Goal: Communication & Community: Answer question/provide support

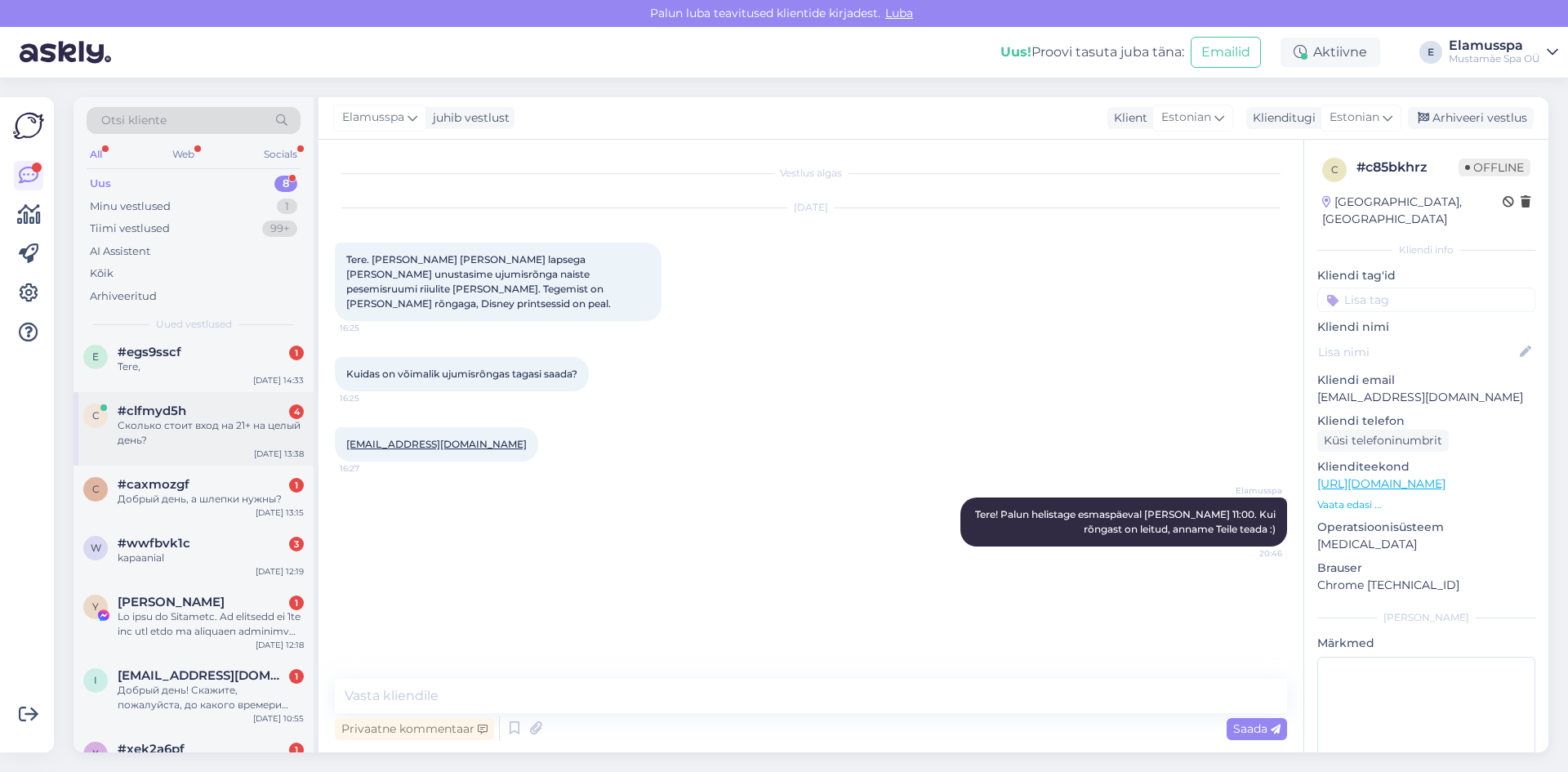
scroll to position [119, 0]
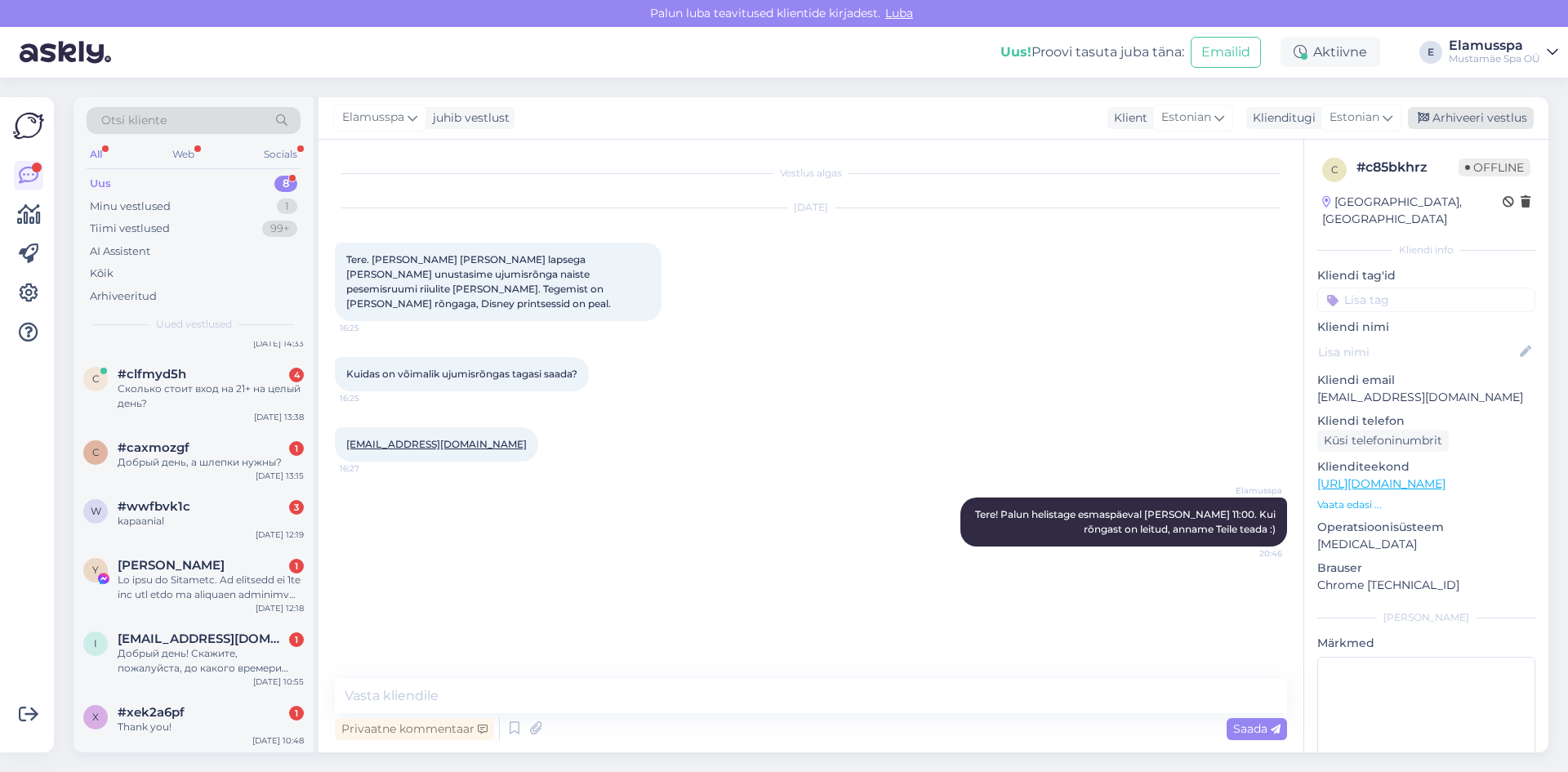
click at [1470, 111] on div "Arhiveeri vestlus" at bounding box center [1470, 118] width 126 height 22
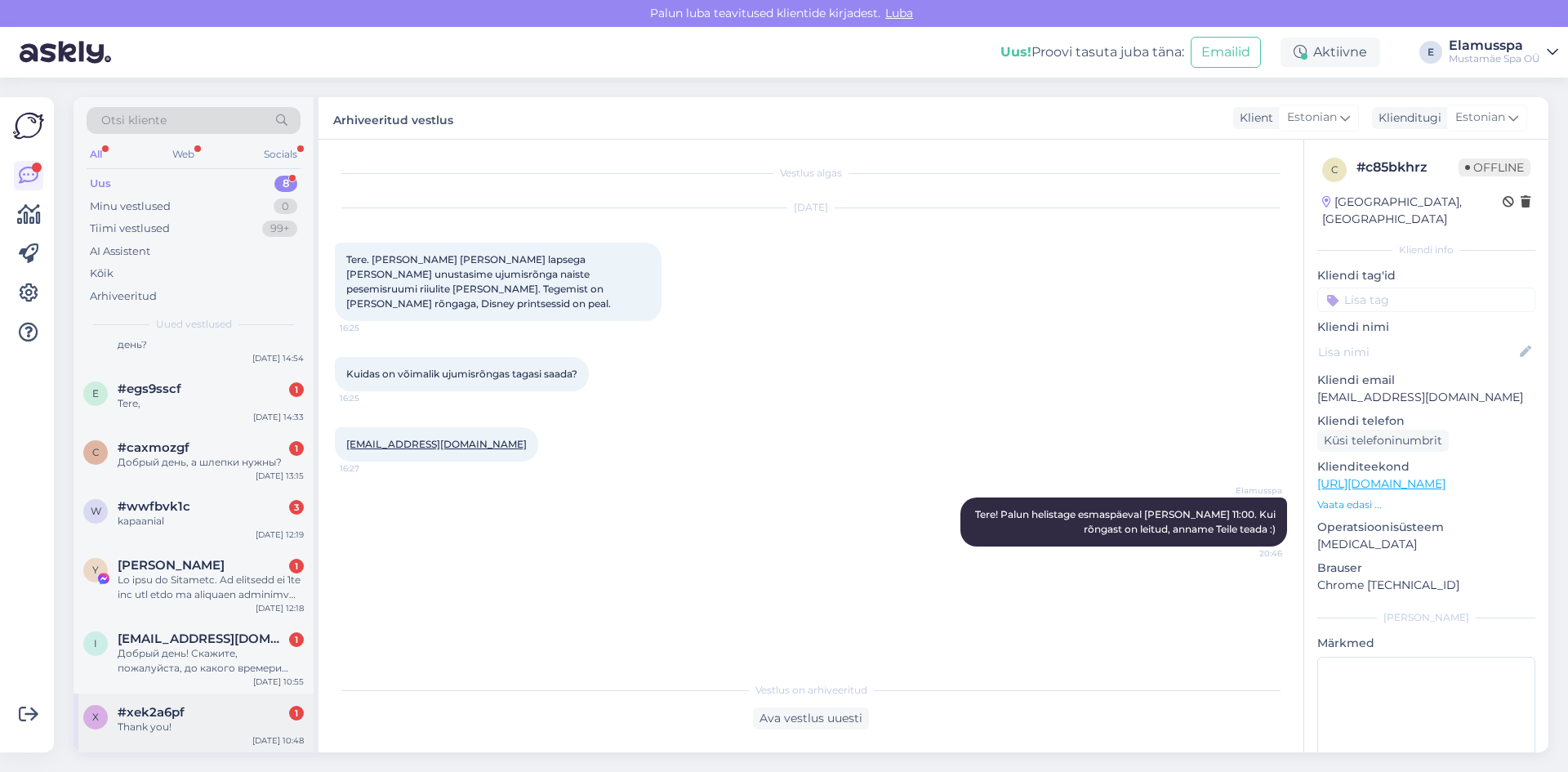
click at [175, 714] on span "#xek2a6pf" at bounding box center [152, 712] width 67 height 15
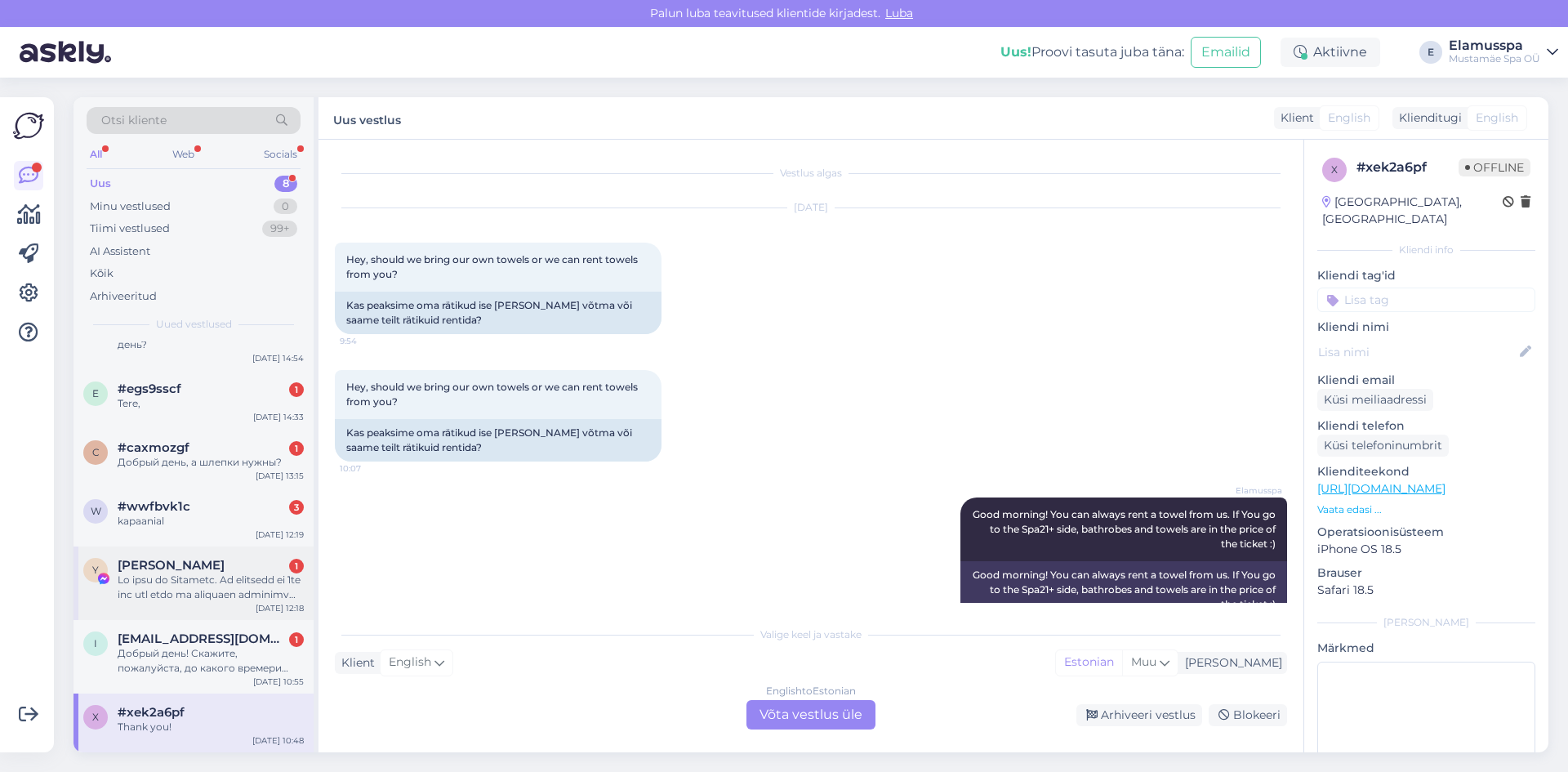
scroll to position [800, 0]
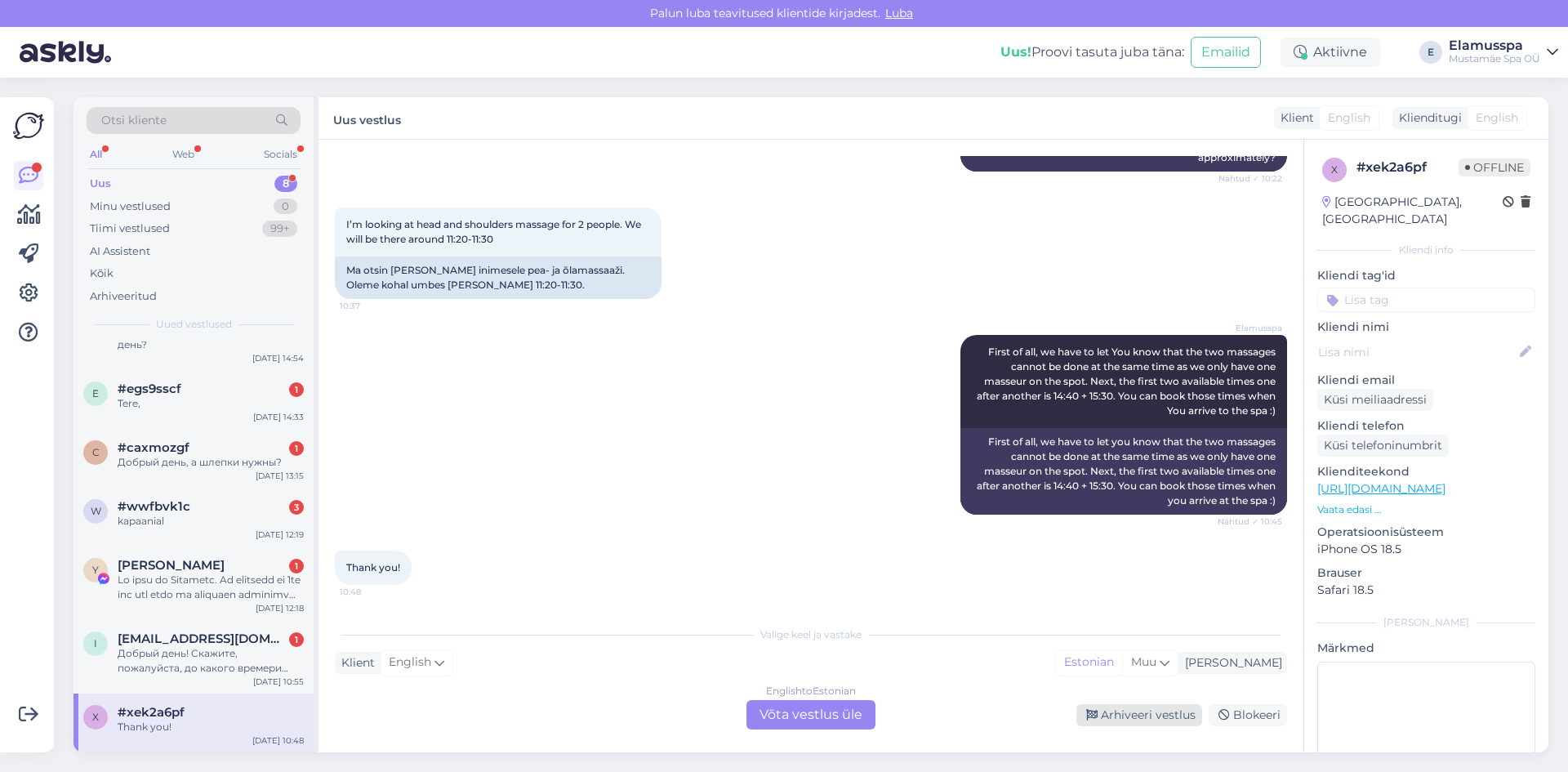
click at [1113, 718] on div "Arhiveeri vestlus" at bounding box center [1138, 715] width 126 height 22
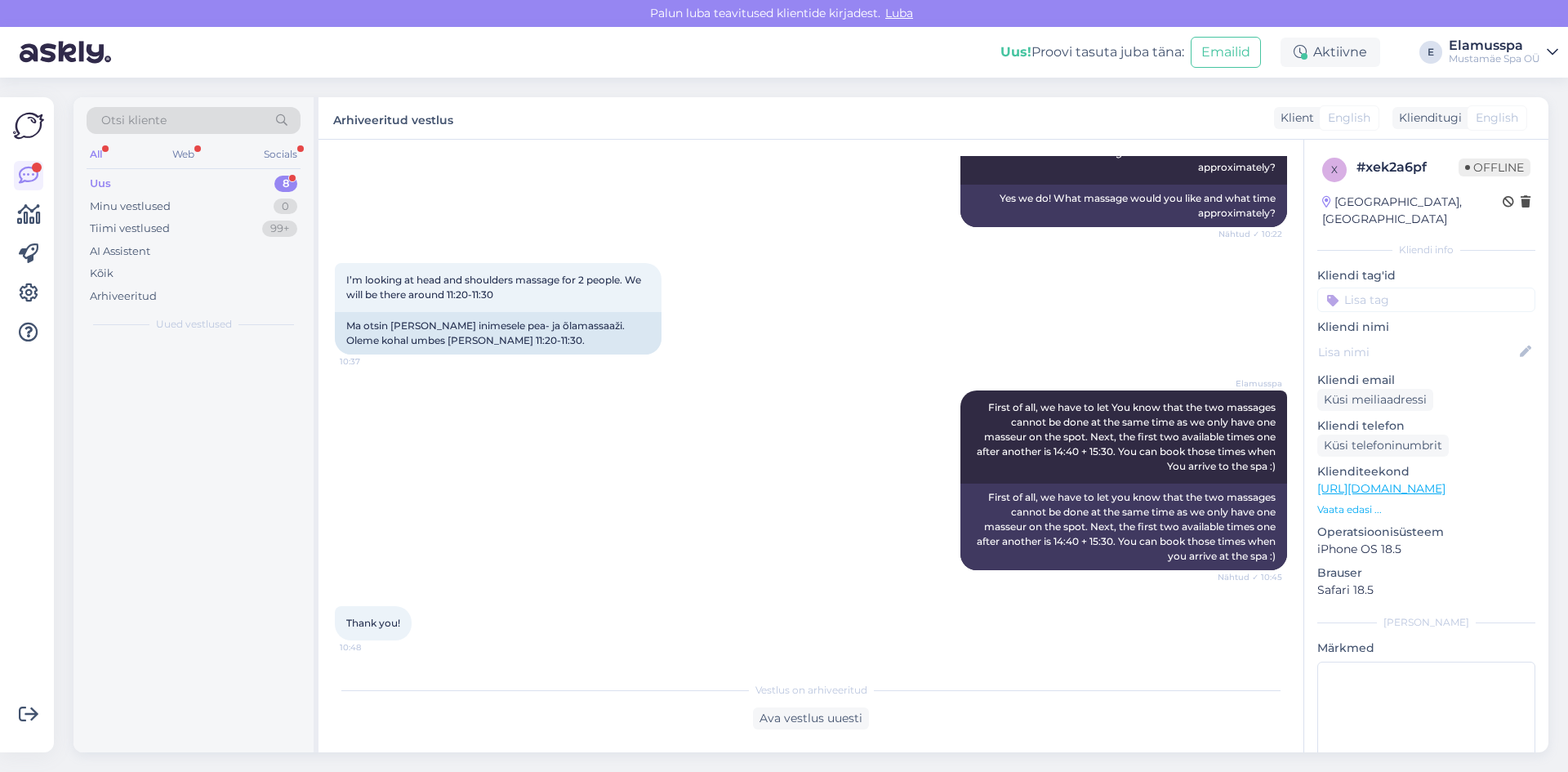
scroll to position [0, 0]
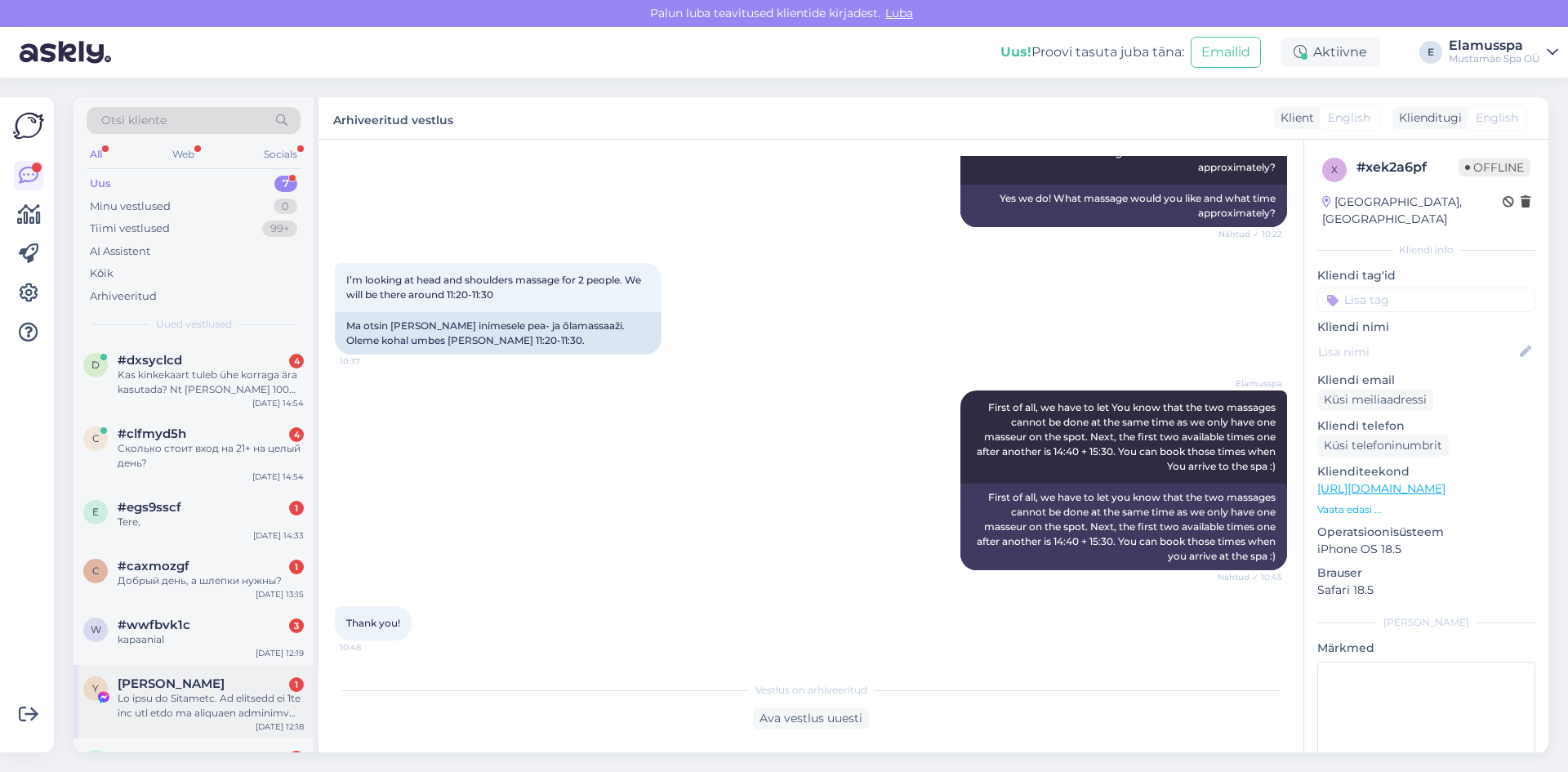
click at [176, 730] on div "Y [PERSON_NAME] [DATE] 12:18" at bounding box center [193, 702] width 240 height 73
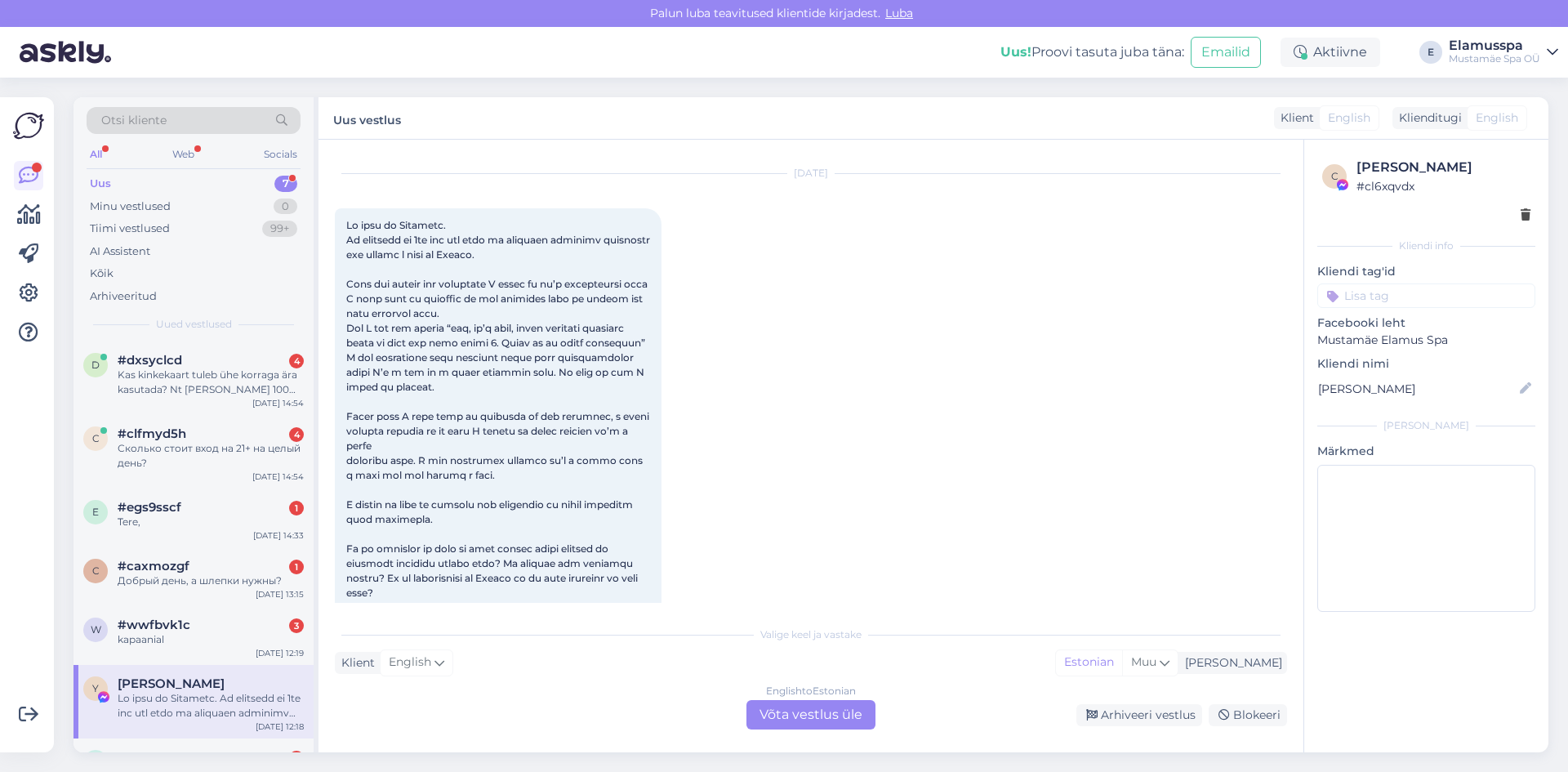
click at [800, 700] on div "Valige [PERSON_NAME] vastake Klient English Mina Estonian Muu English to Estoni…" at bounding box center [810, 673] width 952 height 112
click at [798, 717] on div "English to Estonian Võta vestlus üle" at bounding box center [810, 715] width 129 height 30
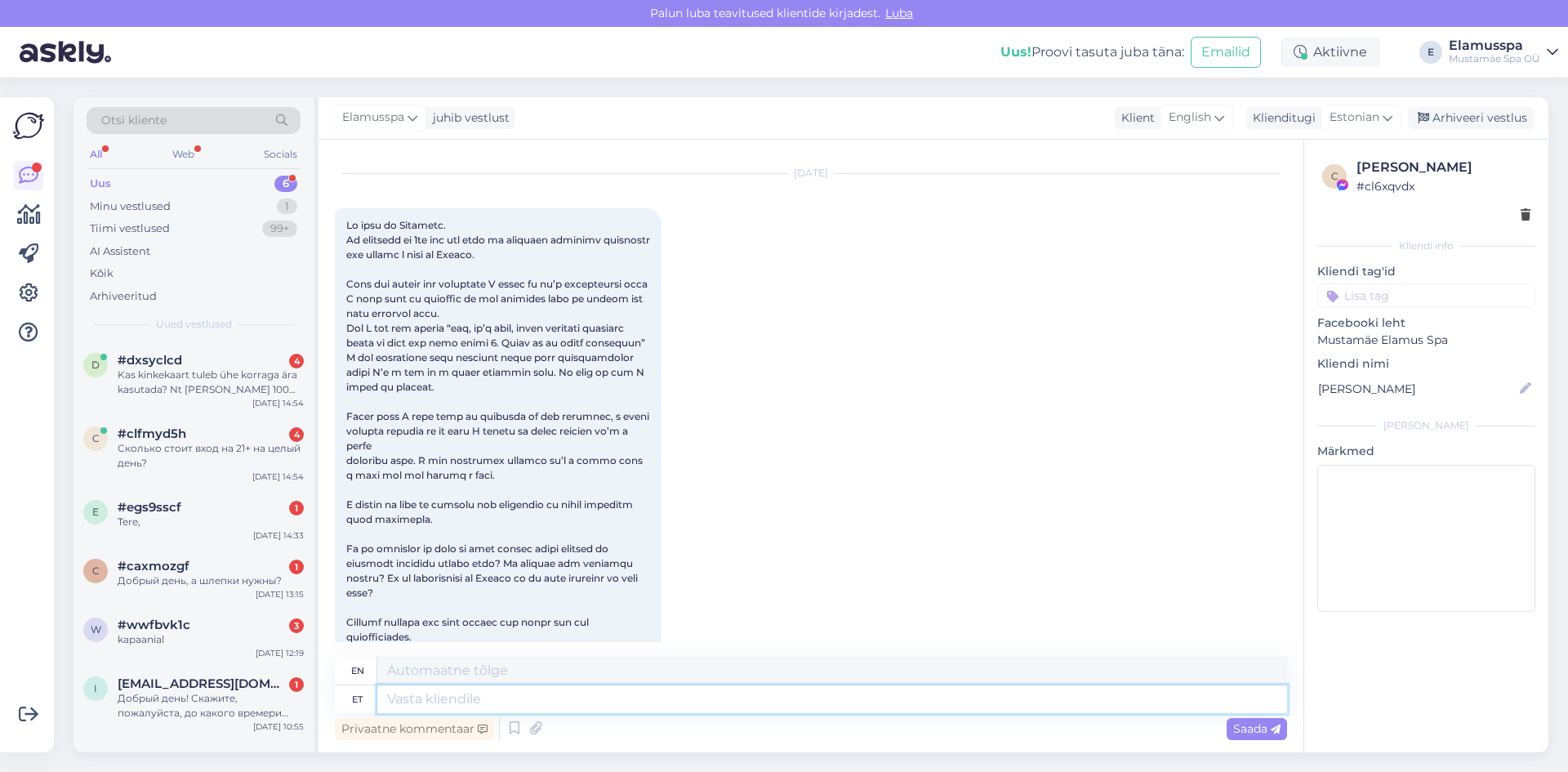
click at [441, 700] on textarea at bounding box center [832, 700] width 909 height 28
type textarea "Good"
type textarea "Good afternoon"
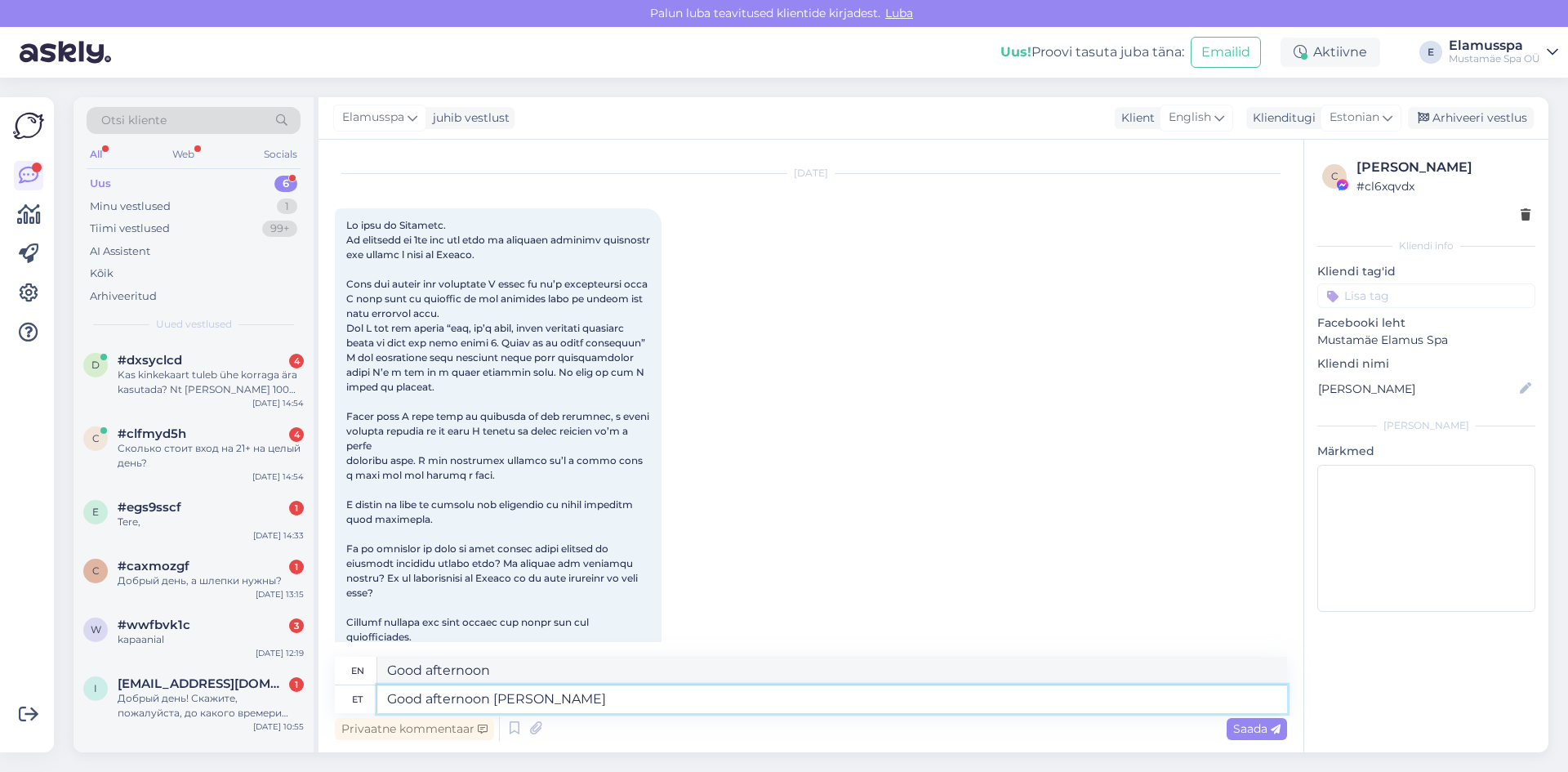
type textarea "Good afternoon [PERSON_NAME]!"
type textarea "Good afternoon [PERSON_NAME]! We a"
type textarea "Good afternoon [PERSON_NAME]! We"
type textarea "Good afternoon [PERSON_NAME]! We are"
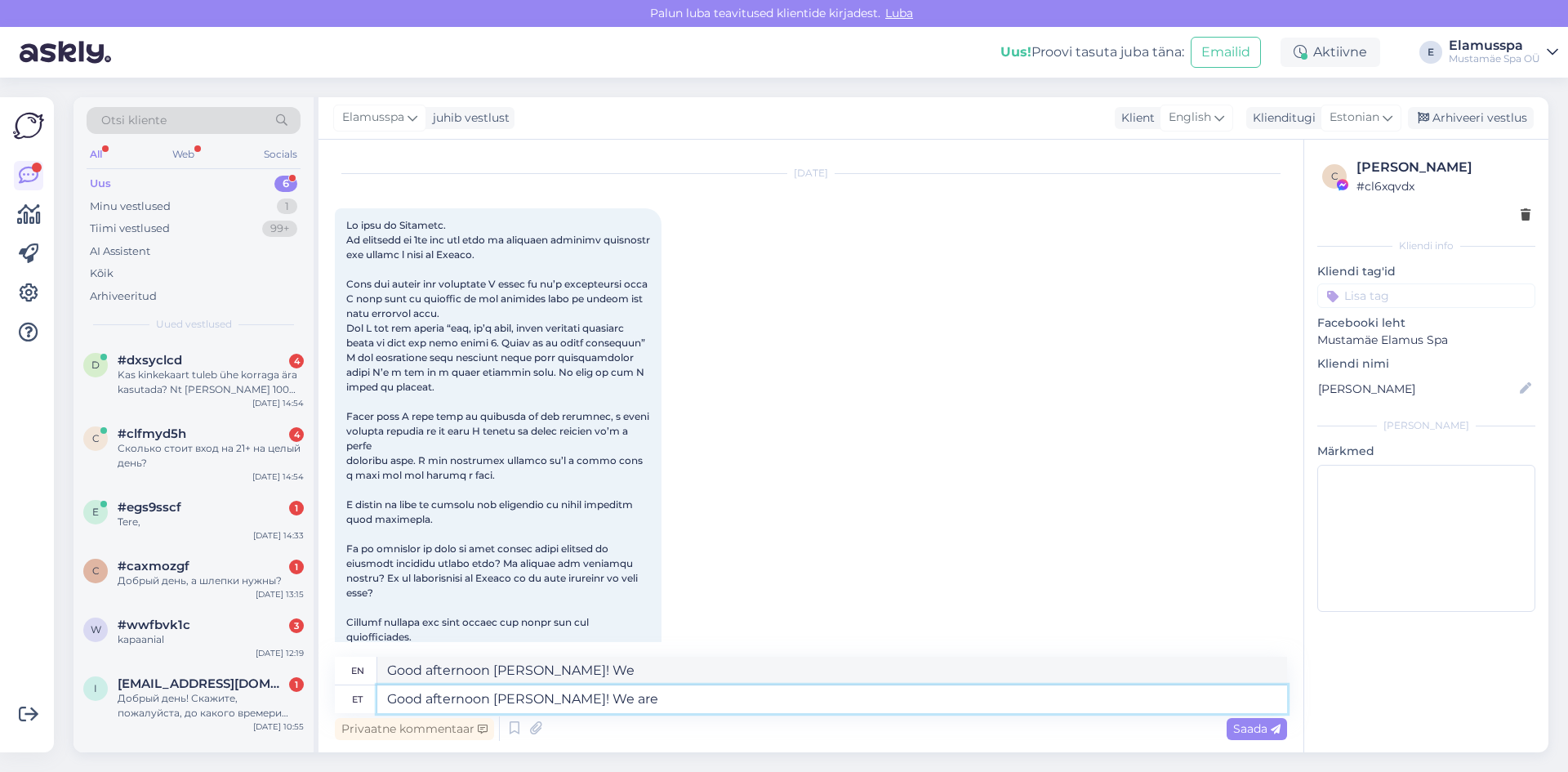
type textarea "Good afternoon [PERSON_NAME]! We are"
type textarea "Good afternoon [PERSON_NAME]! We are sory"
type textarea "Good afternoon [PERSON_NAME]! We are sorry"
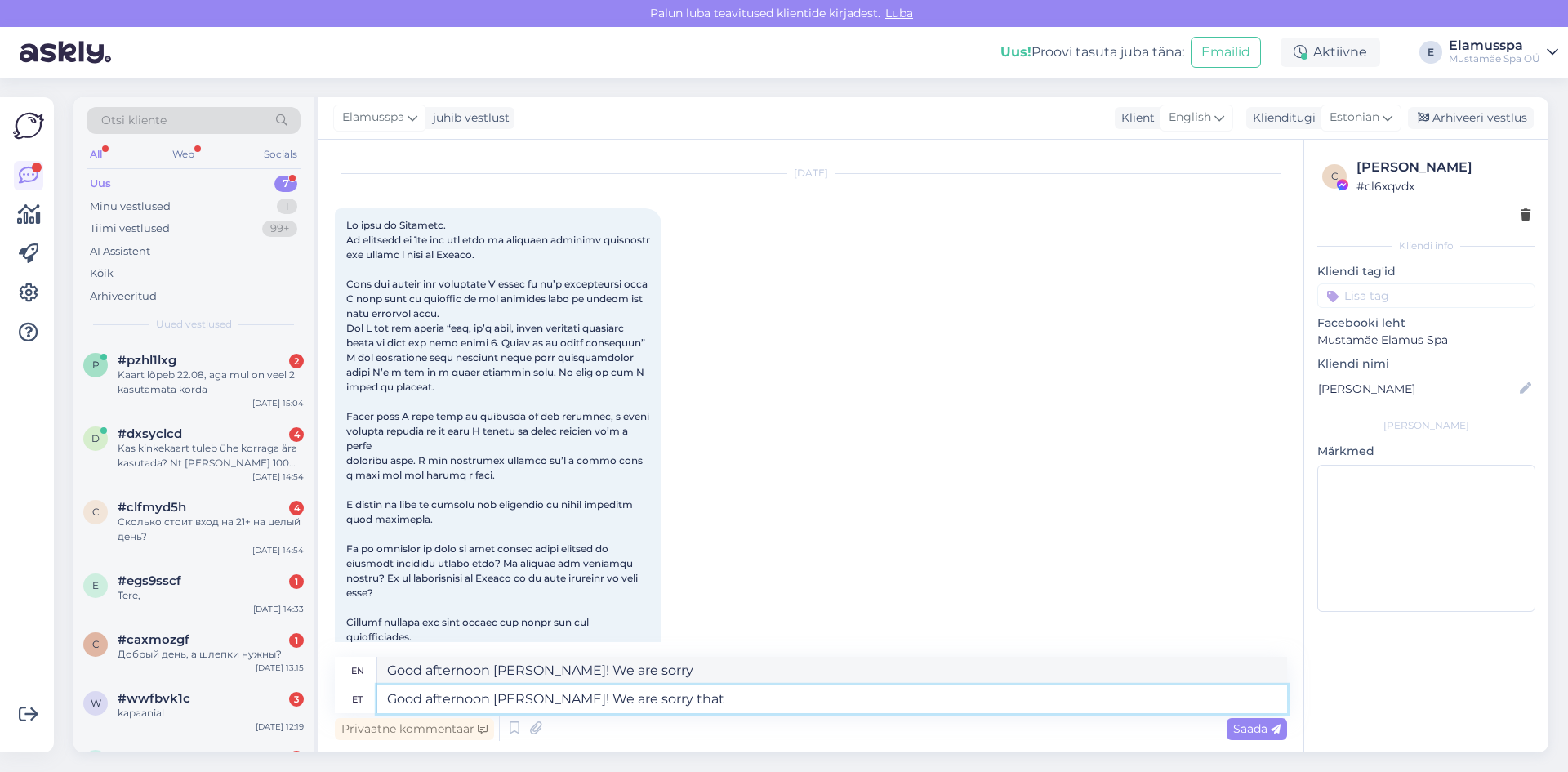
type textarea "Good afternoon [PERSON_NAME]! We are sorry that"
type textarea "Good afternoon [PERSON_NAME]! We are sorry for that"
type textarea "Good afternoon [PERSON_NAME]! We are sorry that You"
type textarea "Good afternoon [PERSON_NAME]! We are sorry that you"
type textarea "Good afternoon [PERSON_NAME]! We are sorry that You had to"
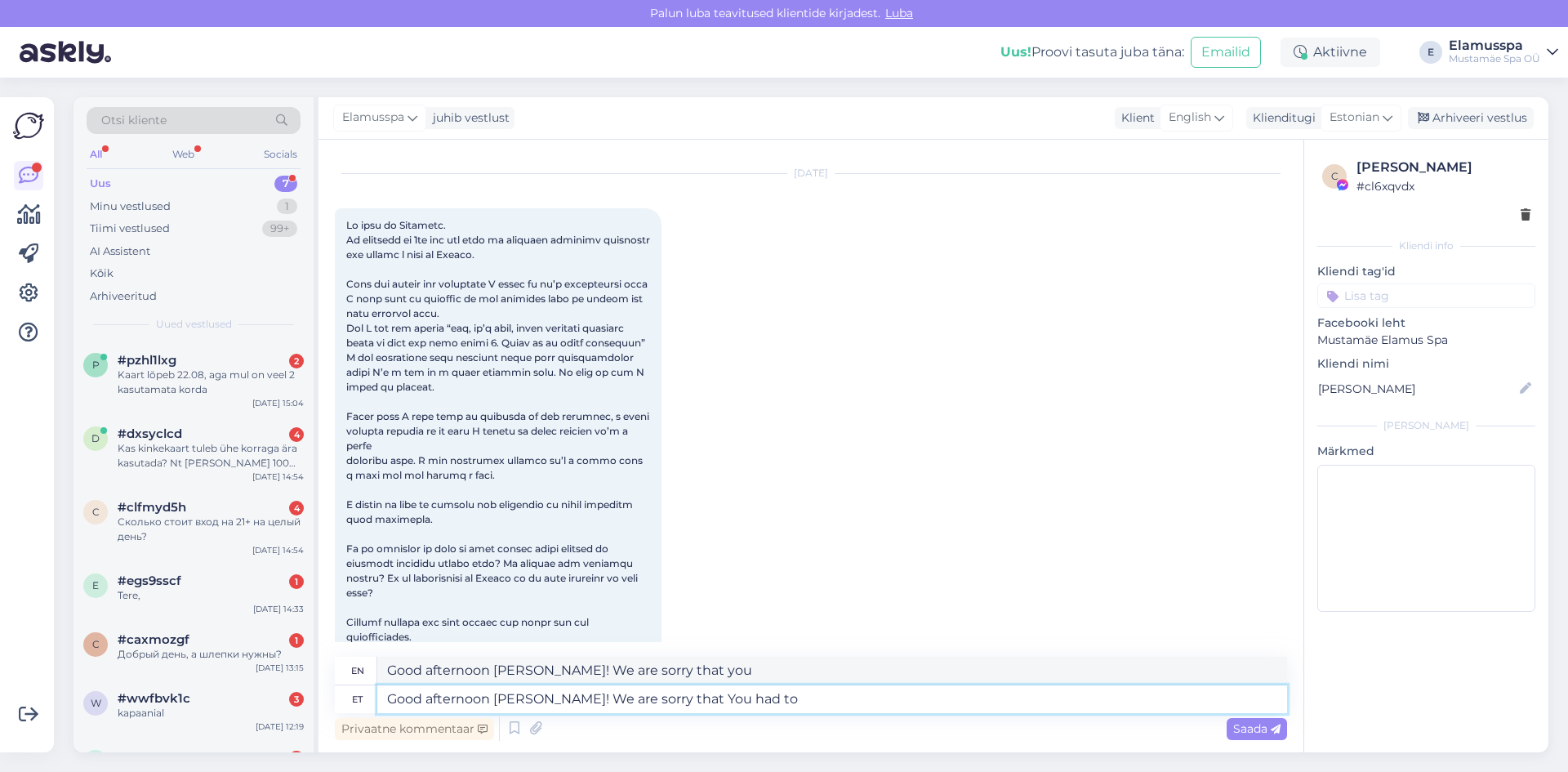
type textarea "Good afternoon [PERSON_NAME]! We are sorry that you had"
type textarea "Good afternoon [PERSON_NAME]! We are sorry that You had to"
type textarea "Good afternoon [PERSON_NAME]! We are sorry that you had to"
type textarea "Good afternoon [PERSON_NAME]! We are sorry that You had to experience"
type textarea "Good afternoon [PERSON_NAME]! We are sorry that you had to experience"
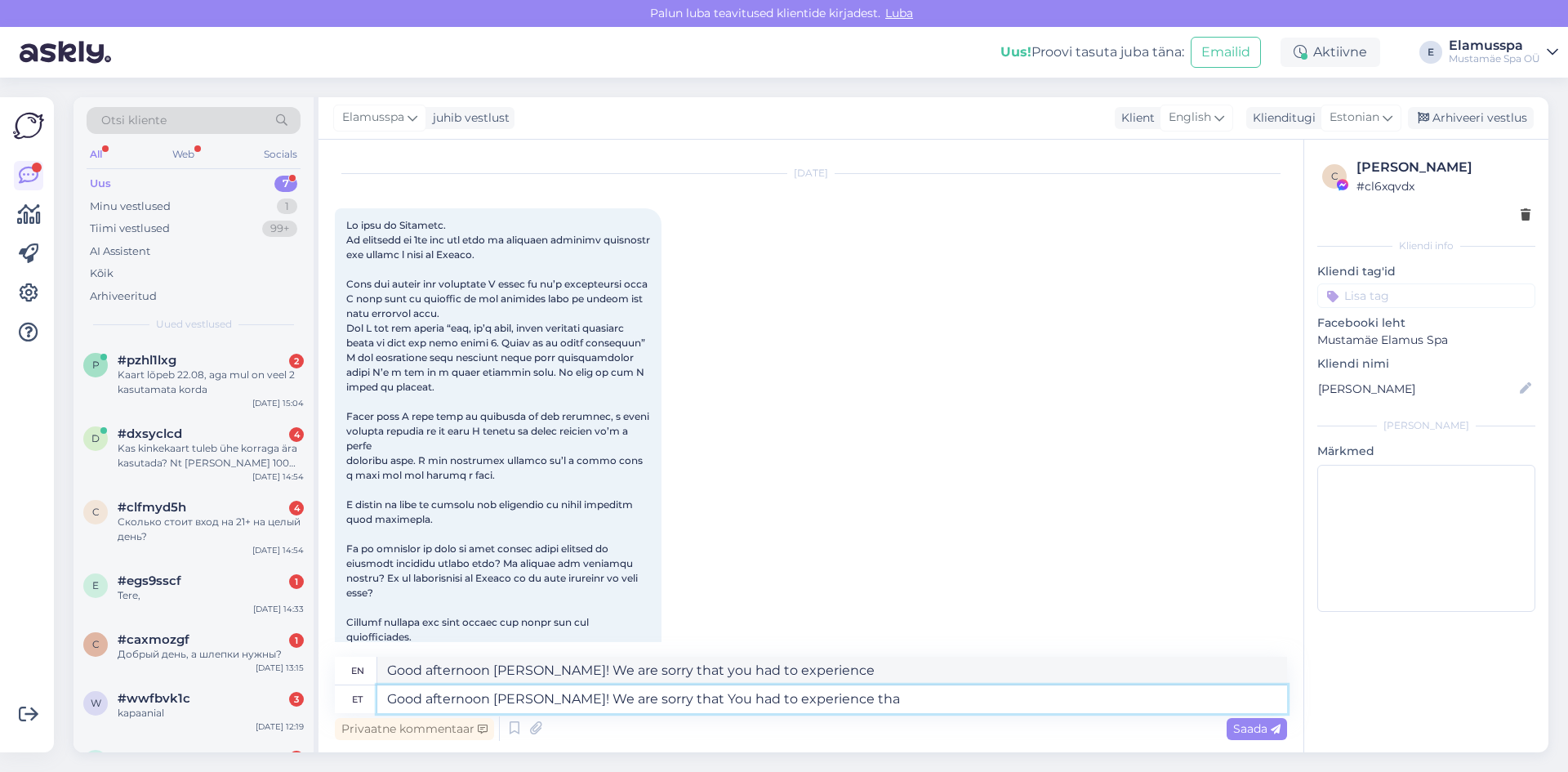
type textarea "Good afternoon [PERSON_NAME]! We are sorry that You had to experience that"
type textarea "Good afternoon [PERSON_NAME]! We are sorry that you had to experience that"
type textarea "Good afternoon [PERSON_NAME]! We are sorry that You had to experience"
type textarea "Good afternoon [PERSON_NAME]! We are sorry that you had to experience"
type textarea "Good afternoon [PERSON_NAME]! We are sorry that You had to experience that."
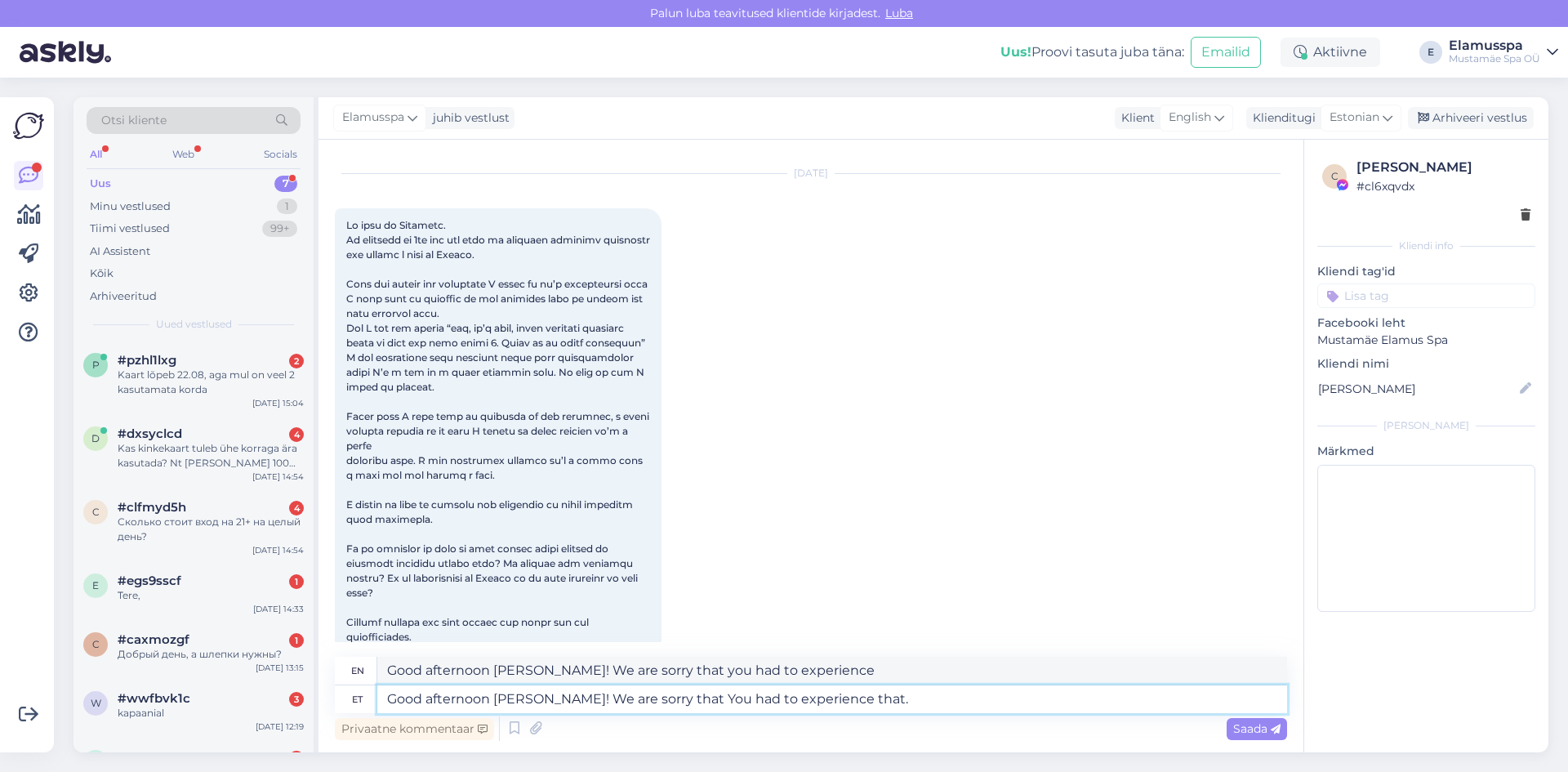
type textarea "Good afternoon [PERSON_NAME]! We are sorry that you had to experience that."
type textarea "Good afternoon [PERSON_NAME]! We are sorry that You had to experience that. Ela…"
type textarea "Good afternoon [PERSON_NAME]! We are sorry that you had to experience that. Exp…"
type textarea "Good afternoon [PERSON_NAME]! We are sorry that You had to experience that. Ela…"
type textarea "Good afternoon [PERSON_NAME]! We are sorry that you had to experience that. Spa…"
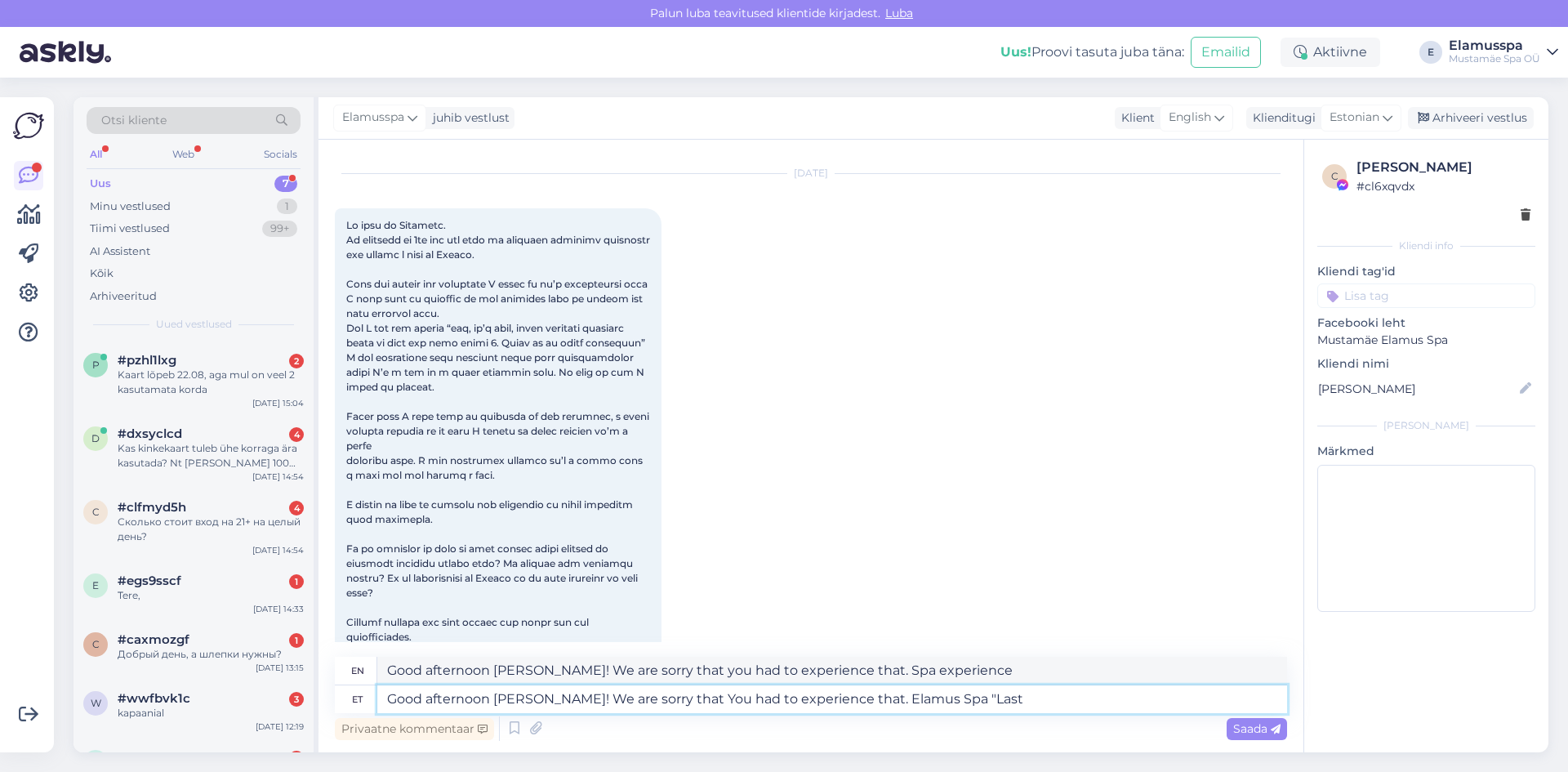
type textarea "Good afternoon [PERSON_NAME]! We are sorry that You had to experience that. Ela…"
type textarea "Good afternoon [PERSON_NAME]! We are sorry that you had to experience that. Exp…"
type textarea "Good afternoon [PERSON_NAME]! We are sorry that You had to experience that. Ela…"
type textarea "Good afternoon [PERSON_NAME]! We are sorry that you had to experience that. Exp…"
type textarea "Good afternoon [PERSON_NAME]! We are sorry that You had to experience that. Ela…"
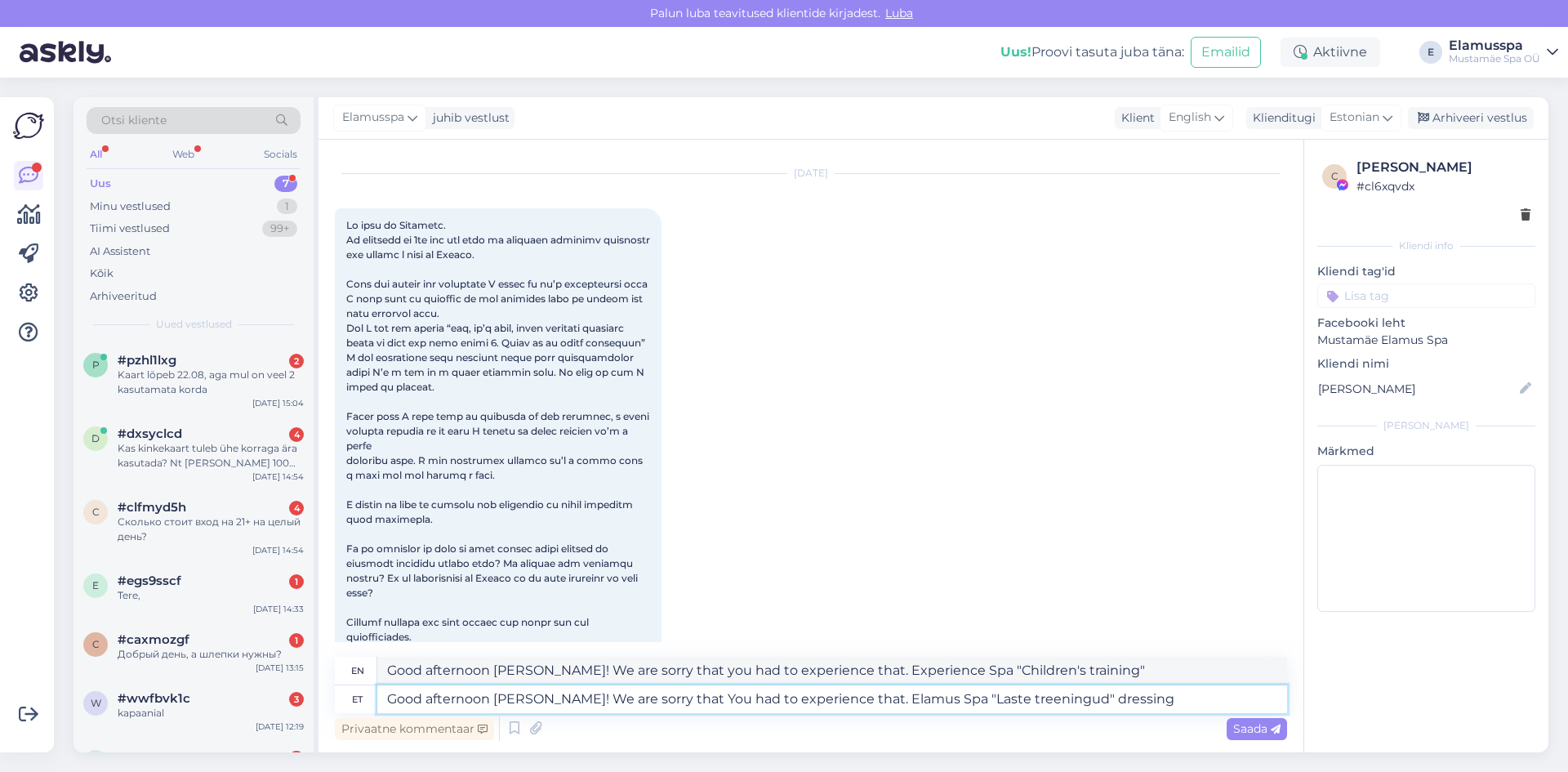
type textarea "Good afternoon [PERSON_NAME]! We are sorry that you had to experience that. Ela…"
type textarea "Good afternoon [PERSON_NAME]! We are sorry that You had to experience that. Ela…"
type textarea "Good afternoon [PERSON_NAME]! We are sorry that you had to experience that. Ela…"
type textarea "Good afternoon [PERSON_NAME]! We are sorry that You had to experience that. Ela…"
type textarea "Good afternoon [PERSON_NAME]! We are sorry that you had to experience that. Ela…"
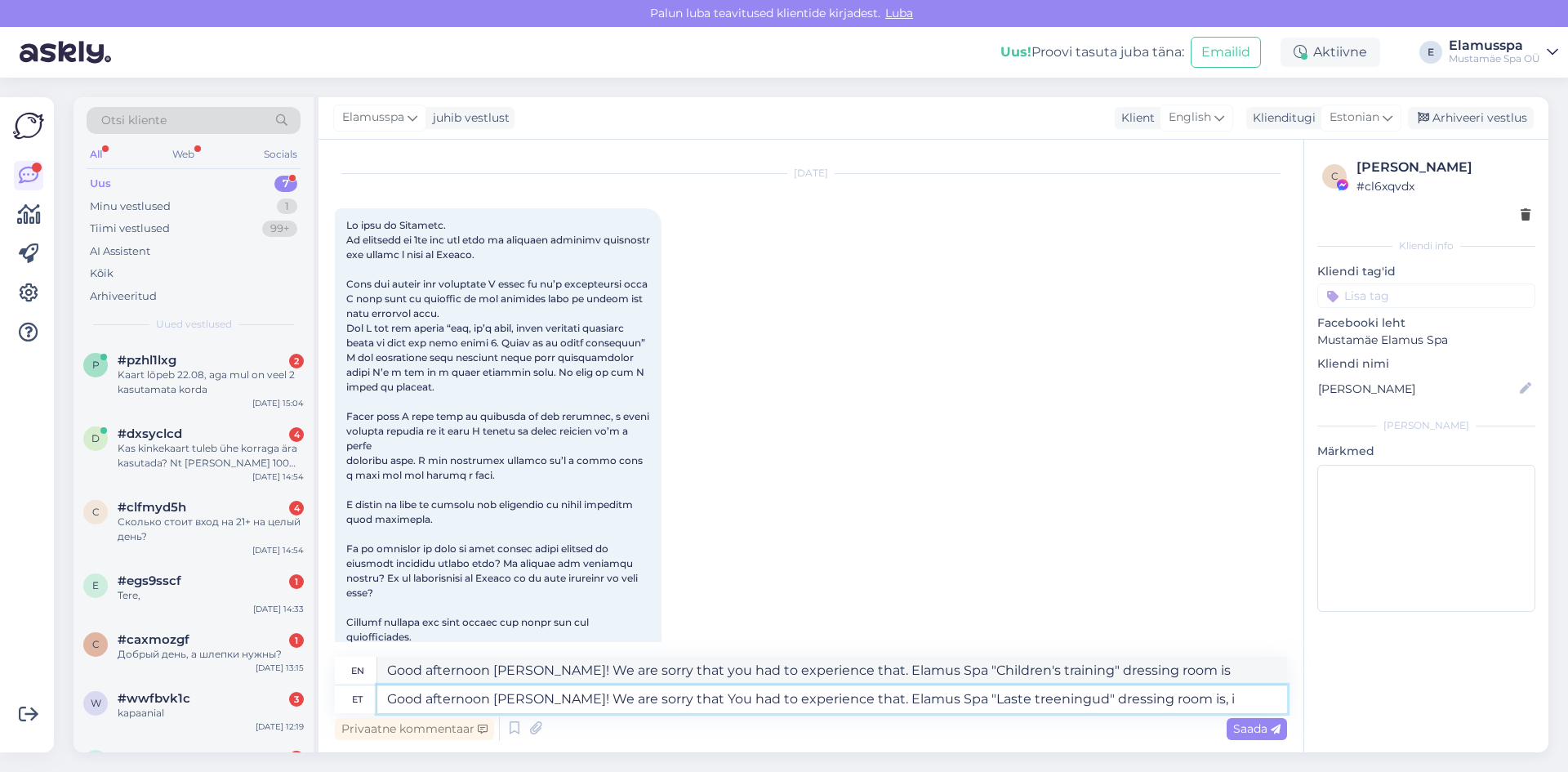
type textarea "Good afternoon [PERSON_NAME]! We are sorry that You had to experience that. Ela…"
type textarea "Good afternoon [PERSON_NAME]! We are sorry that you had to experience that. Ela…"
type textarea "Good afternoon [PERSON_NAME]! We are sorry that You had to experience that. Ela…"
type textarea "Good afternoon [PERSON_NAME]! We are sorry that you had to experience that. Ela…"
type textarea "Good afternoon [PERSON_NAME]! We are sorry that You had to experience that. Ela…"
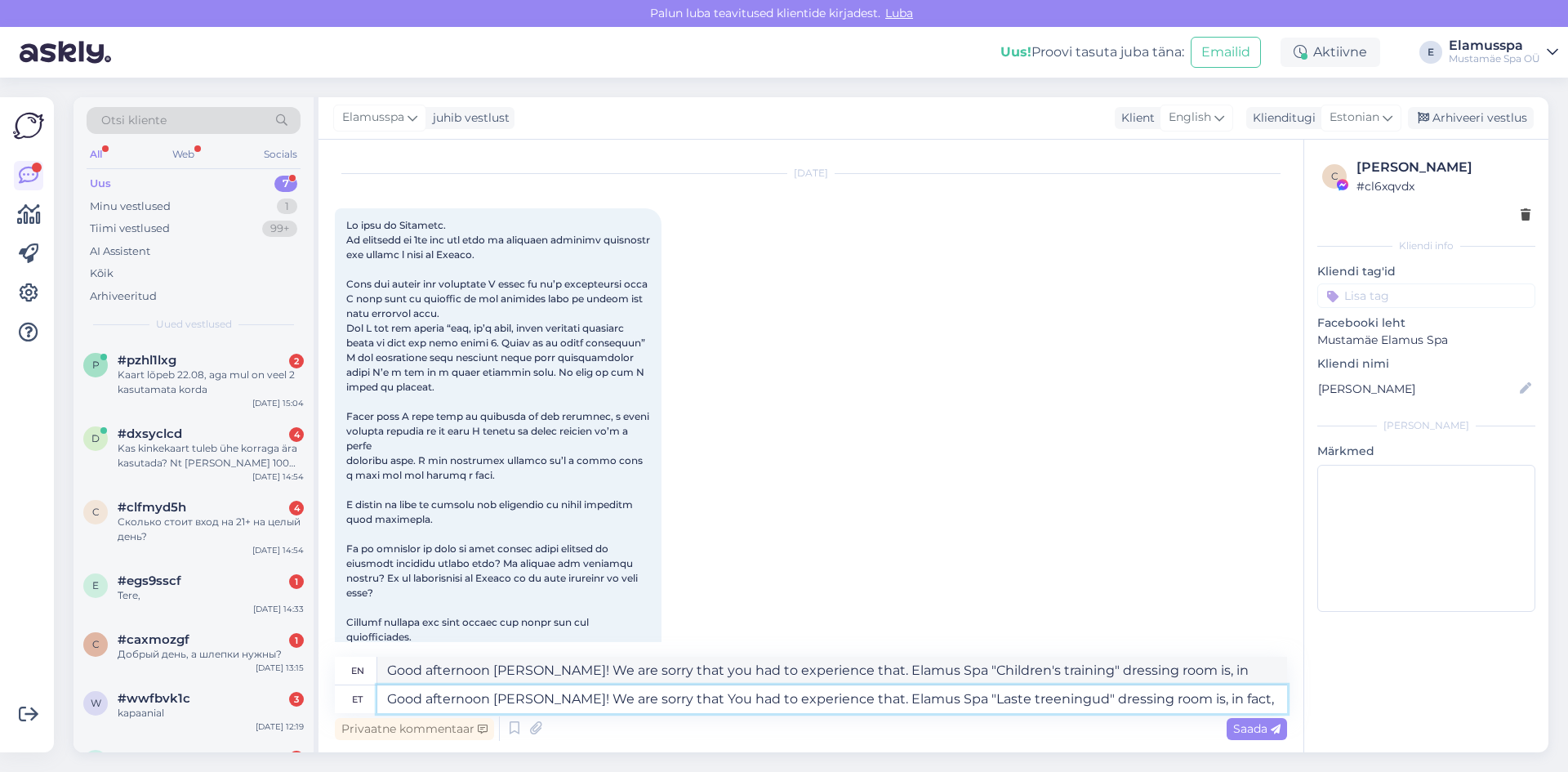
type textarea "Good afternoon [PERSON_NAME]! We are sorry that you had to experience that. Ela…"
type textarea "Good afternoon [PERSON_NAME]! We are sorry that You had to experience that. Ela…"
type textarea "Good afternoon [PERSON_NAME]! We are sorry that you had to experience that. Ela…"
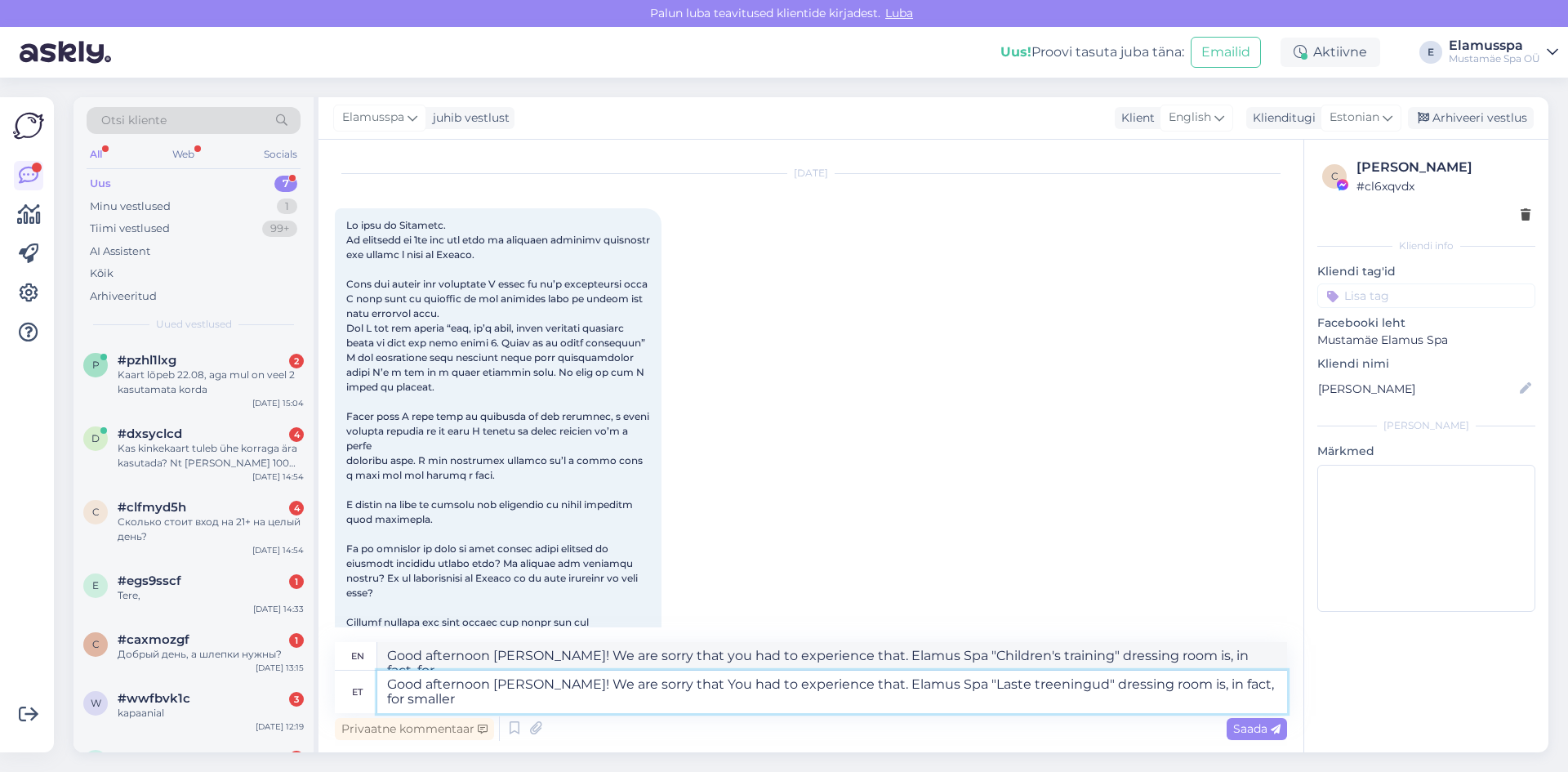
type textarea "Good afternoon [PERSON_NAME]! We are sorry that You had to experience that. Ela…"
type textarea "Good afternoon [PERSON_NAME]! We are sorry that you had to experience that. Ela…"
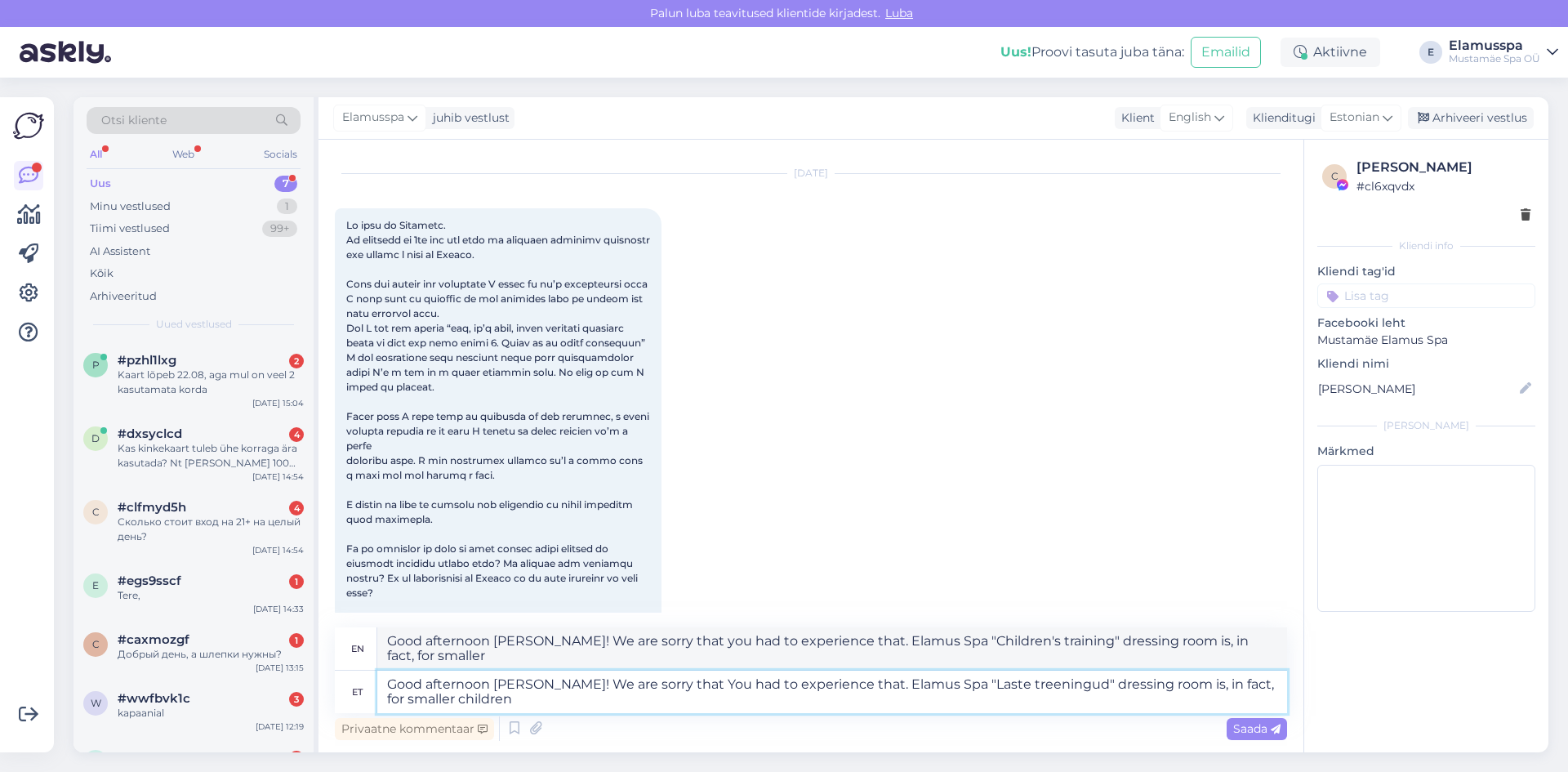
type textarea "Good afternoon [PERSON_NAME]! We are sorry that You had to experience that. Ela…"
type textarea "Good afternoon [PERSON_NAME]! We are sorry that you had to experience that. Ela…"
type textarea "Good afternoon [PERSON_NAME]! We are sorry that You had to experience that. Ela…"
type textarea "Good afternoon [PERSON_NAME]! We are sorry that you had to experience that. Ela…"
type textarea "Good afternoon [PERSON_NAME]! We are sorry that You had to experience that. Ela…"
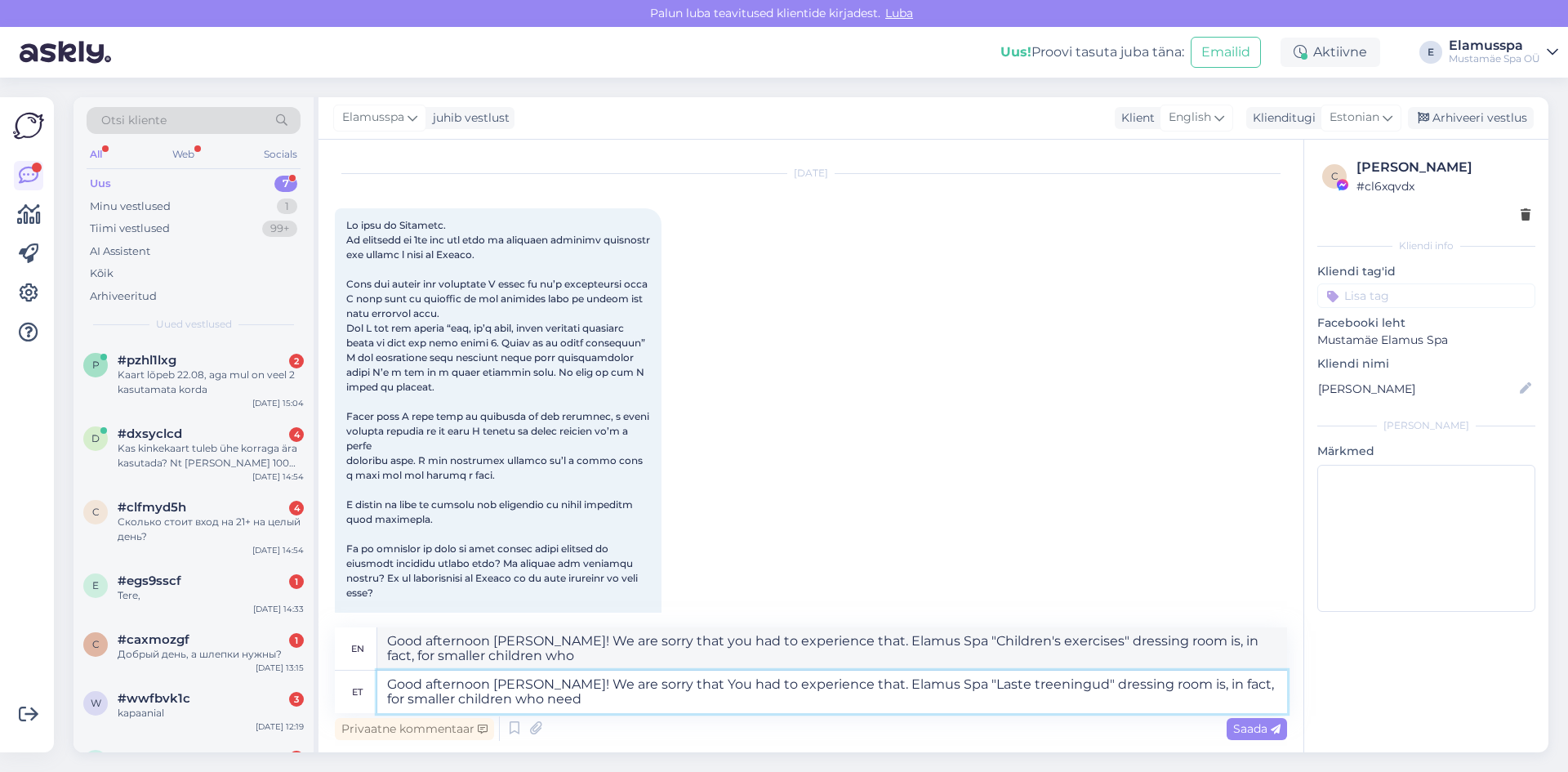
type textarea "Good afternoon [PERSON_NAME]! We are sorry that you had to experience that. Ela…"
type textarea "Good afternoon [PERSON_NAME]! We are sorry that You had to experience that. Ela…"
type textarea "Good afternoon [PERSON_NAME]! We are sorry that you had to experience that. Ela…"
type textarea "Good afternoon [PERSON_NAME]! We are sorry that You had to experience that. Ela…"
type textarea "Good afternoon [PERSON_NAME]! We are sorry that you had to experience that. Ela…"
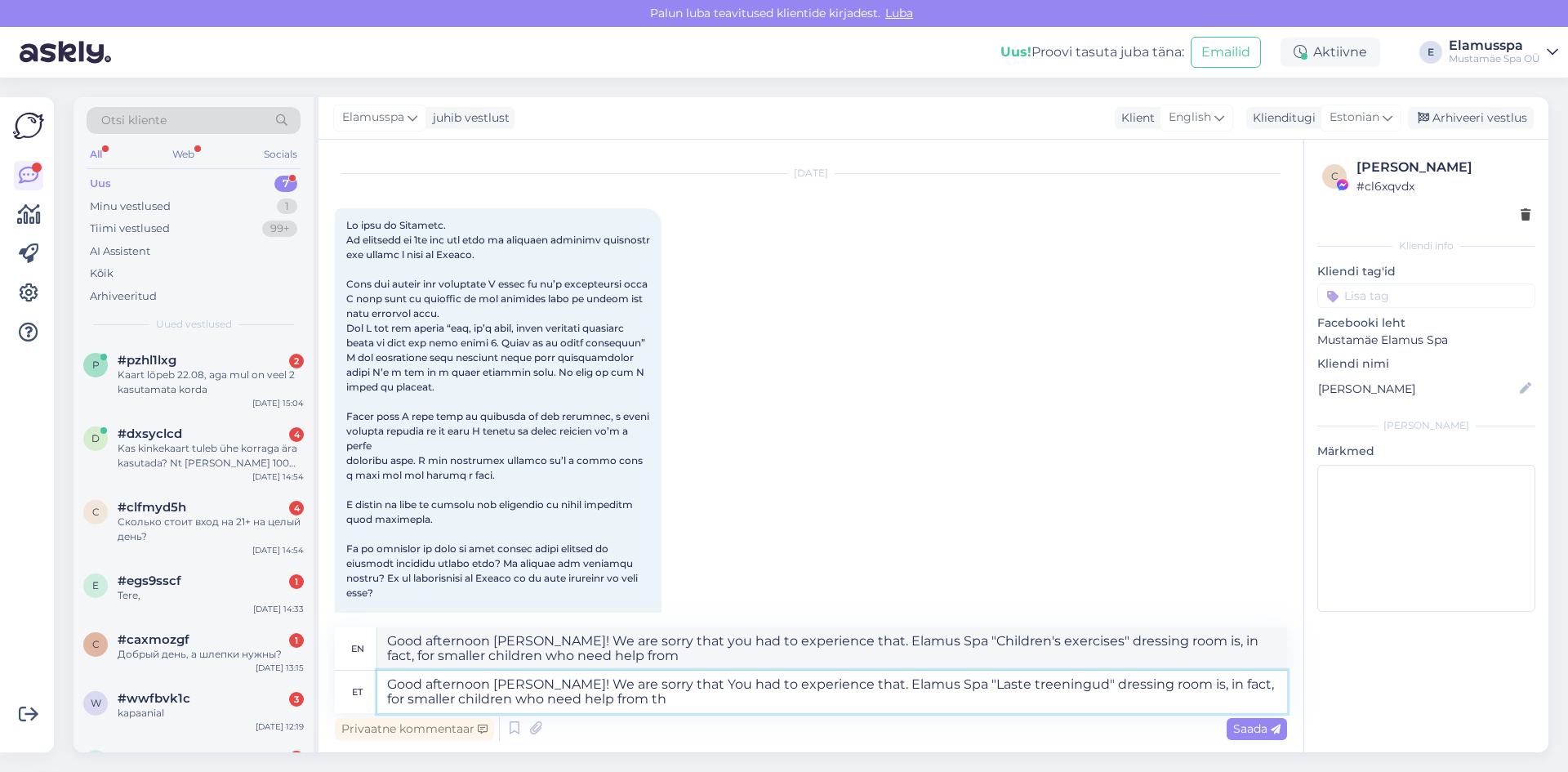
type textarea "Good afternoon [PERSON_NAME]! We are sorry that You had to experience that. Ela…"
type textarea "Good afternoon [PERSON_NAME]! We are sorry that you had to experience that. Ela…"
type textarea "Good afternoon [PERSON_NAME]! We are sorry that You had to experience that. Ela…"
type textarea "Good afternoon [PERSON_NAME]! We are sorry that you had to experience that. Ela…"
type textarea "Good afternoon [PERSON_NAME]! We are sorry that You had to experience that. Ela…"
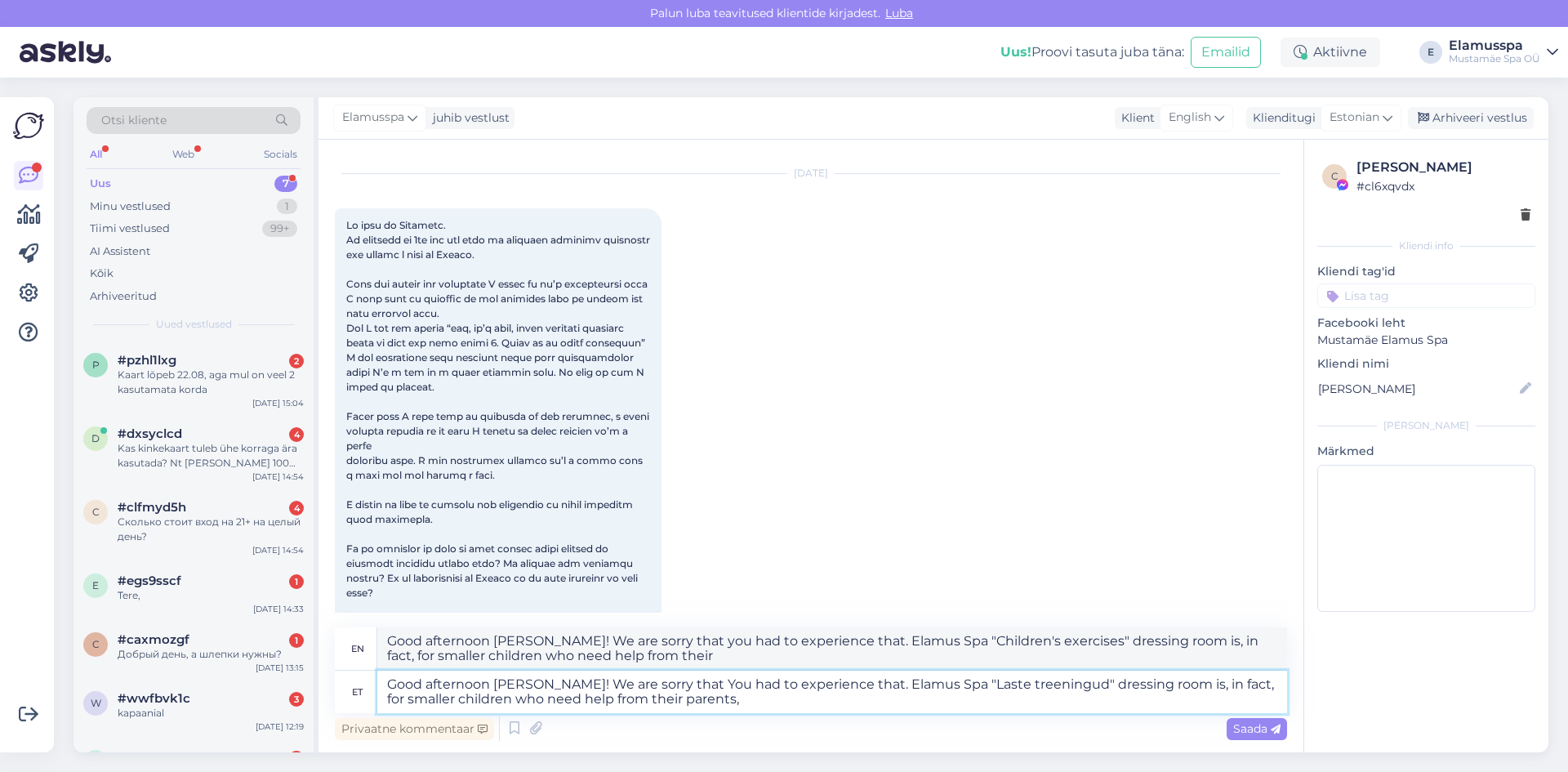
type textarea "Good afternoon [PERSON_NAME]! We are sorry that you had to experience that. Ela…"
type textarea "Good afternoon [PERSON_NAME]! We are sorry that You had to experience that. Ela…"
type textarea "Good afternoon [PERSON_NAME]! We are sorry that you had to experience that. Ela…"
type textarea "Good afternoon [PERSON_NAME]! We are sorry that You had to experience that. Ela…"
type textarea "Good afternoon [PERSON_NAME]! We are sorry that you had to experience that. Ela…"
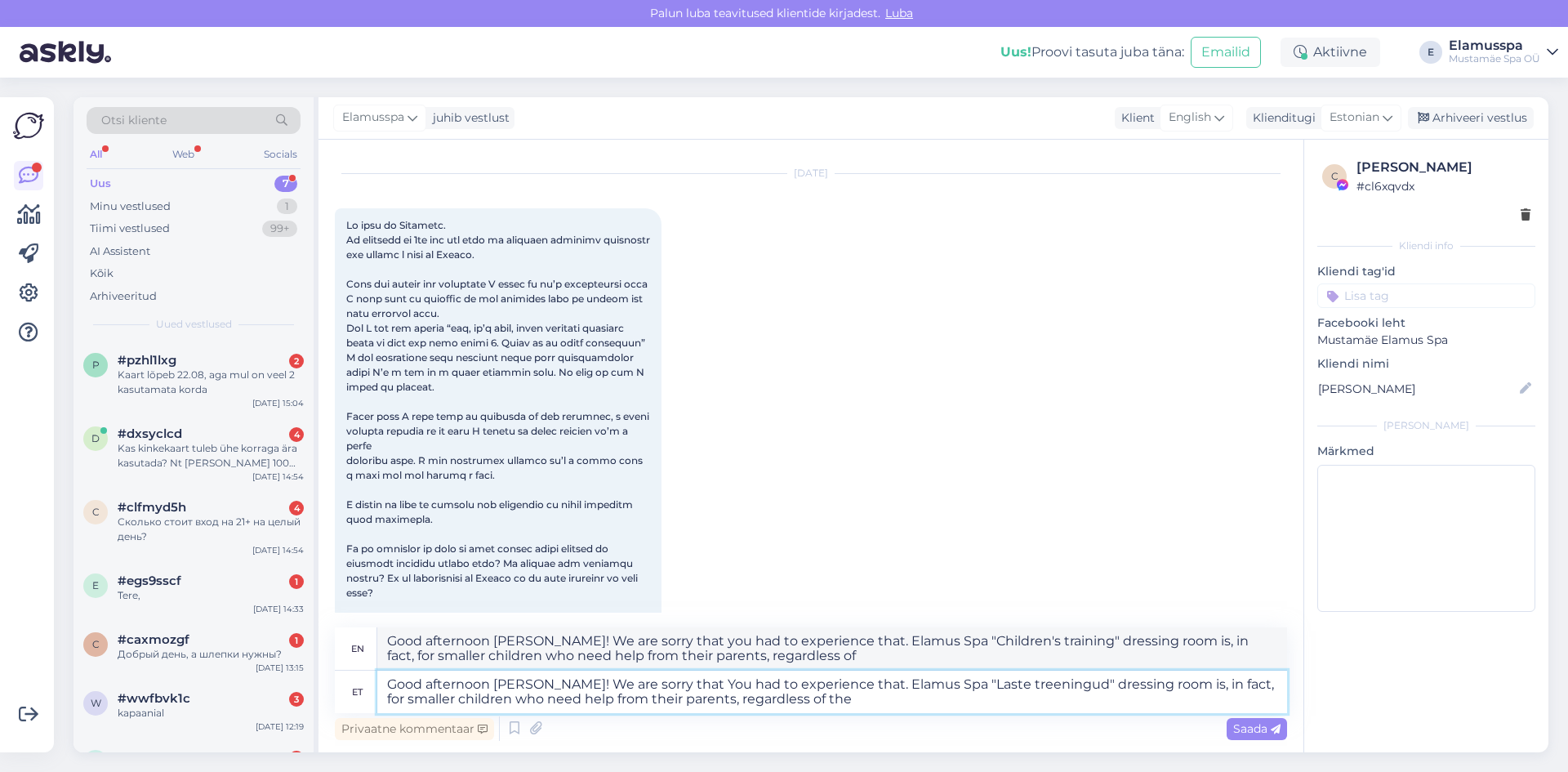
type textarea "Good afternoon [PERSON_NAME]! We are sorry that You had to experience that. Ela…"
type textarea "Good afternoon [PERSON_NAME]! We are sorry that you had to experience that. Ela…"
type textarea "Good afternoon [PERSON_NAME]! We are sorry that You had to experience that. Ela…"
type textarea "Good afternoon [PERSON_NAME]! We are sorry that you had to experience that. Ela…"
type textarea "Good afternoon [PERSON_NAME]! We are sorry that You had to experience that. Ela…"
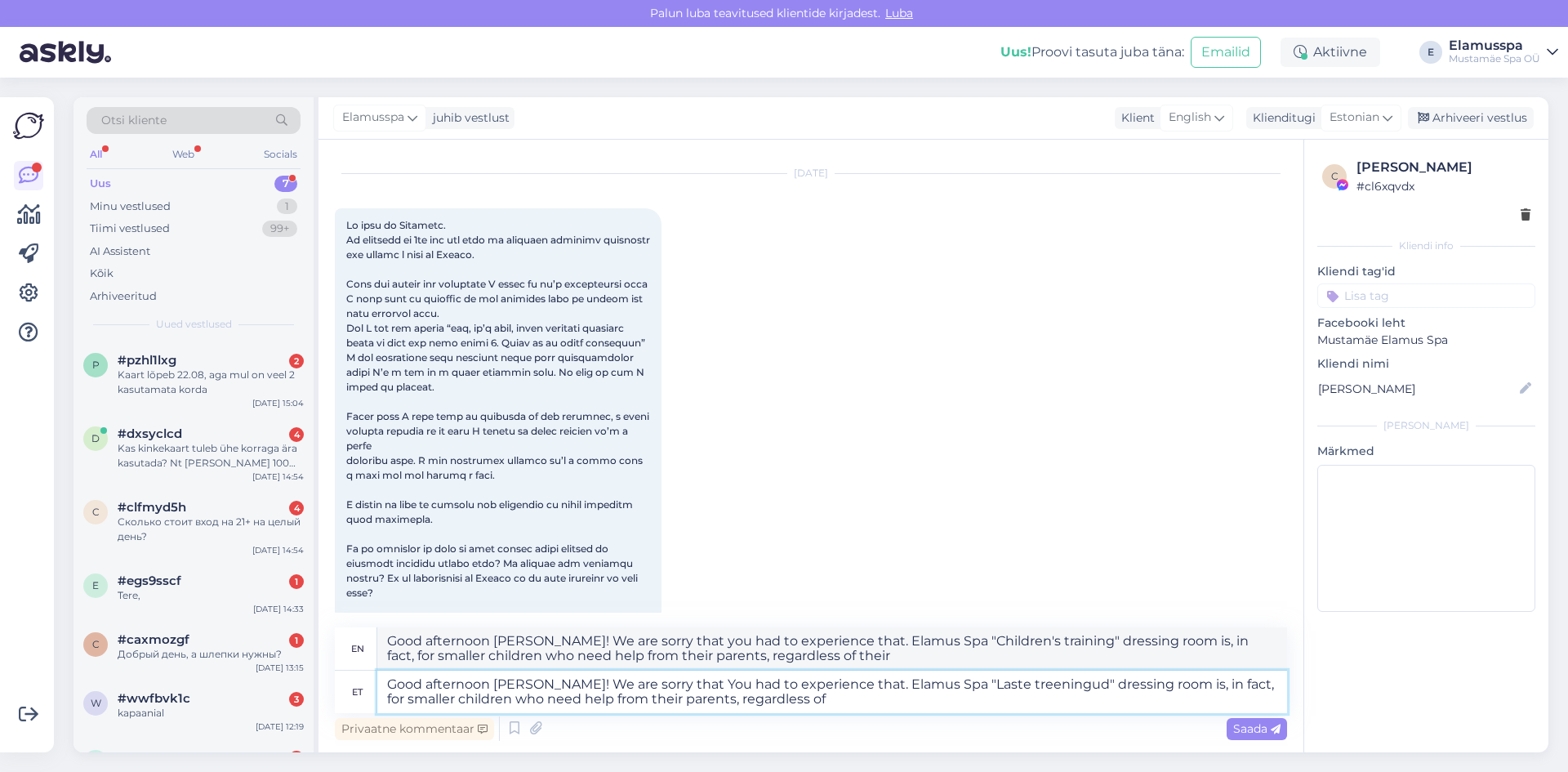
type textarea "Good afternoon [PERSON_NAME]! We are sorry that you had to experience that. Ela…"
type textarea "Good afternoon [PERSON_NAME]! We are sorry that You had to experience that. Ela…"
type textarea "Good afternoon [PERSON_NAME]! We are sorry that you had to experience that. Ela…"
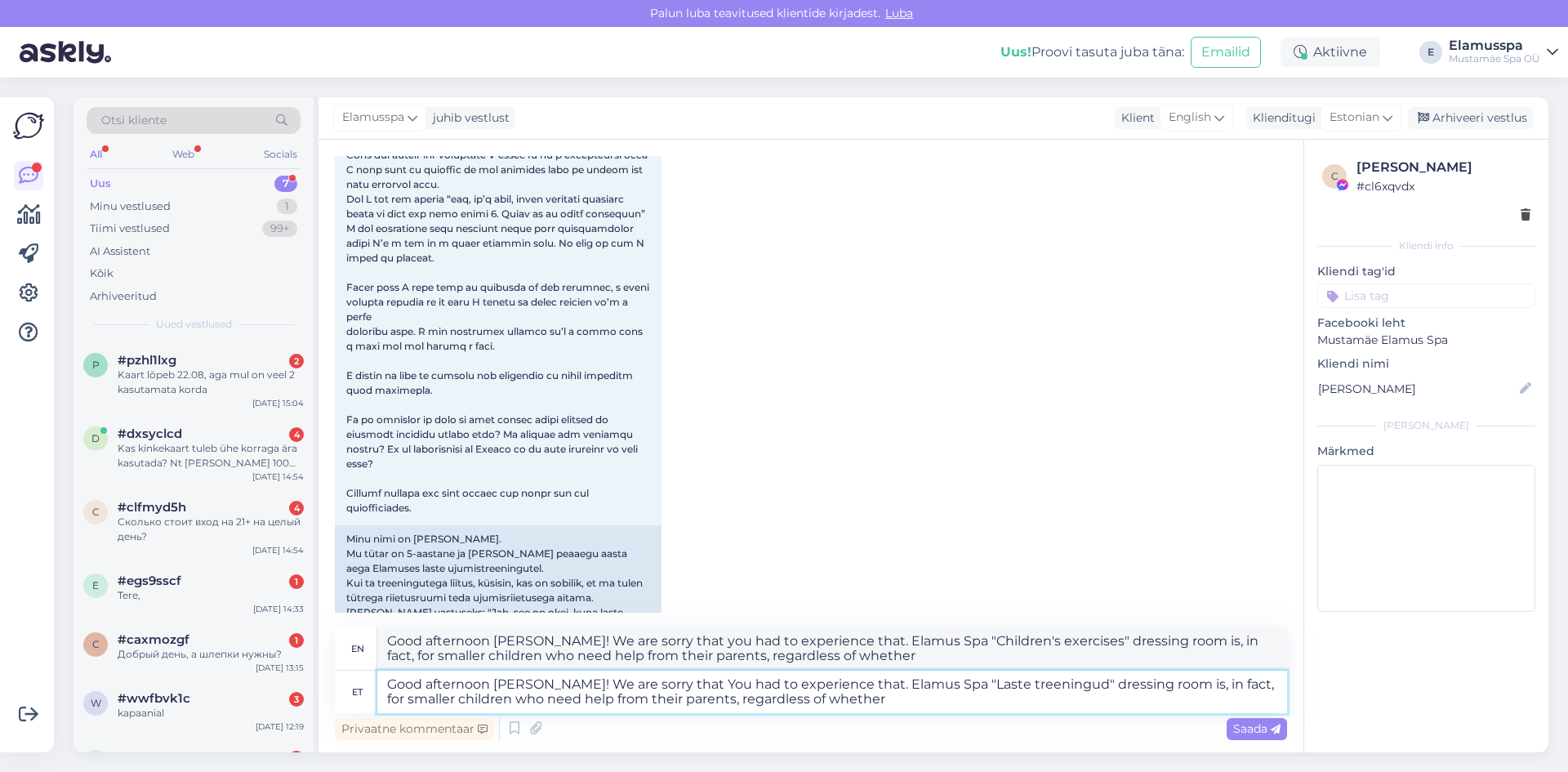
scroll to position [81, 0]
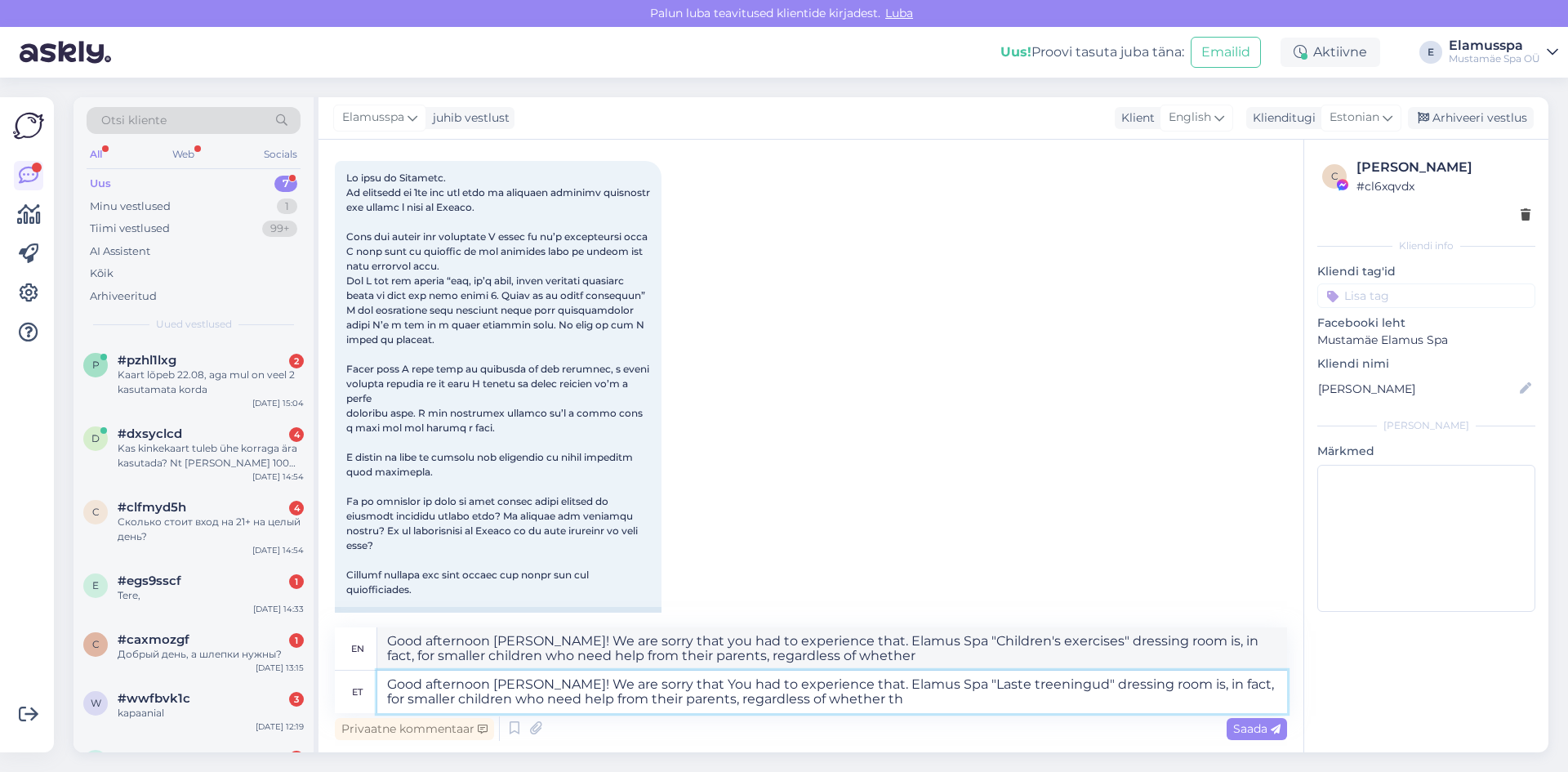
type textarea "Good afternoon [PERSON_NAME]! We are sorry that You had to experience that. Ela…"
type textarea "Good afternoon [PERSON_NAME]! We are sorry that you had to experience that. Ela…"
type textarea "Good afternoon [PERSON_NAME]! We are sorry that You had to experience that. Ela…"
type textarea "Good afternoon [PERSON_NAME]! We are sorry that you had to experience that. Ela…"
type textarea "Good afternoon [PERSON_NAME]! We are sorry that You had to experience that. Ela…"
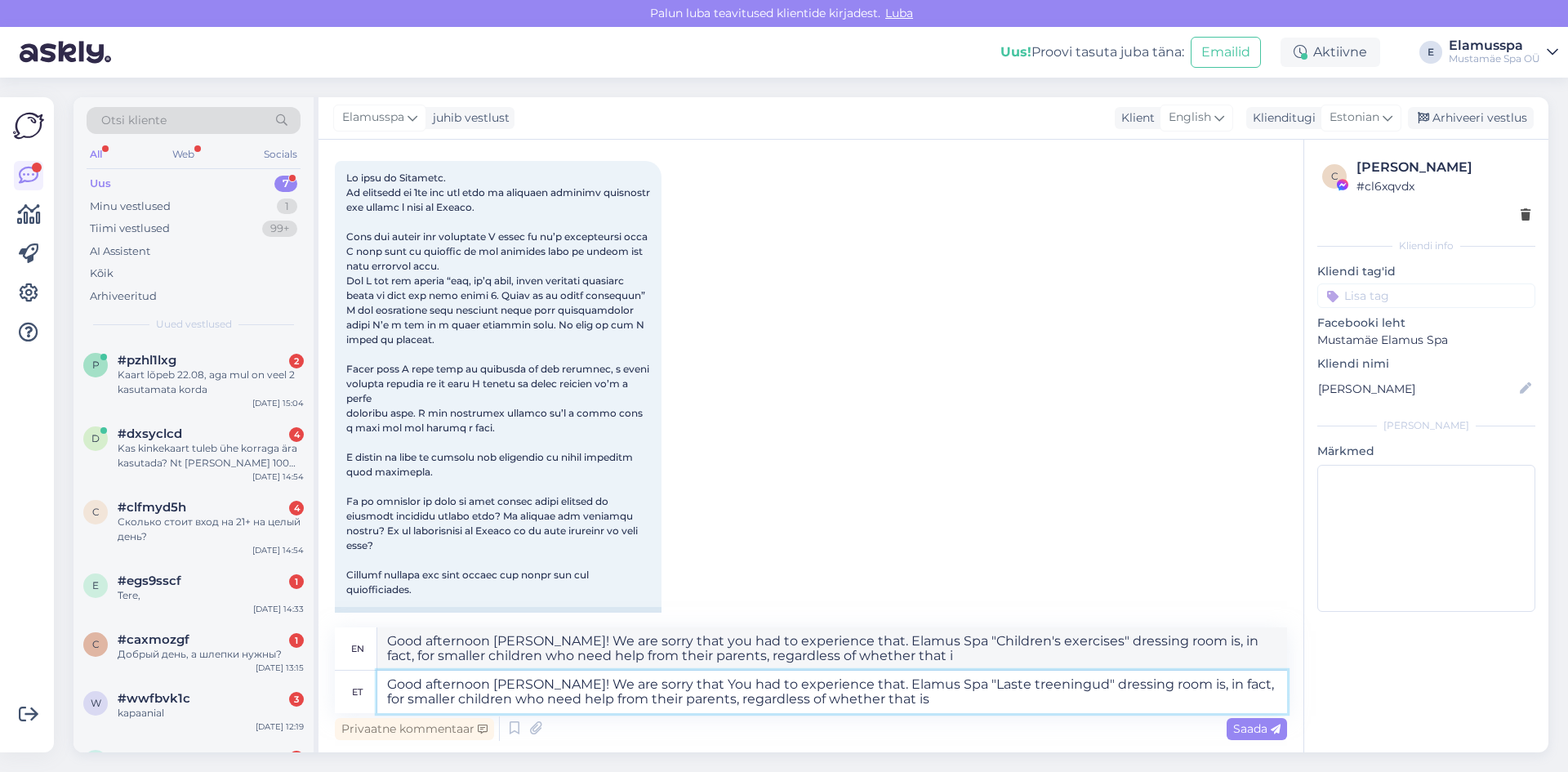
type textarea "Good afternoon [PERSON_NAME]! We are sorry that you had to experience that. Ela…"
type textarea "Good afternoon [PERSON_NAME]! We are sorry that You had to experience that. Ela…"
type textarea "Good afternoon [PERSON_NAME]! We are sorry that you had to experience that. Ela…"
type textarea "Good afternoon [PERSON_NAME]! We are sorry that You had to experience that. Ela…"
type textarea "Good afternoon [PERSON_NAME]! We are sorry that you had to experience that. Ela…"
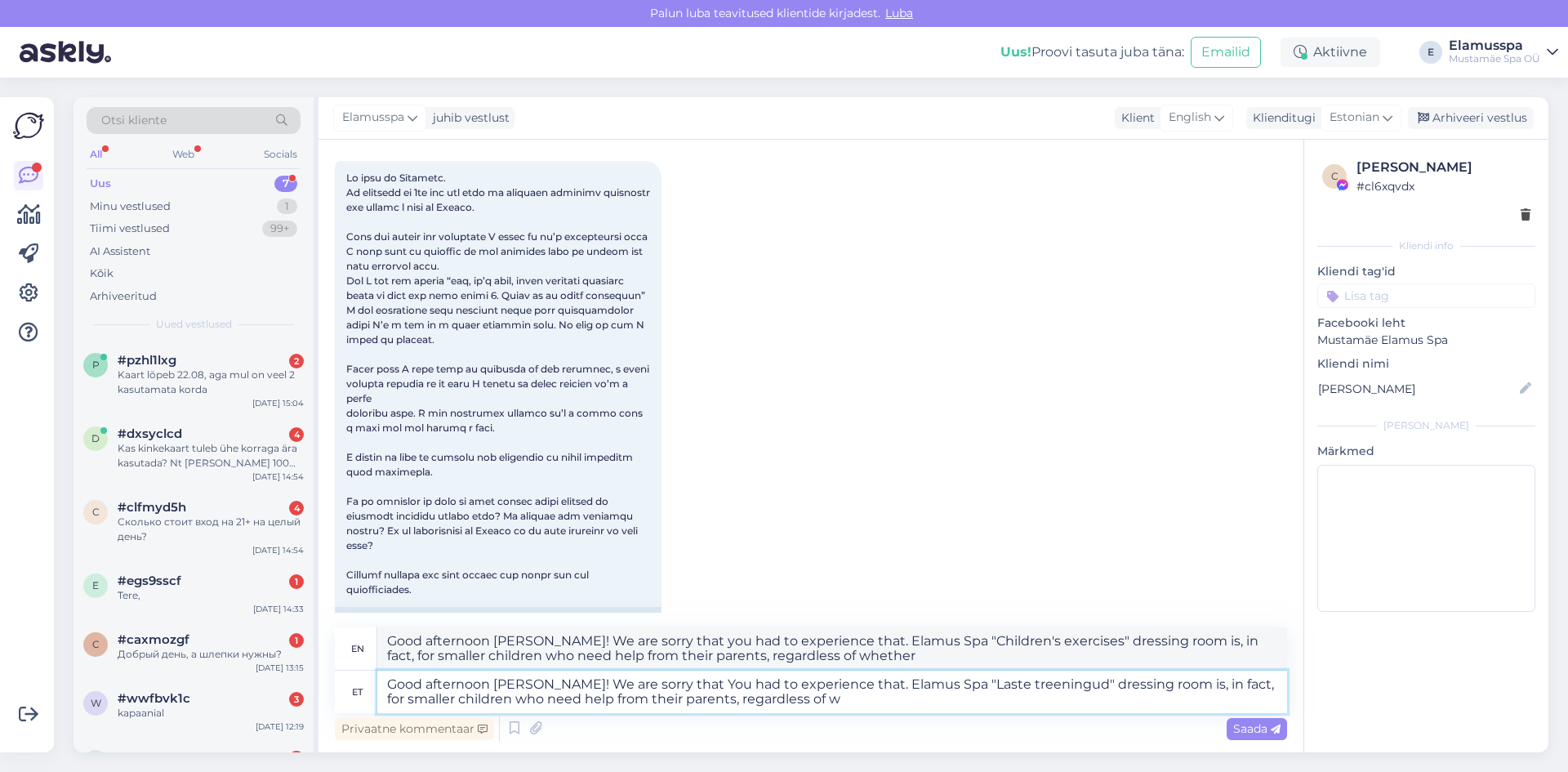
type textarea "Good afternoon [PERSON_NAME]! We are sorry that You had to experience that. Ela…"
type textarea "Good afternoon [PERSON_NAME]! We are sorry that you had to experience that. Ela…"
type textarea "Good afternoon [PERSON_NAME]! We are sorry that You had to experience that. Ela…"
type textarea "Good afternoon [PERSON_NAME]! We are sorry that you had to experience that. Ela…"
type textarea "Good afternoon [PERSON_NAME]! We are sorry that You had to experience that. Ela…"
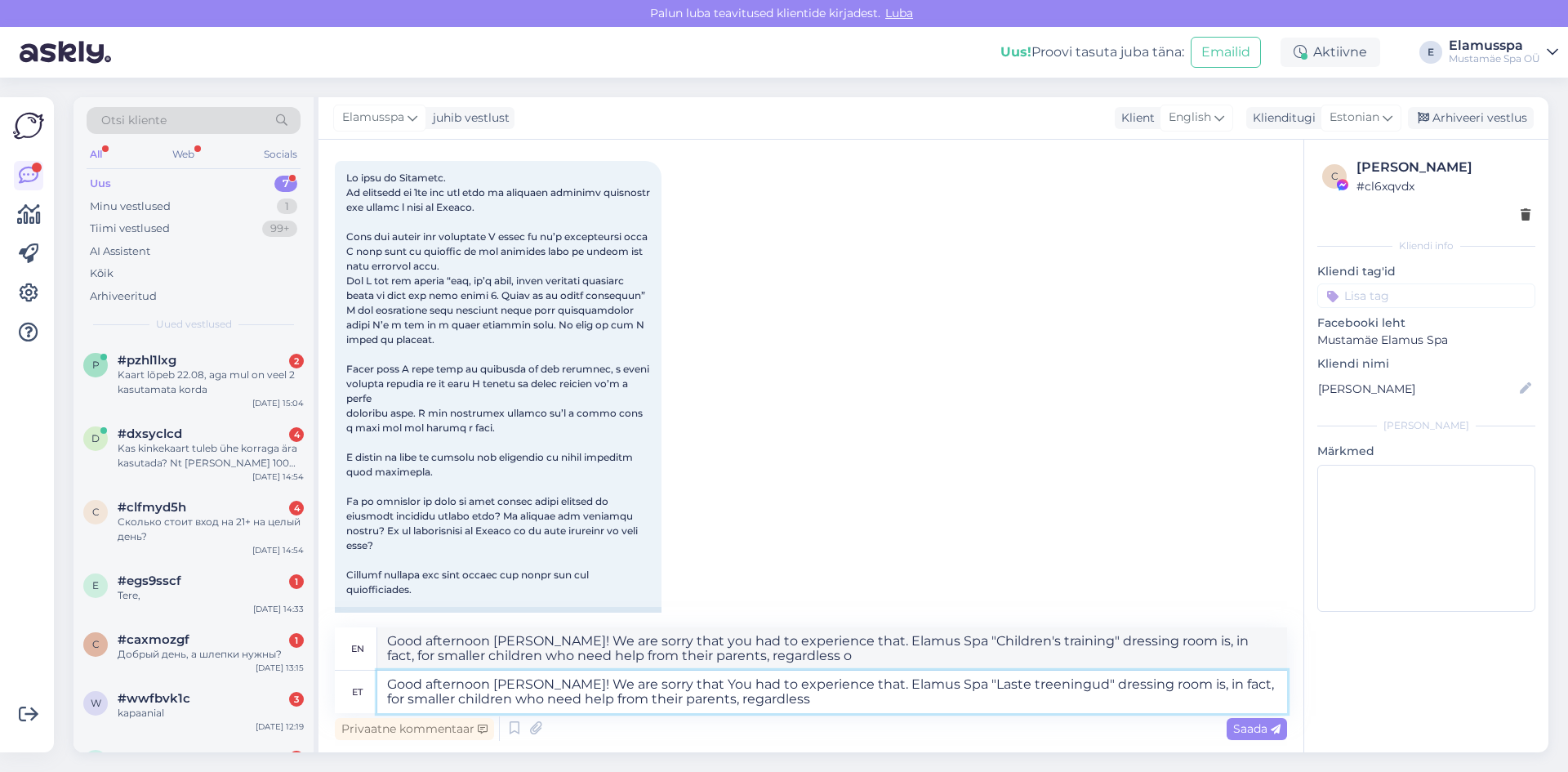
type textarea "Good afternoon [PERSON_NAME]! We are sorry that you had to experience that. Ela…"
type textarea "Good afternoon [PERSON_NAME]! We are sorry that You had to experience that. Ela…"
type textarea "Good afternoon [PERSON_NAME]! We are sorry that you had to experience that. Ela…"
type textarea "Good afternoon [PERSON_NAME]! We are sorry that You had to experience that. Ela…"
type textarea "Good afternoon [PERSON_NAME]! We are sorry that you had to experience that. Ela…"
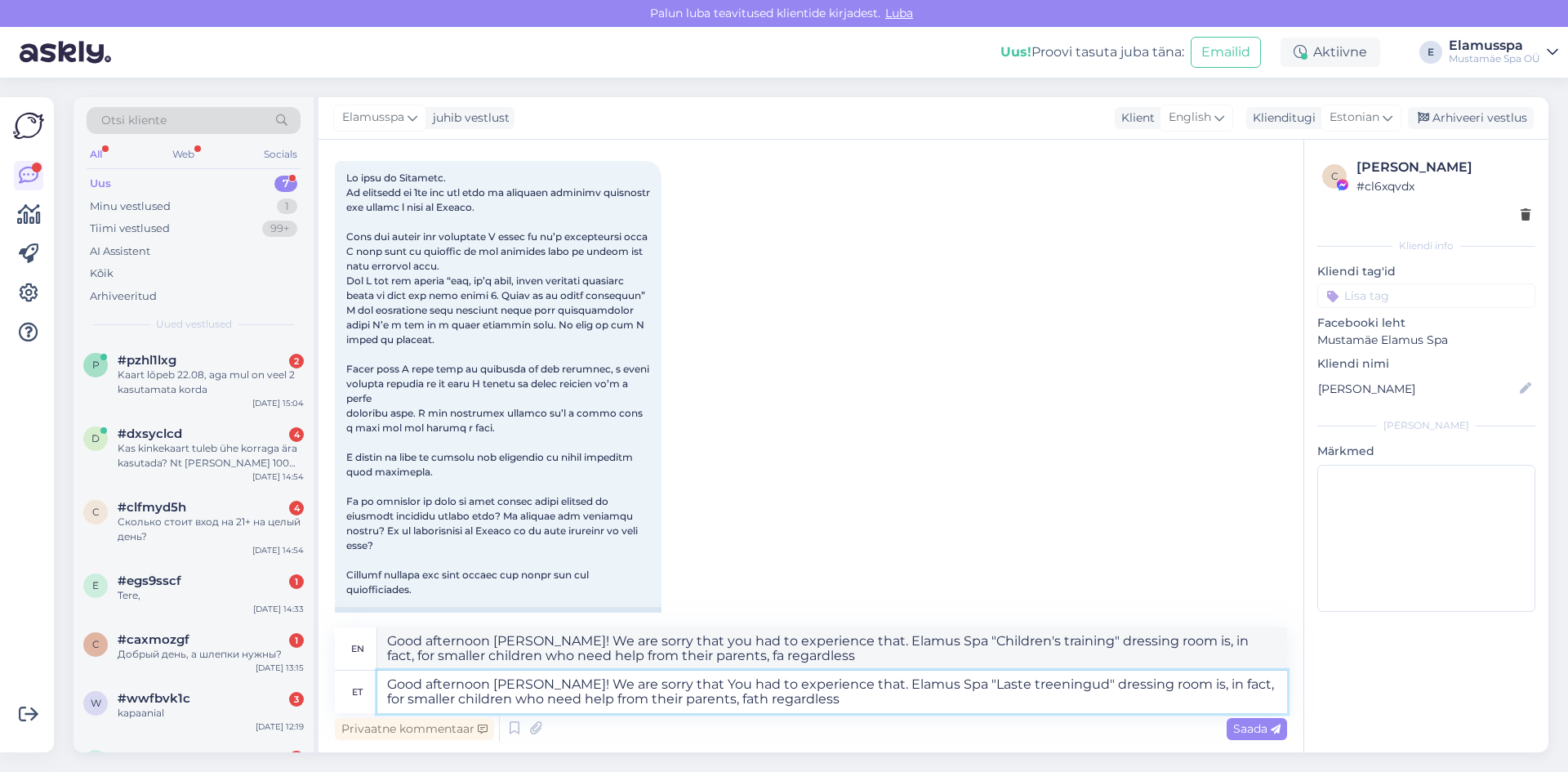
type textarea "Good afternoon [PERSON_NAME]! We are sorry that You had to experience that. Ela…"
type textarea "Good afternoon [PERSON_NAME]! We are sorry that you had to experience that. Ela…"
type textarea "Good afternoon [PERSON_NAME]! We are sorry that You had to experience that. Ela…"
type textarea "Good afternoon [PERSON_NAME]! We are sorry that you had to experience that. Ela…"
type textarea "Good afternoon [PERSON_NAME]! We are sorry that You had to experience that. Ela…"
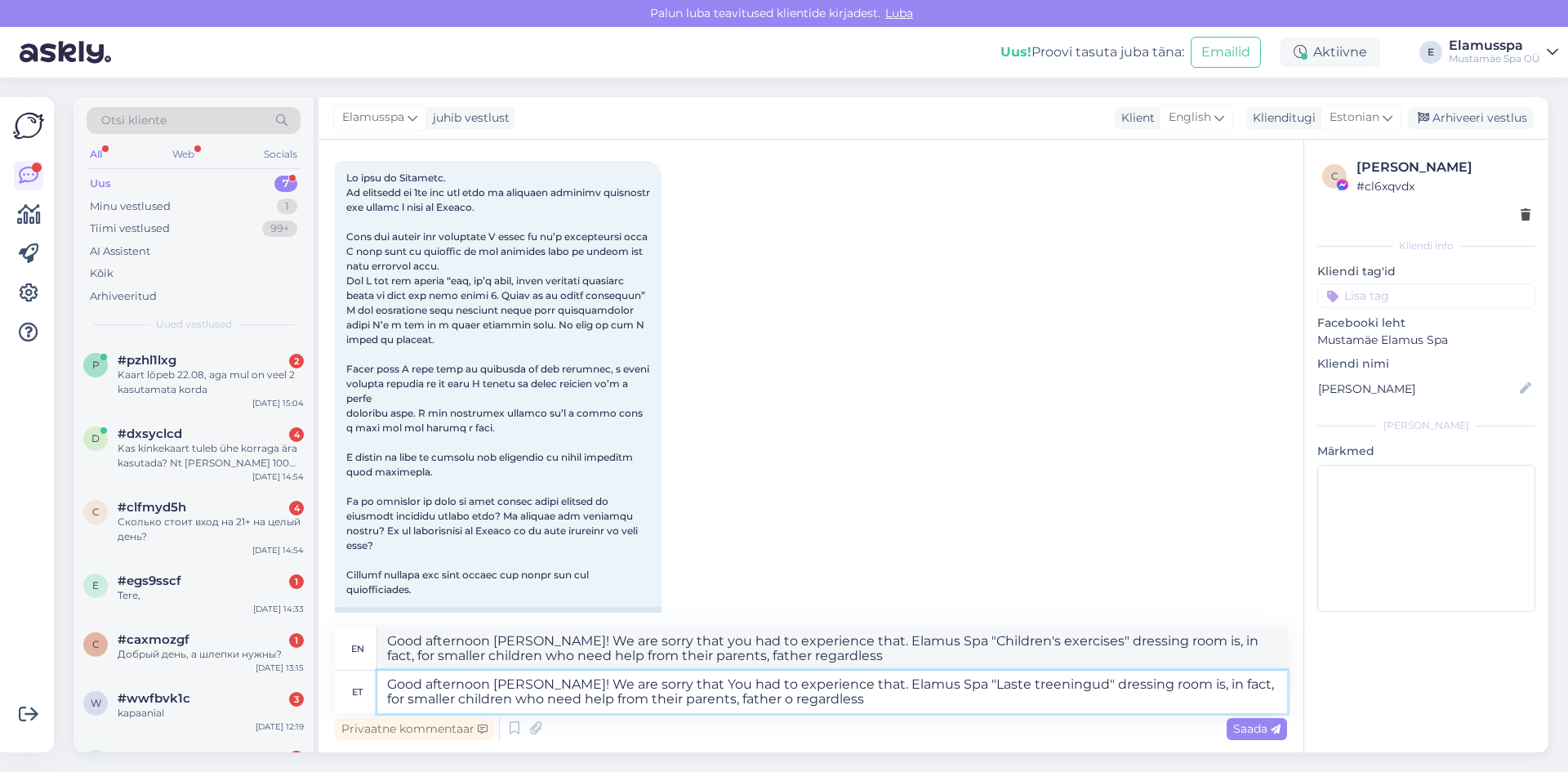
type textarea "Good afternoon [PERSON_NAME]! We are sorry that you had to experience that. Ela…"
type textarea "Good afternoon [PERSON_NAME]! We are sorry that You had to experience that. Ela…"
type textarea "Good afternoon [PERSON_NAME]! We are sorry that you had to experience that. Ela…"
type textarea "Good afternoon [PERSON_NAME]! We are sorry that You had to experience that. Ela…"
type textarea "Good afternoon [PERSON_NAME]! We are sorry that you had to experience that. Ela…"
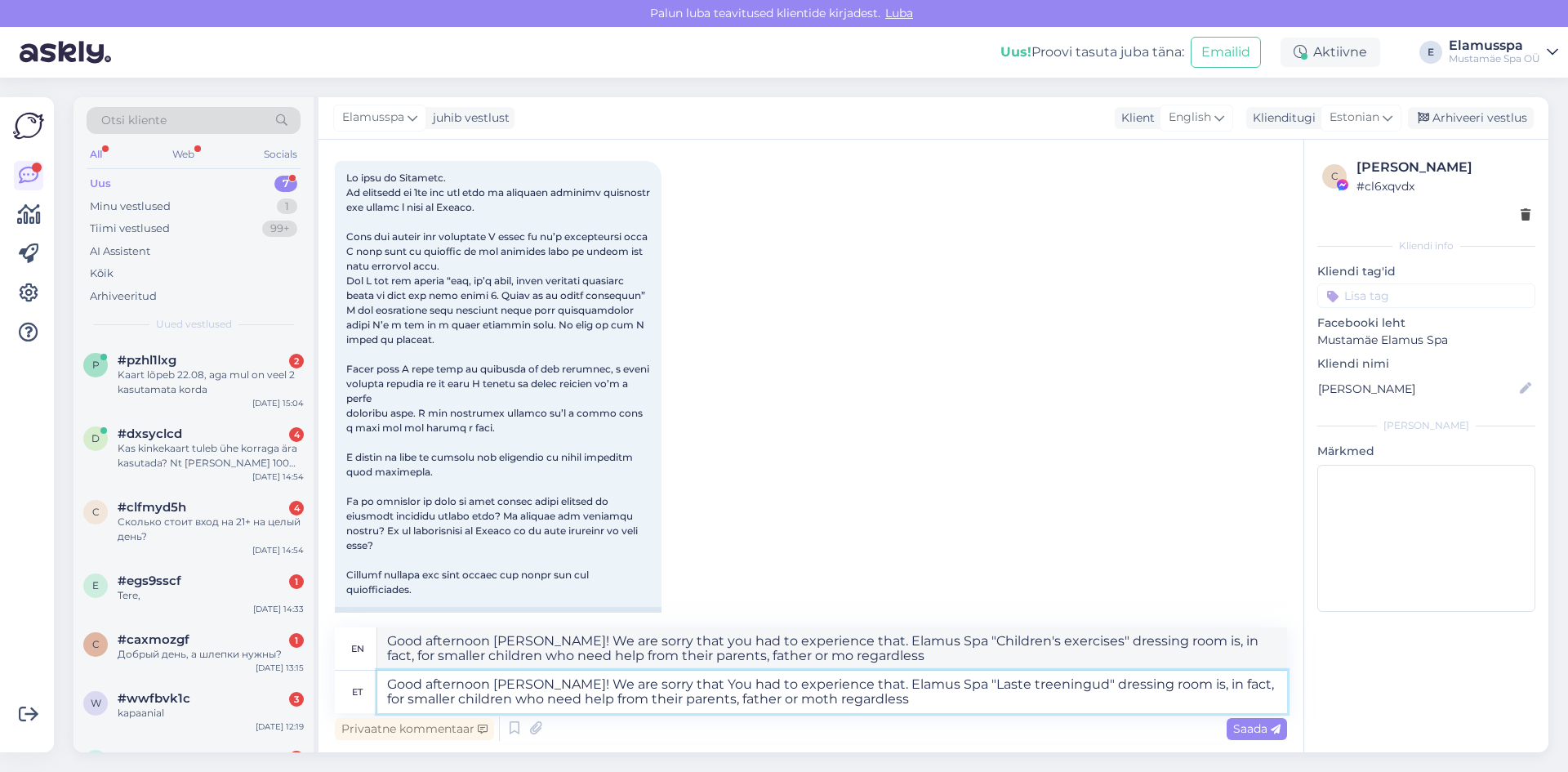
type textarea "Good afternoon [PERSON_NAME]! We are sorry that You had to experience that. Ela…"
type textarea "Good afternoon [PERSON_NAME]! We are sorry that you had to experience that. Ela…"
type textarea "Good afternoon [PERSON_NAME]! We are sorry that You had to experience that. Ela…"
type textarea "Good afternoon [PERSON_NAME]! We are sorry that you had to experience that. Ela…"
type textarea "Good afternoon [PERSON_NAME]! We are sorry that You had to experience that. Ela…"
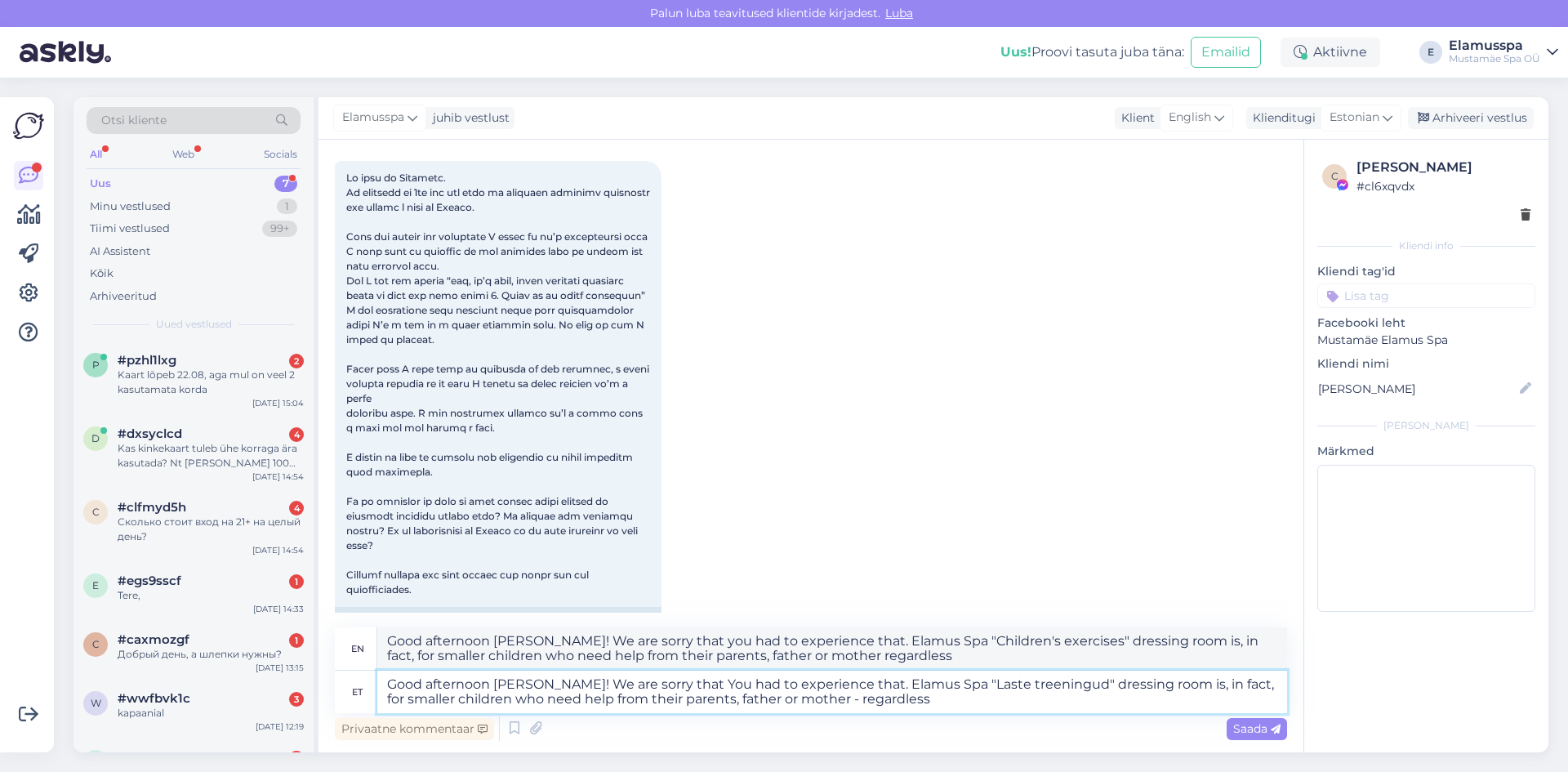
type textarea "Good afternoon [PERSON_NAME]! We are sorry that you had to experience that. Ela…"
type textarea "Good afternoon [PERSON_NAME]! We are sorry that You had to experience that. Ela…"
type textarea "Good afternoon [PERSON_NAME]! We are sorry that you had to experience that. Ela…"
type textarea "Good afternoon [PERSON_NAME]! We are sorry that You had to experience that. Ela…"
type textarea "Good afternoon [PERSON_NAME]! We are sorry that you had to experience that. Ela…"
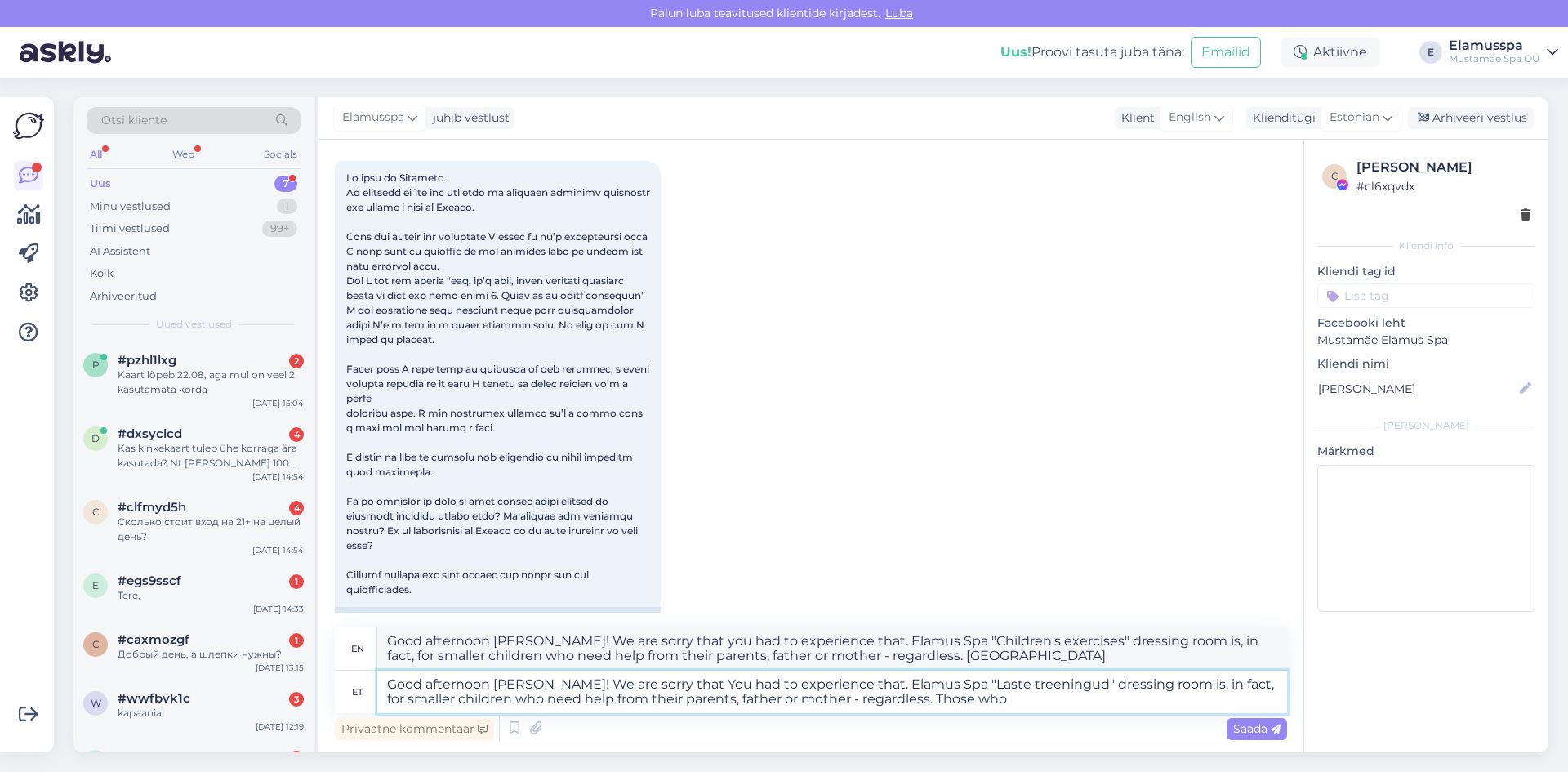
type textarea "Good afternoon [PERSON_NAME]! We are sorry that You had to experience that. Ela…"
type textarea "Good afternoon [PERSON_NAME]! We are sorry that you had to experience that. Ela…"
type textarea "Good afternoon [PERSON_NAME]! We are sorry that You had to experience that. Ela…"
type textarea "Good afternoon [PERSON_NAME]! We are sorry that you had to experience that. Ela…"
type textarea "Good afternoon [PERSON_NAME]! We are sorry that You had to experience that. Ela…"
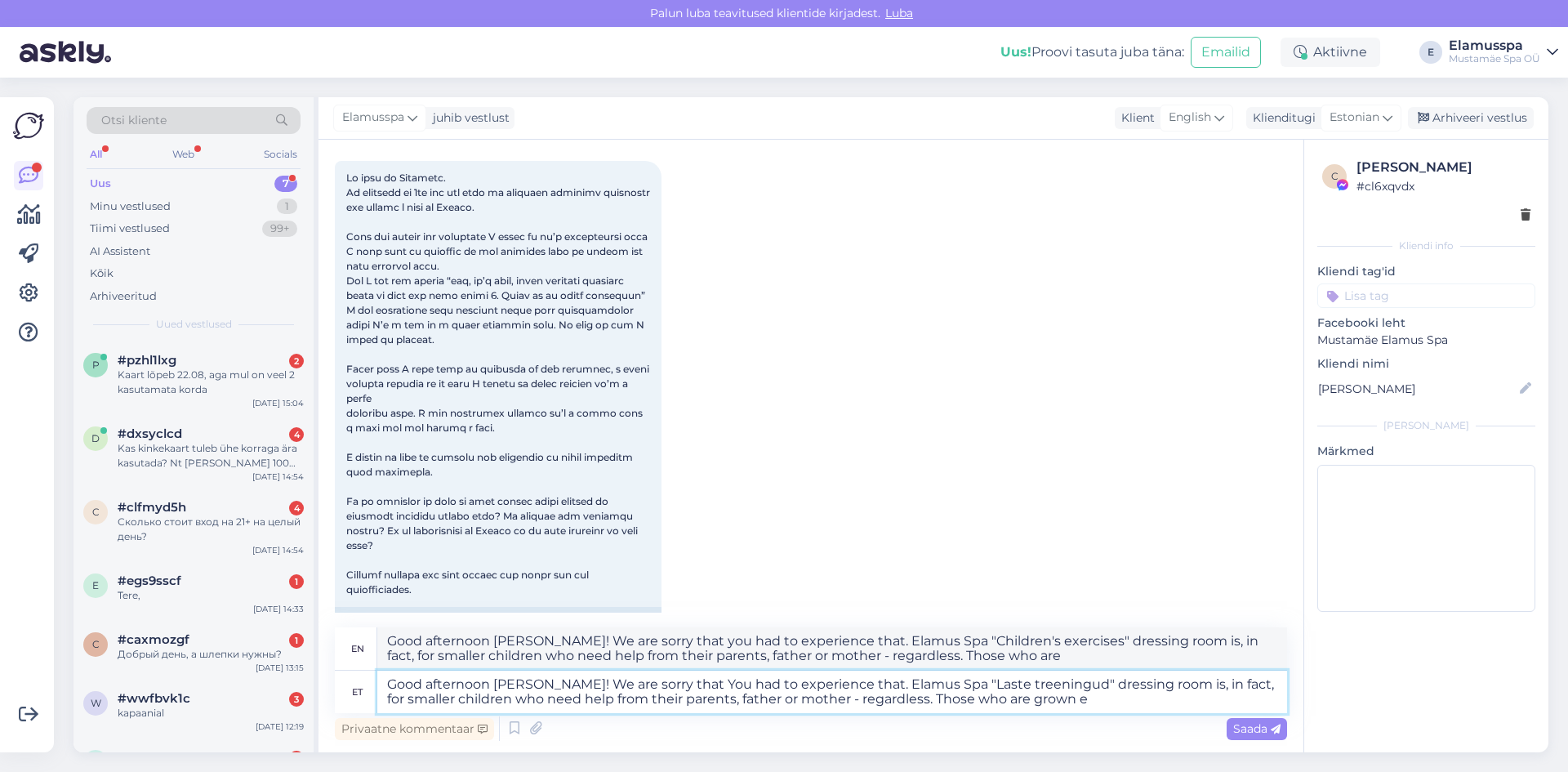
type textarea "Good afternoon [PERSON_NAME]! We are sorry that you had to experience that. Ela…"
type textarea "Good afternoon [PERSON_NAME]! We are sorry that You had to experience that. Ela…"
type textarea "Good afternoon [PERSON_NAME]! We are sorry that you had to experience that. Ela…"
type textarea "Good afternoon [PERSON_NAME]! We are sorry that You had to experience that. Ela…"
type textarea "Good afternoon [PERSON_NAME]! We are sorry that you had to experience that. Ela…"
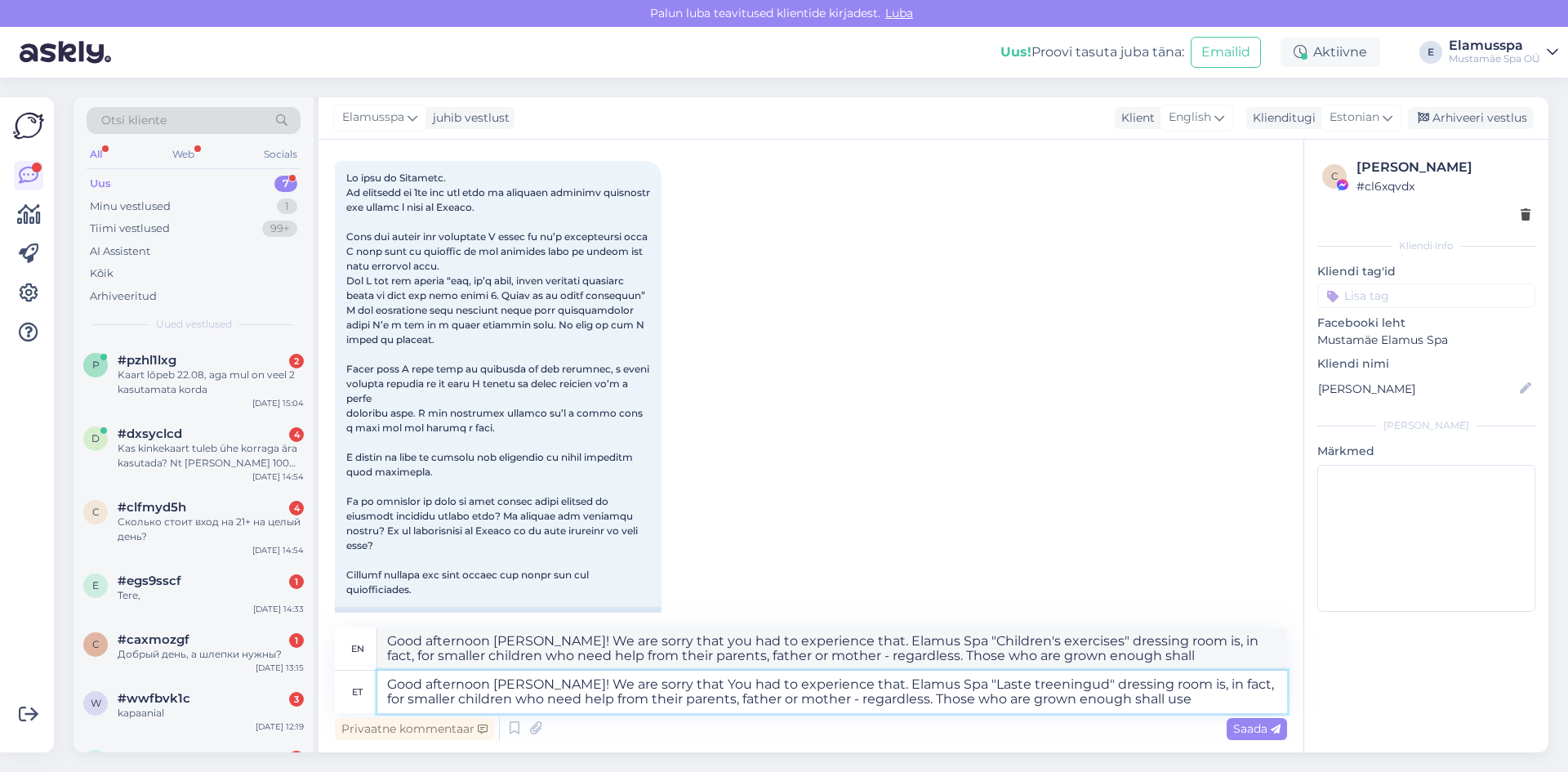
type textarea "Good afternoon [PERSON_NAME]! We are sorry that You had to experience that. Ela…"
type textarea "Good afternoon [PERSON_NAME]! We are sorry that you had to experience that. Ela…"
type textarea "Good afternoon [PERSON_NAME]! We are sorry that You had to experience that. Ela…"
type textarea "Good afternoon [PERSON_NAME]! We are sorry that you had to experience that. Ela…"
type textarea "Good afternoon [PERSON_NAME]! We are sorry that You had to experience that. Ela…"
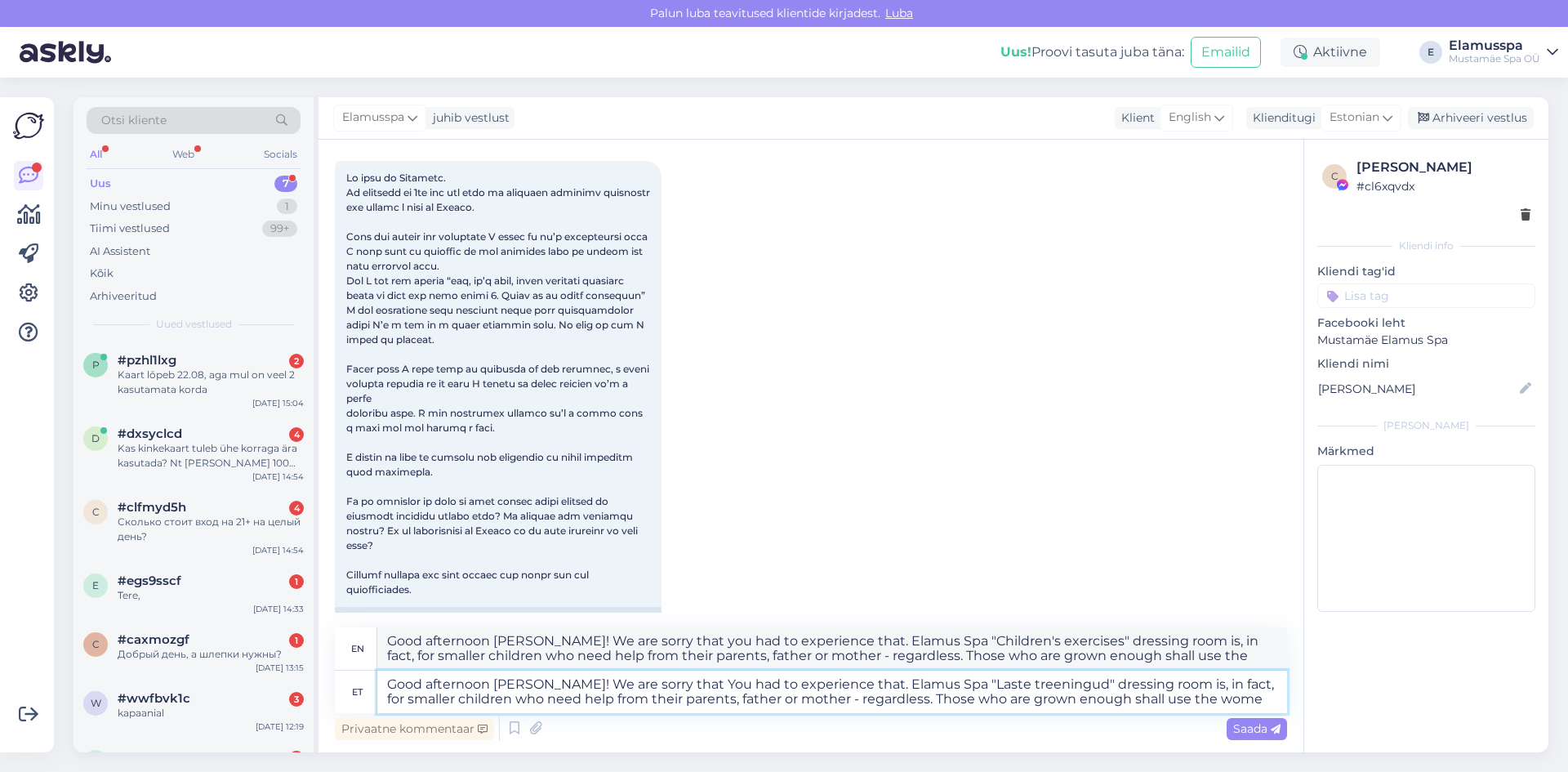
type textarea "Good afternoon [PERSON_NAME]! We are sorry that you had to experience that. Ela…"
type textarea "Good afternoon [PERSON_NAME]! We are sorry that You had to experience that. Ela…"
type textarea "Good afternoon [PERSON_NAME]! We are sorry that you had to experience that. Ela…"
type textarea "Good afternoon [PERSON_NAME]! We are sorry that You had to experience that. Ela…"
type textarea "Good afternoon [PERSON_NAME]! We are sorry that you had to experience that. Ela…"
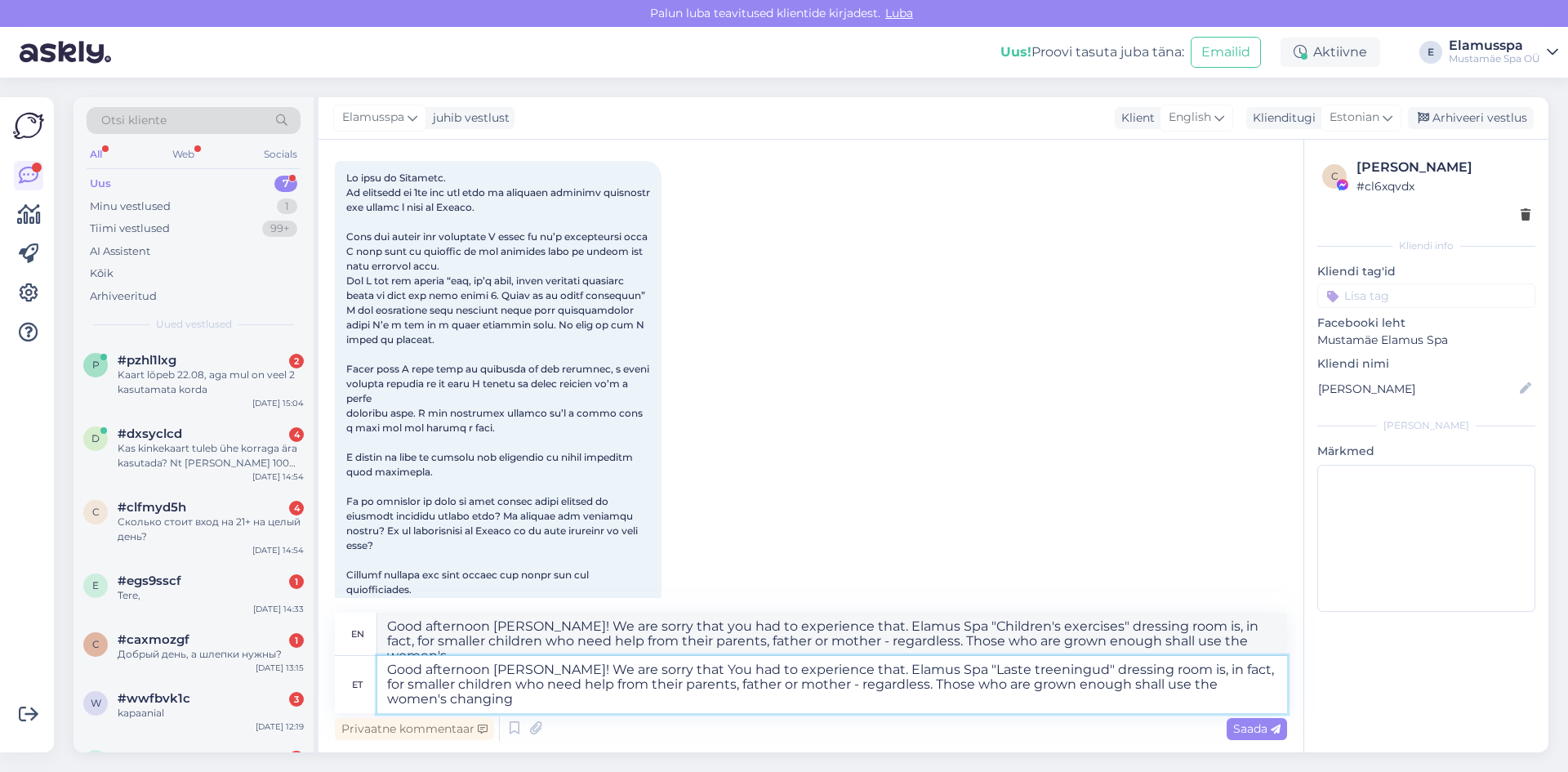
type textarea "Good afternoon [PERSON_NAME]! We are sorry that You had to experience that. Ela…"
type textarea "Good afternoon [PERSON_NAME]! We are sorry that you had to experience that. Ela…"
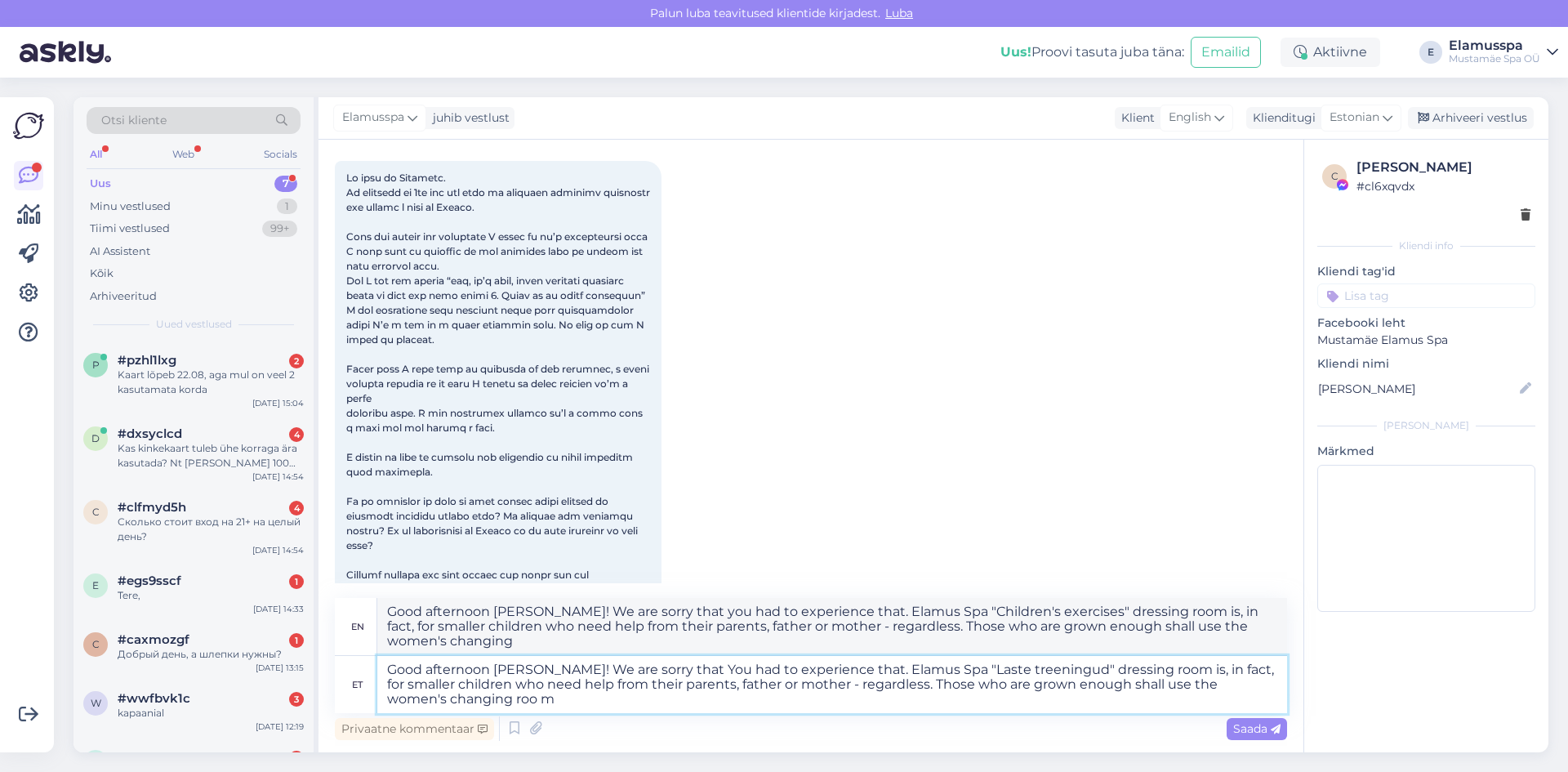
type textarea "Good afternoon [PERSON_NAME]! We are sorry that You had to experience that. Ela…"
type textarea "Good afternoon [PERSON_NAME]! We are sorry that you had to experience that. Ela…"
type textarea "Good afternoon [PERSON_NAME]! We are sorry that You had to experience that. Ela…"
type textarea "Good afternoon [PERSON_NAME]! We are sorry that you had to experience that. Ela…"
type textarea "Good afternoon [PERSON_NAME]! We are sorry that You had to experience that. Ela…"
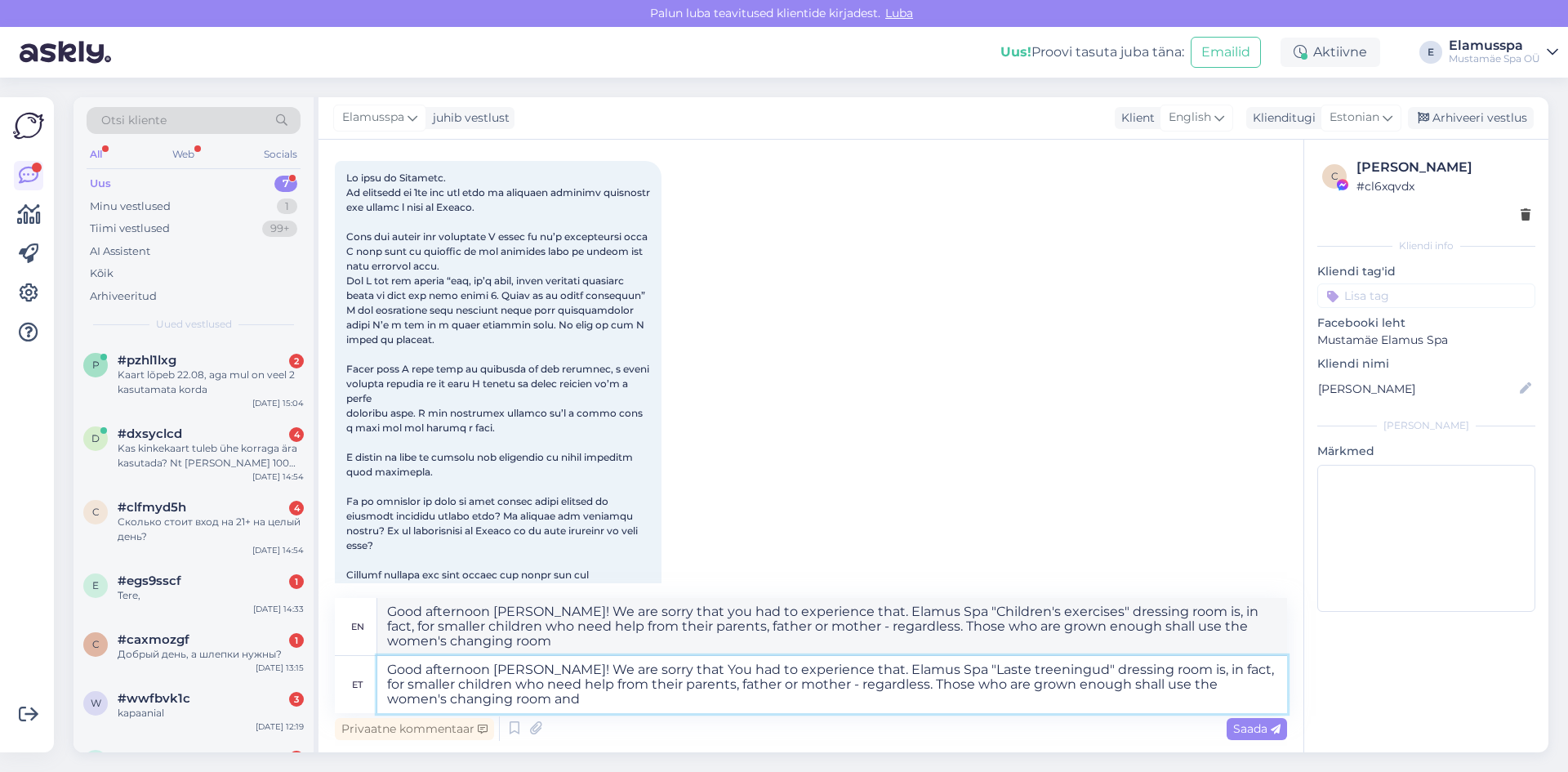
type textarea "Good afternoon [PERSON_NAME]! We are sorry that you had to experience that. Ela…"
type textarea "Good afternoon [PERSON_NAME]! We are sorry that You had to experience that. Ela…"
type textarea "Good afternoon [PERSON_NAME]! We are sorry that you had to experience that. Ela…"
type textarea "Good afternoon [PERSON_NAME]! We are sorry that You had to experience that. Ela…"
type textarea "Good afternoon [PERSON_NAME]! We are sorry that you had to experience that. Ela…"
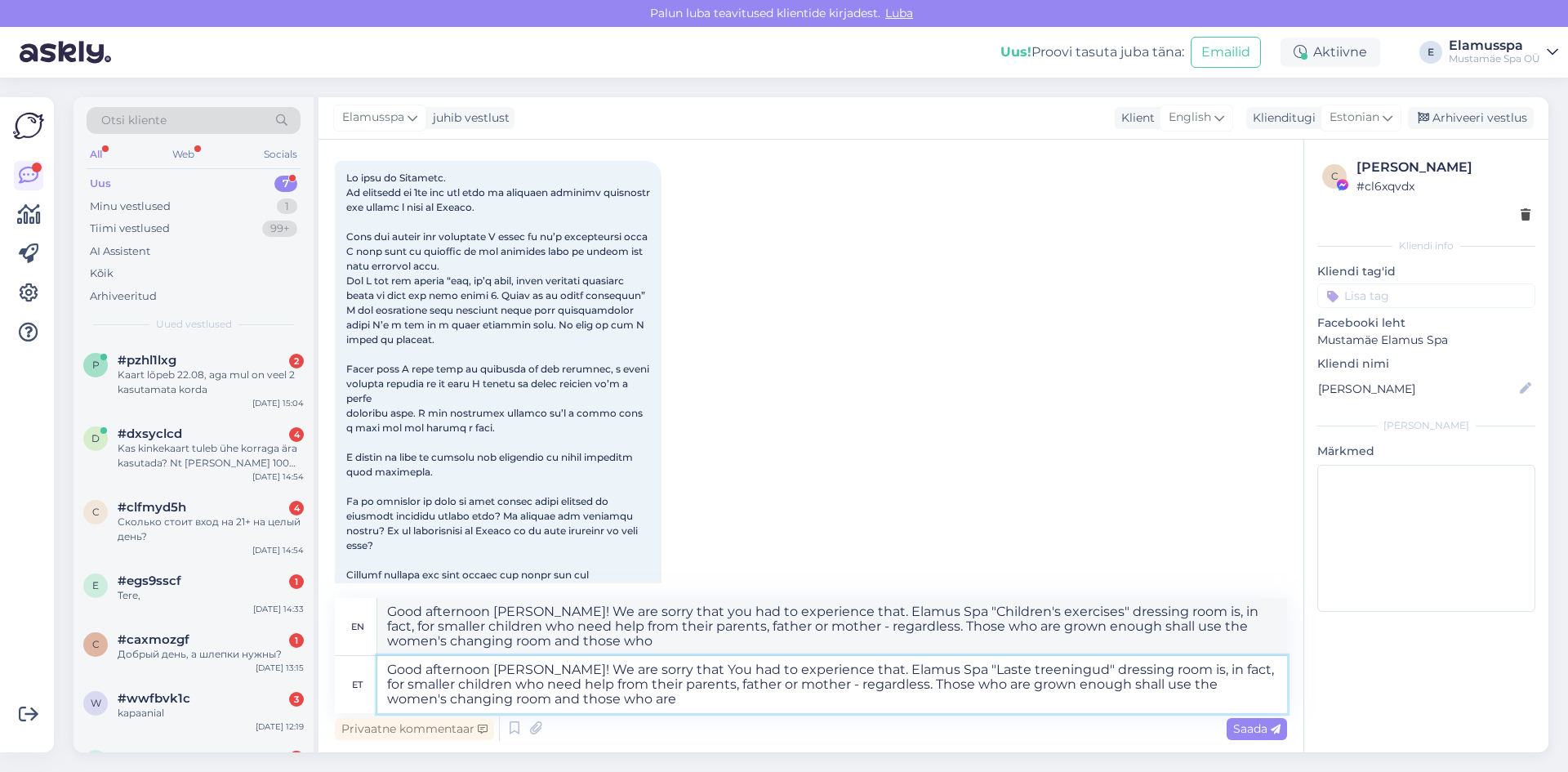
type textarea "Good afternoon [PERSON_NAME]! We are sorry that You had to experience that. Ela…"
type textarea "Good afternoon [PERSON_NAME]! We are sorry that you had to experience that. Ela…"
type textarea "Good afternoon [PERSON_NAME]! We are sorry that You had to experience that. Ela…"
type textarea "Good afternoon [PERSON_NAME]! We are sorry that you had to experience that. Ela…"
type textarea "Good afternoon [PERSON_NAME]! We are sorry that You had to experience that. Ela…"
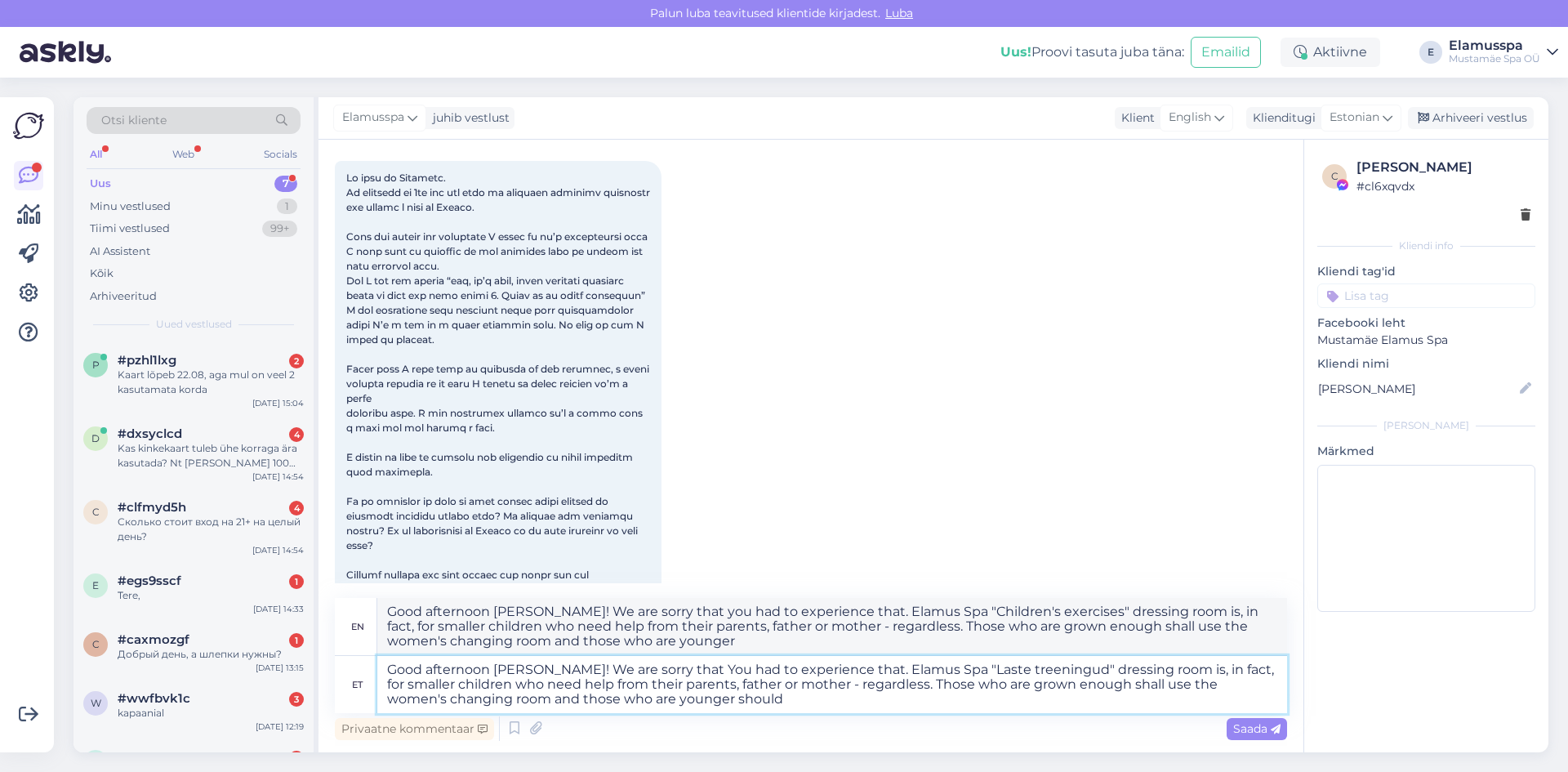
type textarea "Good afternoon [PERSON_NAME]! We are sorry that you had to experience that. Ela…"
type textarea "Good afternoon [PERSON_NAME]! We are sorry that You had to experience that. Ela…"
type textarea "Good afternoon [PERSON_NAME]! We are sorry that you had to experience that. Ela…"
type textarea "Good afternoon [PERSON_NAME]! We are sorry that You had to experience that. Ela…"
type textarea "Good afternoon [PERSON_NAME]! We are sorry that you had to experience that. Ela…"
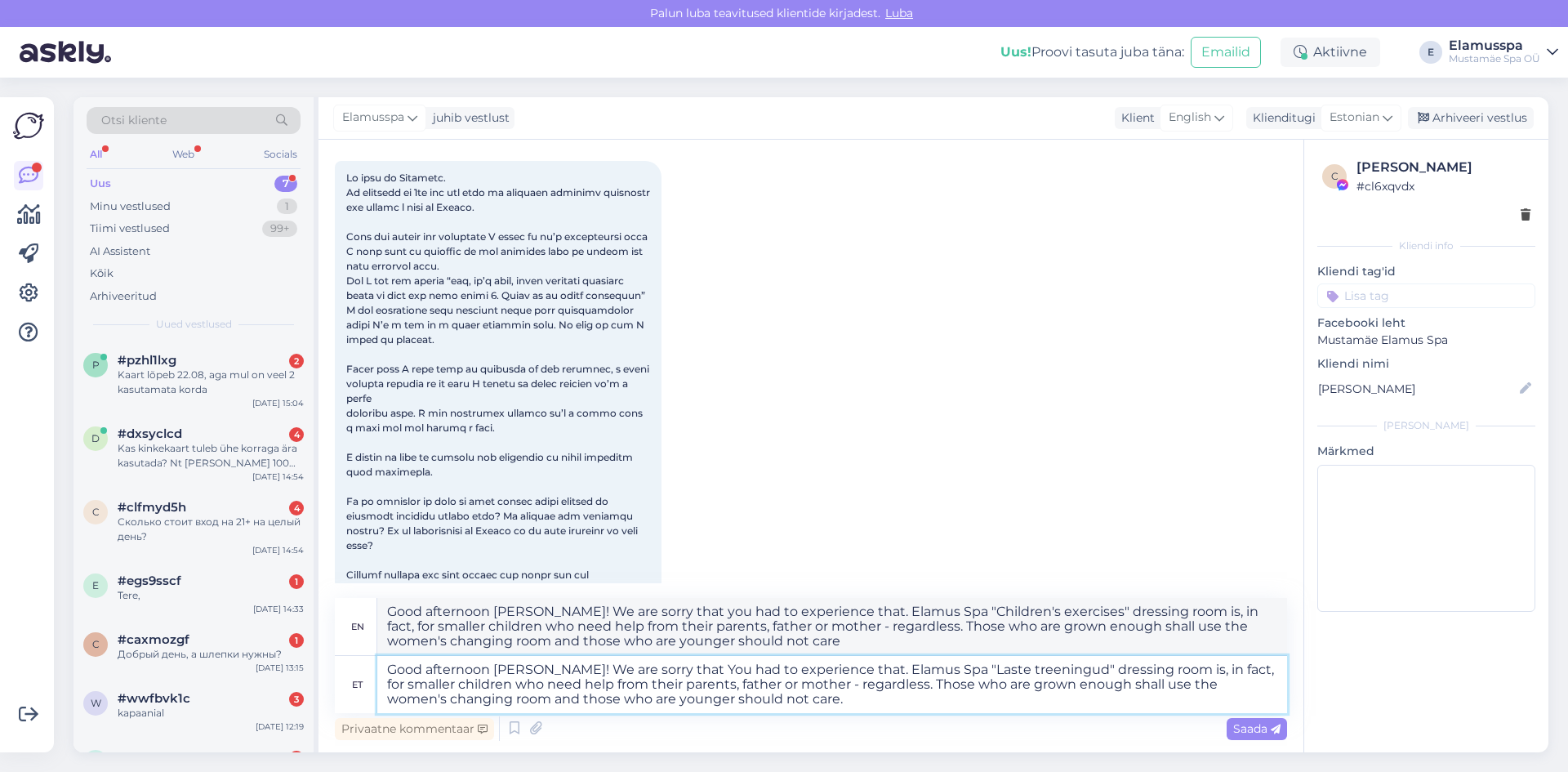
type textarea "Good afternoon [PERSON_NAME]! We are sorry that You had to experience that. Ela…"
type textarea "Good afternoon [PERSON_NAME]! We are sorry that you had to experience that. Ela…"
type textarea "Good afternoon [PERSON_NAME]! We are sorry that You had to experience that. Ela…"
type textarea "Good afternoon [PERSON_NAME]! We are sorry that you had to experience that. Ela…"
type textarea "Good afternoon [PERSON_NAME]! We are sorry that You had to experience that. Ela…"
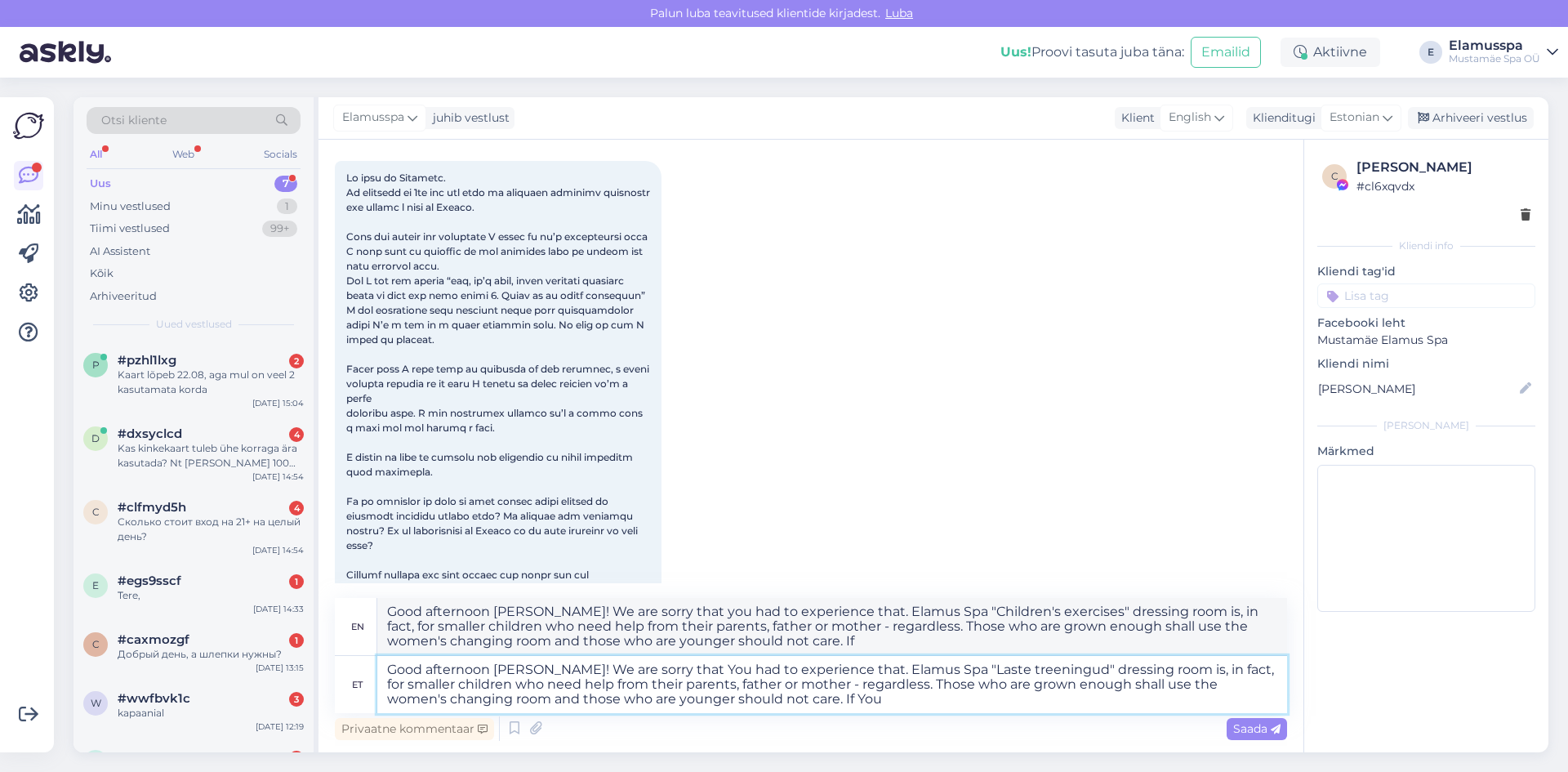
type textarea "Good afternoon [PERSON_NAME]! We are sorry that you had to experience that. Ela…"
type textarea "Good afternoon [PERSON_NAME]! We are sorry that You had to experience that. Ela…"
type textarea "Good afternoon [PERSON_NAME]! We are sorry that you had to experience that. Ela…"
type textarea "Good afternoon [PERSON_NAME]! We are sorry that You had to experience that. Ela…"
type textarea "Good afternoon [PERSON_NAME]! We are sorry that you had to experience that. Ela…"
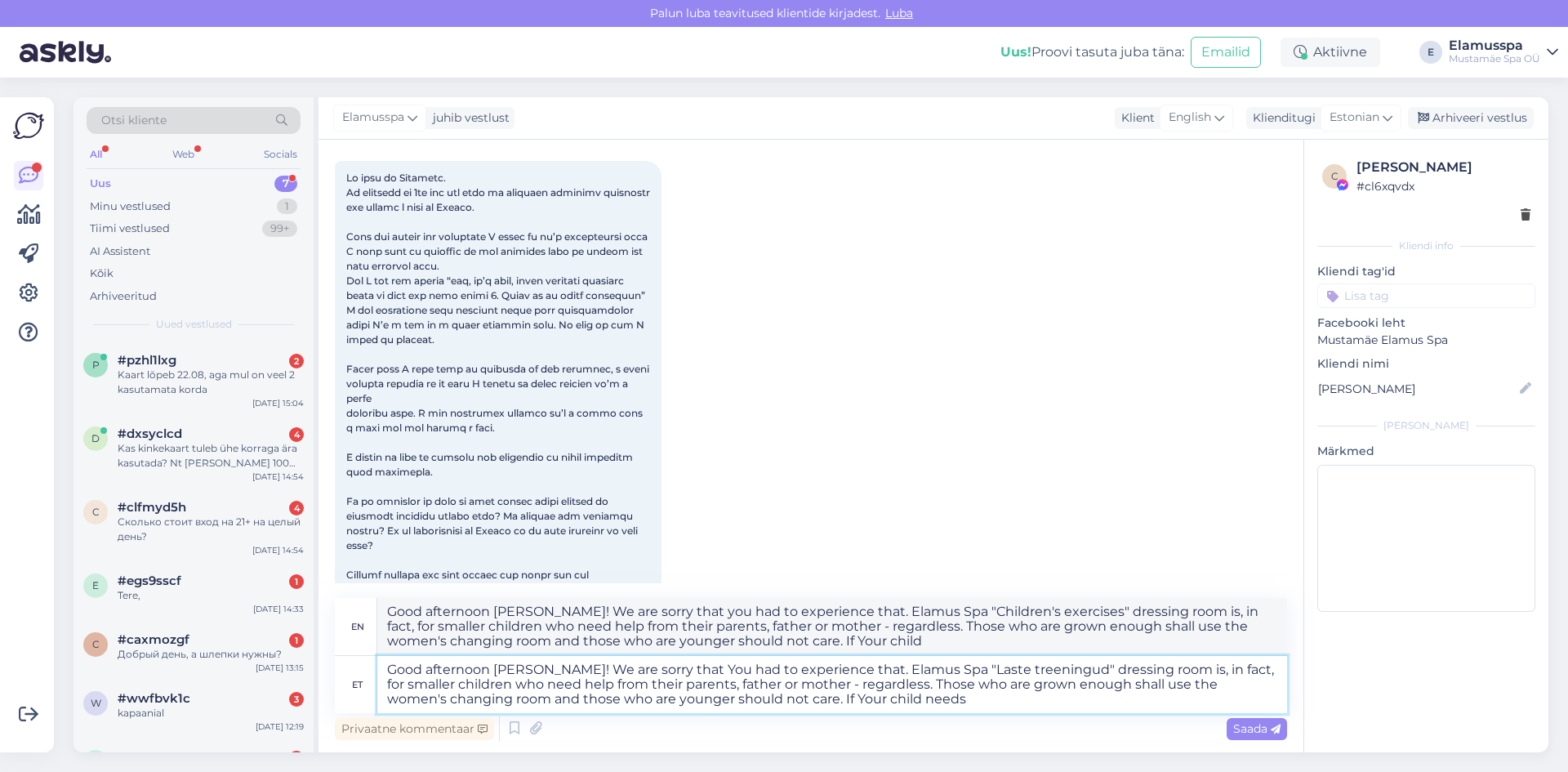
type textarea "Good afternoon [PERSON_NAME]! We are sorry that You had to experience that. Ela…"
type textarea "Good afternoon [PERSON_NAME]! We are sorry that you had to experience that. Ela…"
type textarea "Good afternoon [PERSON_NAME]! We are sorry that You had to experience that. Ela…"
type textarea "Good afternoon [PERSON_NAME]! We are sorry that you had to experience that. Ela…"
type textarea "Good afternoon [PERSON_NAME]! We are sorry that You had to experience that. Ela…"
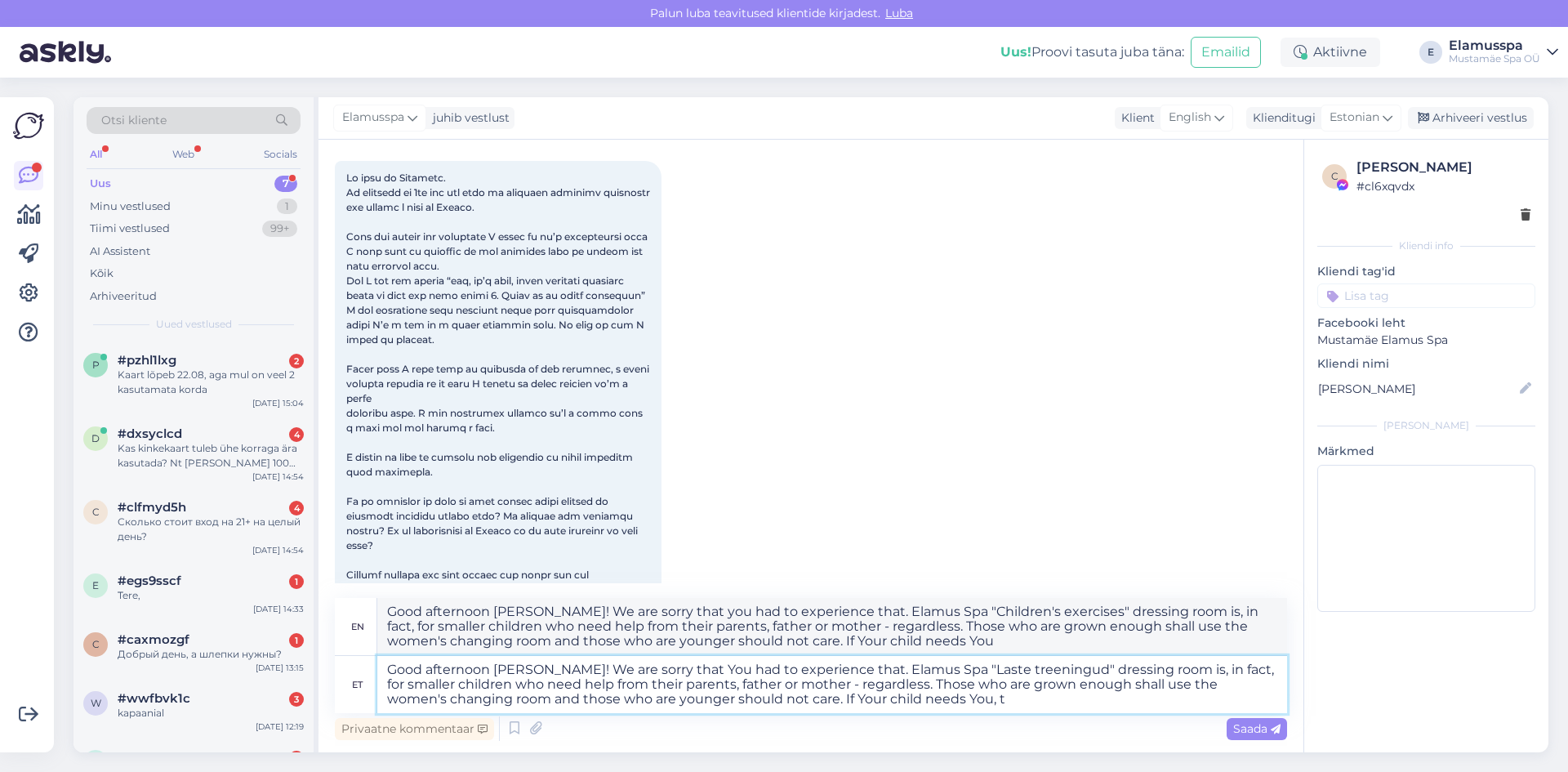
type textarea "Good afternoon [PERSON_NAME]! We are sorry that you had to experience that. Ela…"
type textarea "Good afternoon [PERSON_NAME]! We are sorry that You had to experience that. Ela…"
type textarea "Good afternoon [PERSON_NAME]! We are sorry that you had to experience that. Ela…"
type textarea "Good afternoon [PERSON_NAME]! We are sorry that You had to experience that. Ela…"
type textarea "Good afternoon [PERSON_NAME]! We are sorry that you had to experience that. Ela…"
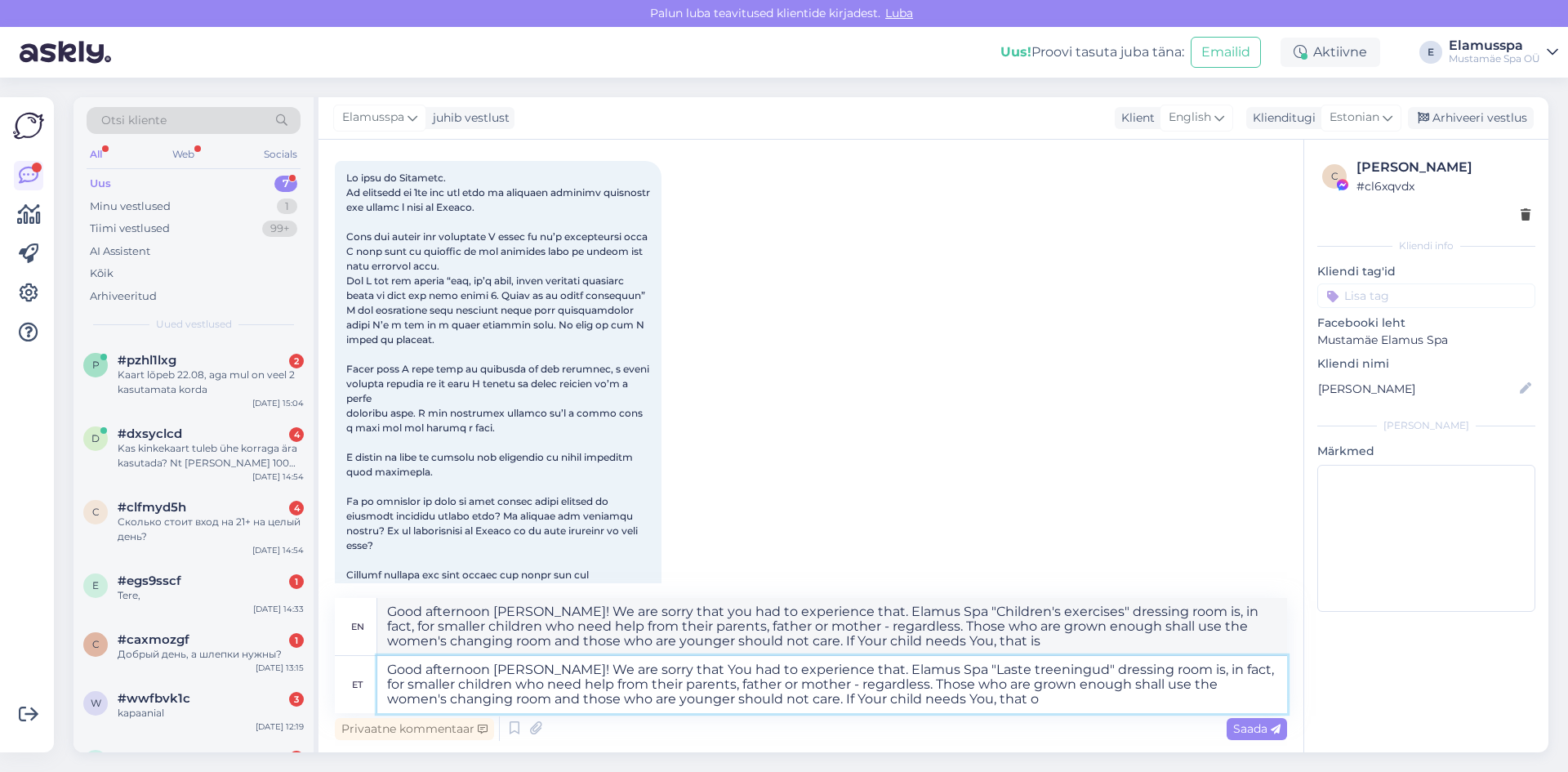
type textarea "Good afternoon [PERSON_NAME]! We are sorry that You had to experience that. Ela…"
type textarea "Good afternoon [PERSON_NAME]! We are sorry that you had to experience that. Ela…"
type textarea "Good afternoon [PERSON_NAME]! We are sorry that You had to experience that. Ela…"
type textarea "Good afternoon [PERSON_NAME]! We are sorry that you had to experience that. Ela…"
type textarea "Good afternoon [PERSON_NAME]! We are sorry that You had to experience that. Ela…"
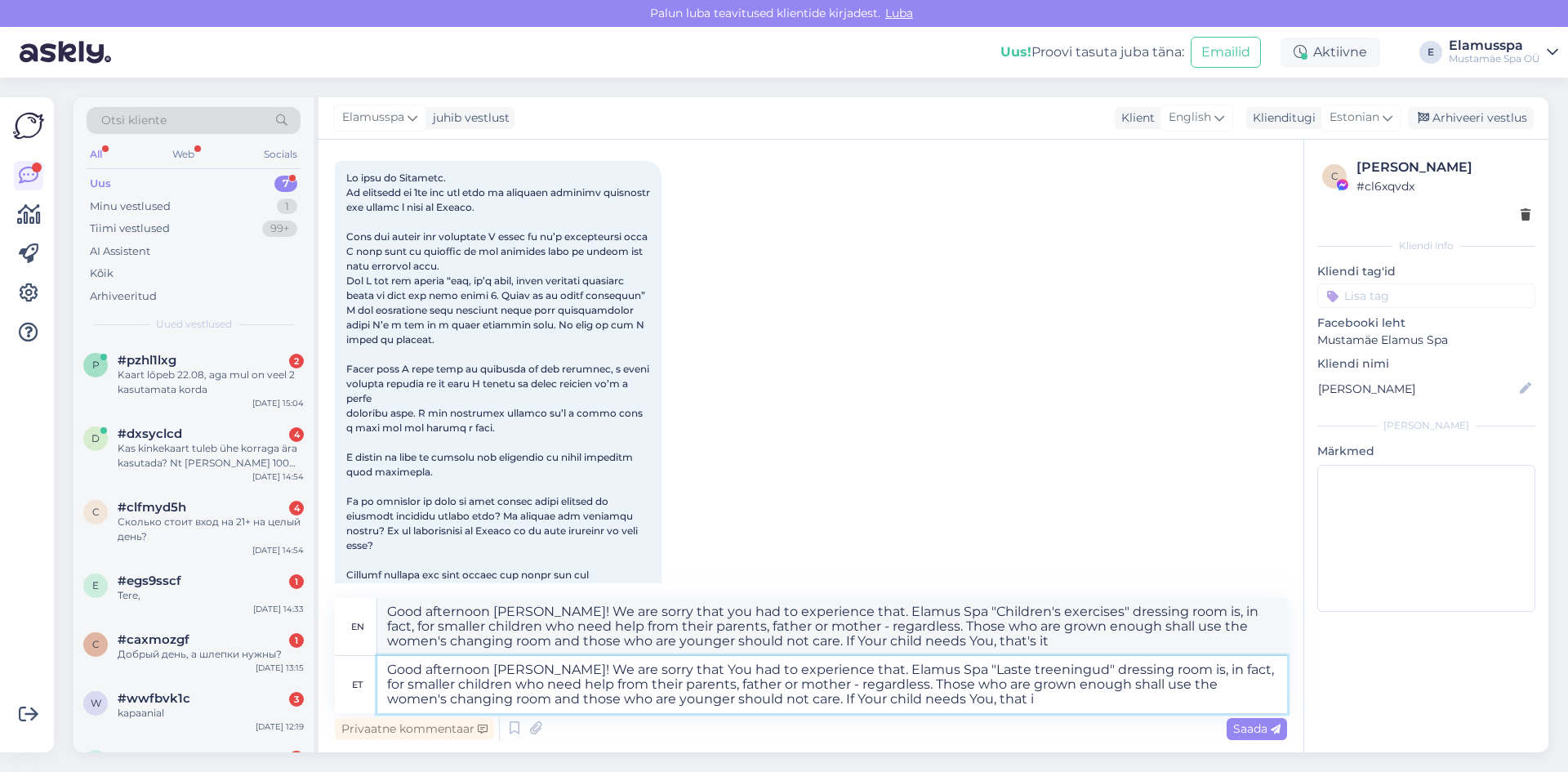
type textarea "Good afternoon [PERSON_NAME]! We are sorry that you had to experience that. Ela…"
type textarea "Good afternoon [PERSON_NAME]! We are sorry that You had to experience that. Ela…"
type textarea "Good afternoon [PERSON_NAME]! We are sorry that you had to experience that. Ela…"
type textarea "Good afternoon [PERSON_NAME]! We are sorry that You had to experience that. Ela…"
type textarea "Good afternoon [PERSON_NAME]! We are sorry that you had to experience that. Ela…"
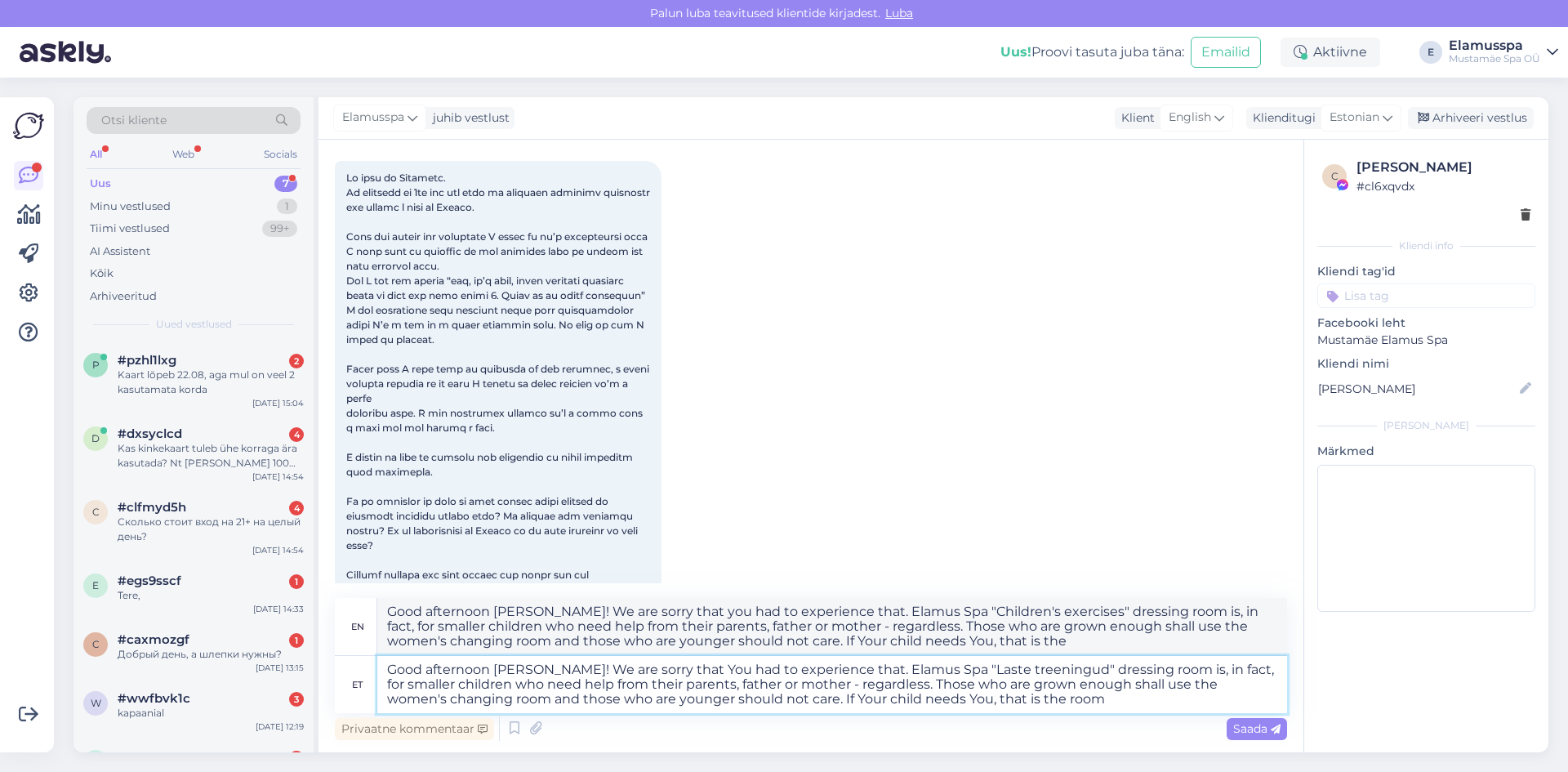
type textarea "Good afternoon [PERSON_NAME]! We are sorry that You had to experience that. Ela…"
type textarea "Good afternoon [PERSON_NAME]! We are sorry that you had to experience that. Ela…"
type textarea "Good afternoon [PERSON_NAME]! We are sorry that You had to experience that. Ela…"
type textarea "Good afternoon [PERSON_NAME]! We are sorry that you had to experience that. Ela…"
type textarea "Good afternoon [PERSON_NAME]! We are sorry that You had to experience that. Ela…"
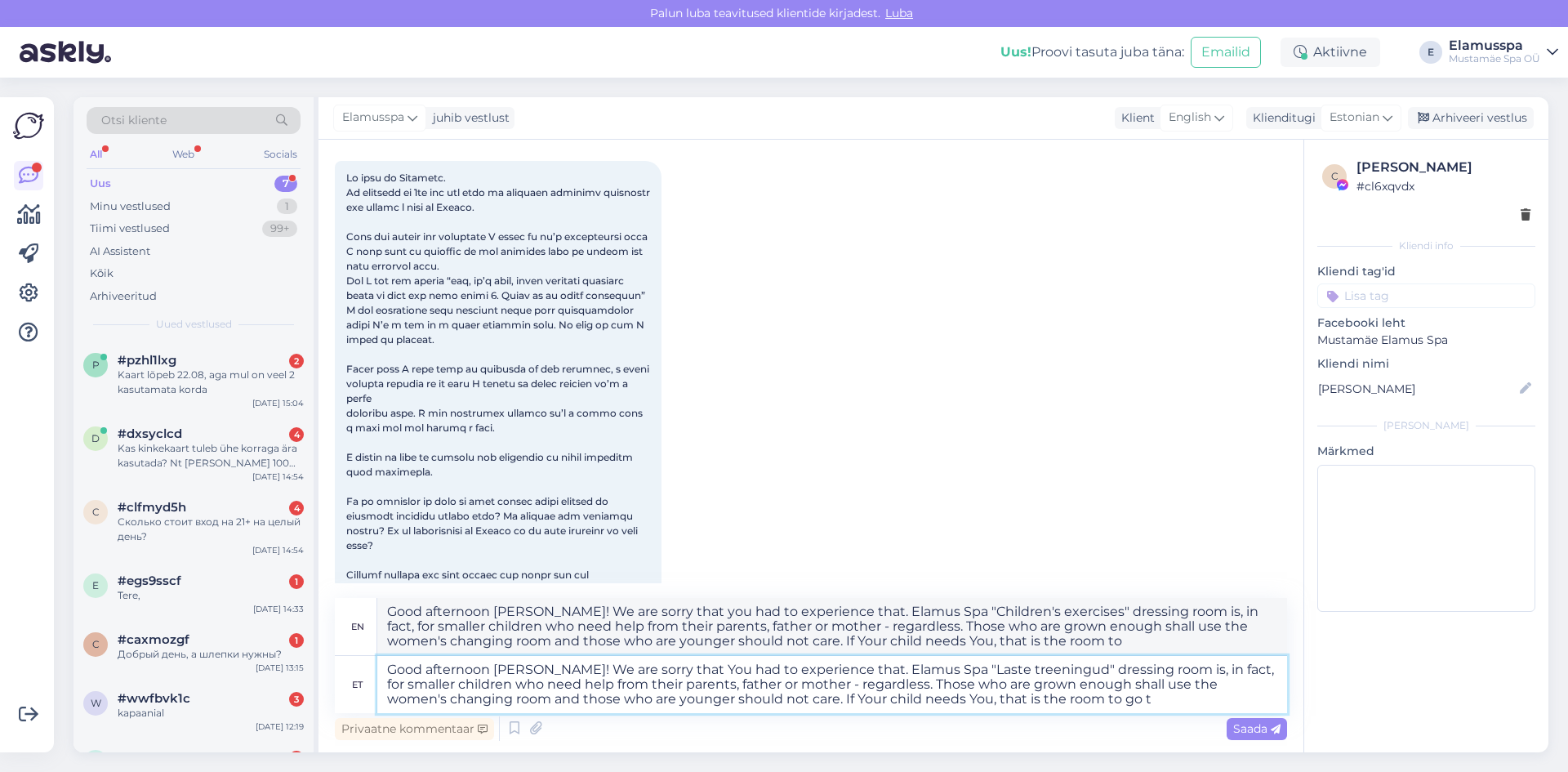
type textarea "Good afternoon [PERSON_NAME]! We are sorry that you had to experience that. Ela…"
type textarea "Good afternoon [PERSON_NAME]! We are sorry that You had to experience that. Ela…"
type textarea "Good afternoon [PERSON_NAME]! We are sorry that you had to experience that. Ela…"
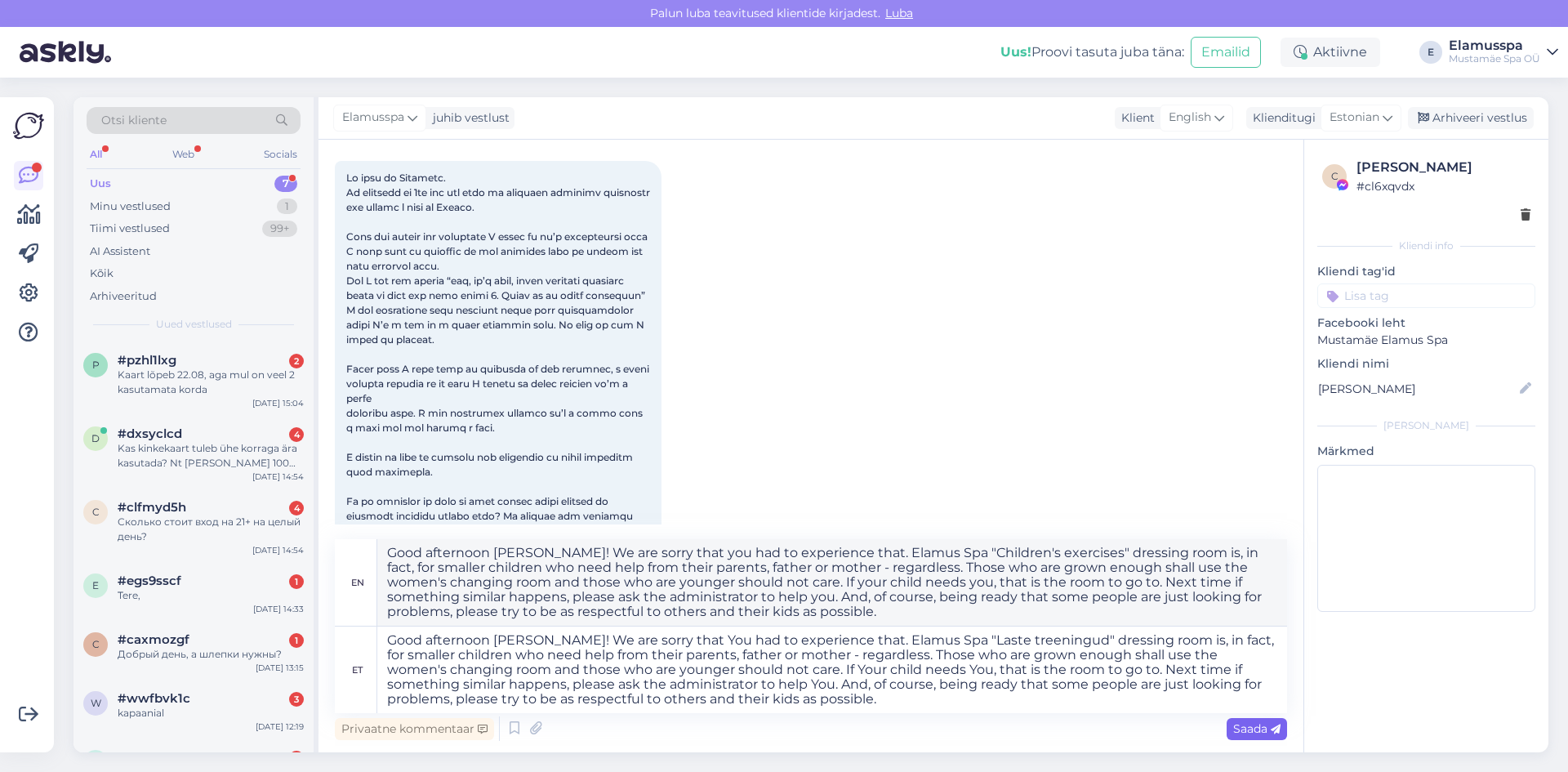
click at [1263, 736] on div "Saada" at bounding box center [1256, 729] width 60 height 22
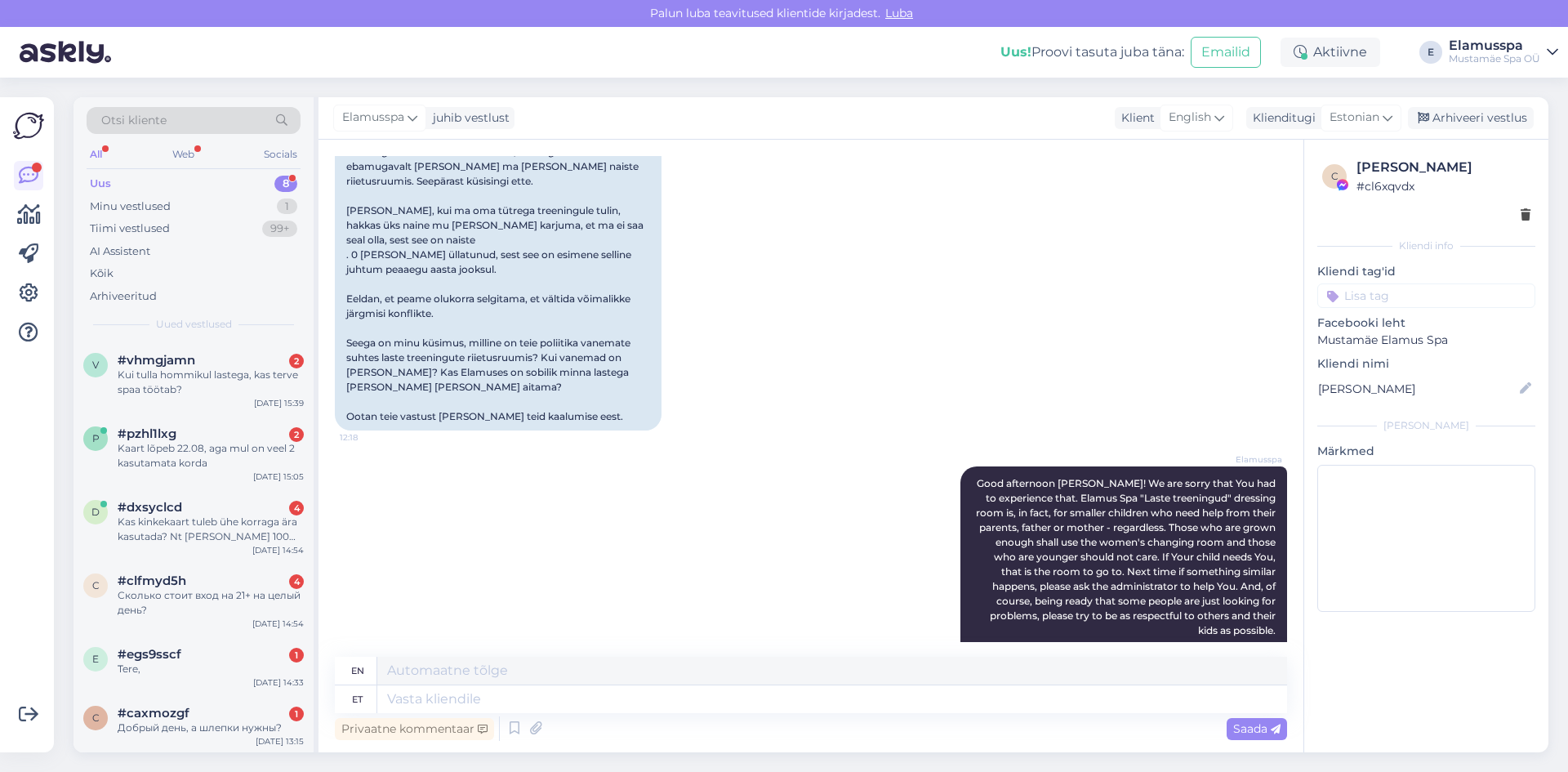
scroll to position [852, 0]
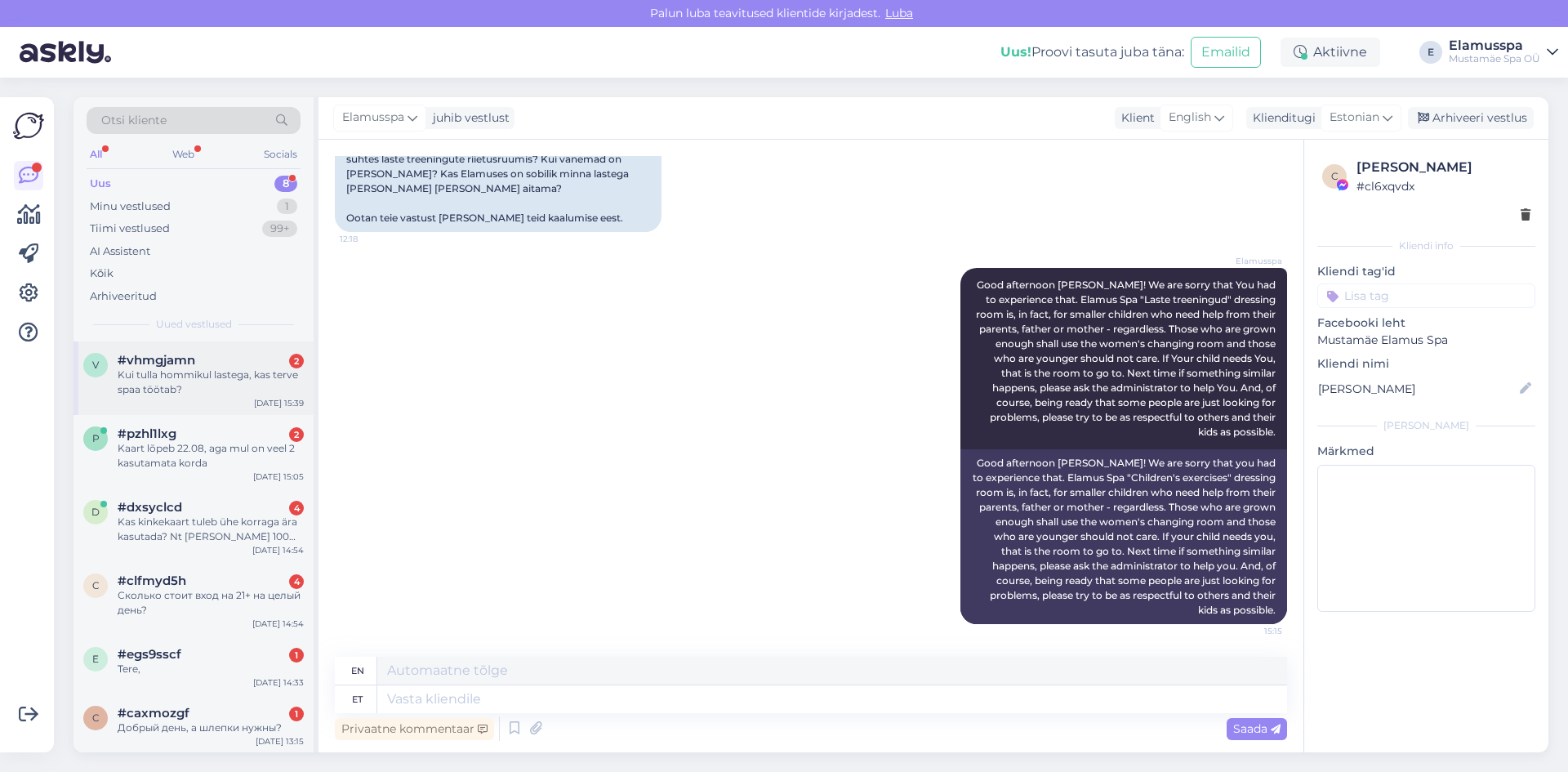
click at [249, 379] on div "Kui tulla hommikul lastega, kas terve spaa töötab?" at bounding box center [211, 383] width 186 height 30
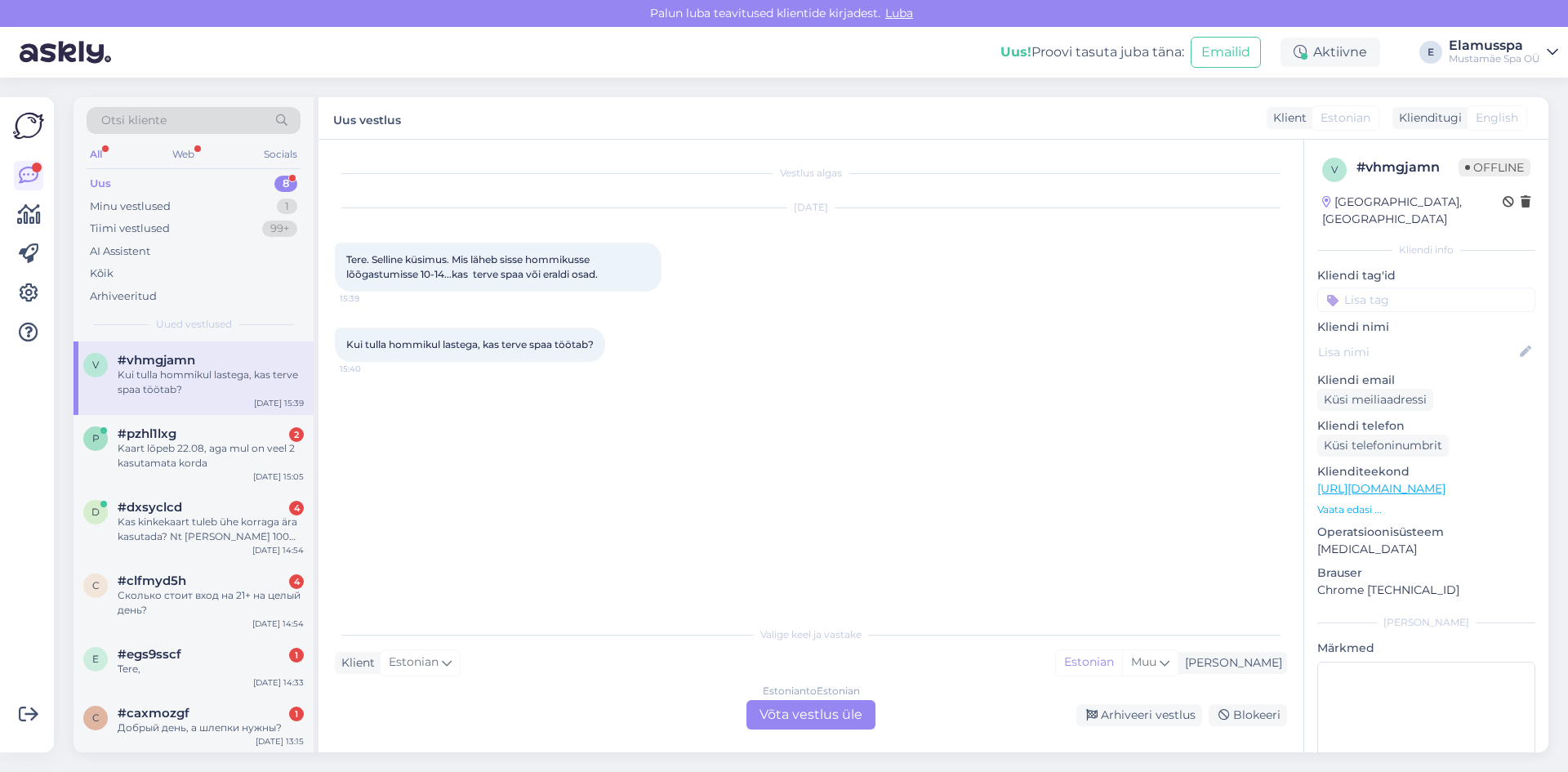
click at [786, 709] on div "Estonian to Estonian Võta vestlus üle" at bounding box center [810, 715] width 129 height 30
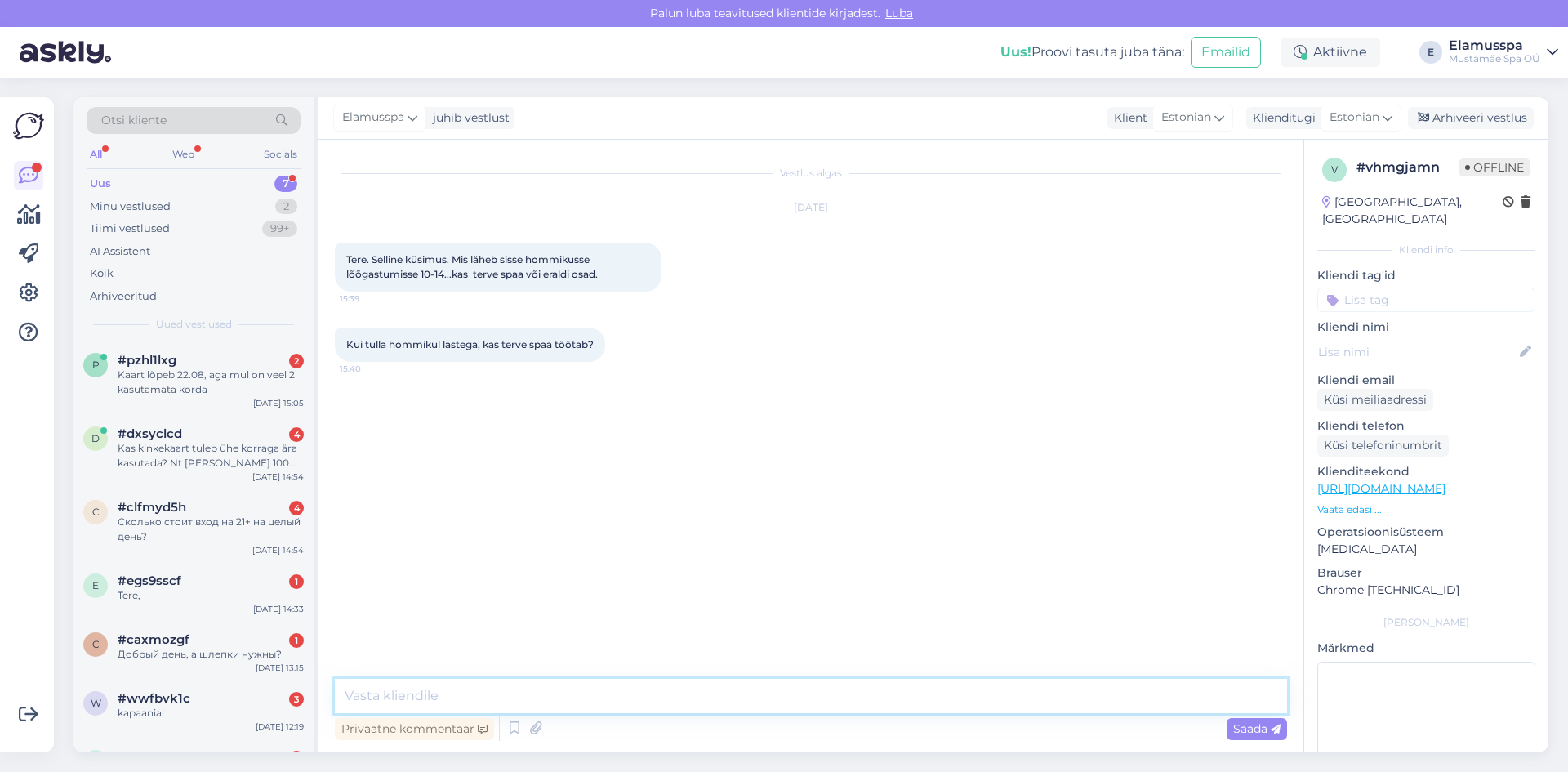
click at [787, 696] on textarea at bounding box center [810, 696] width 952 height 35
